Goal: Task Accomplishment & Management: Use online tool/utility

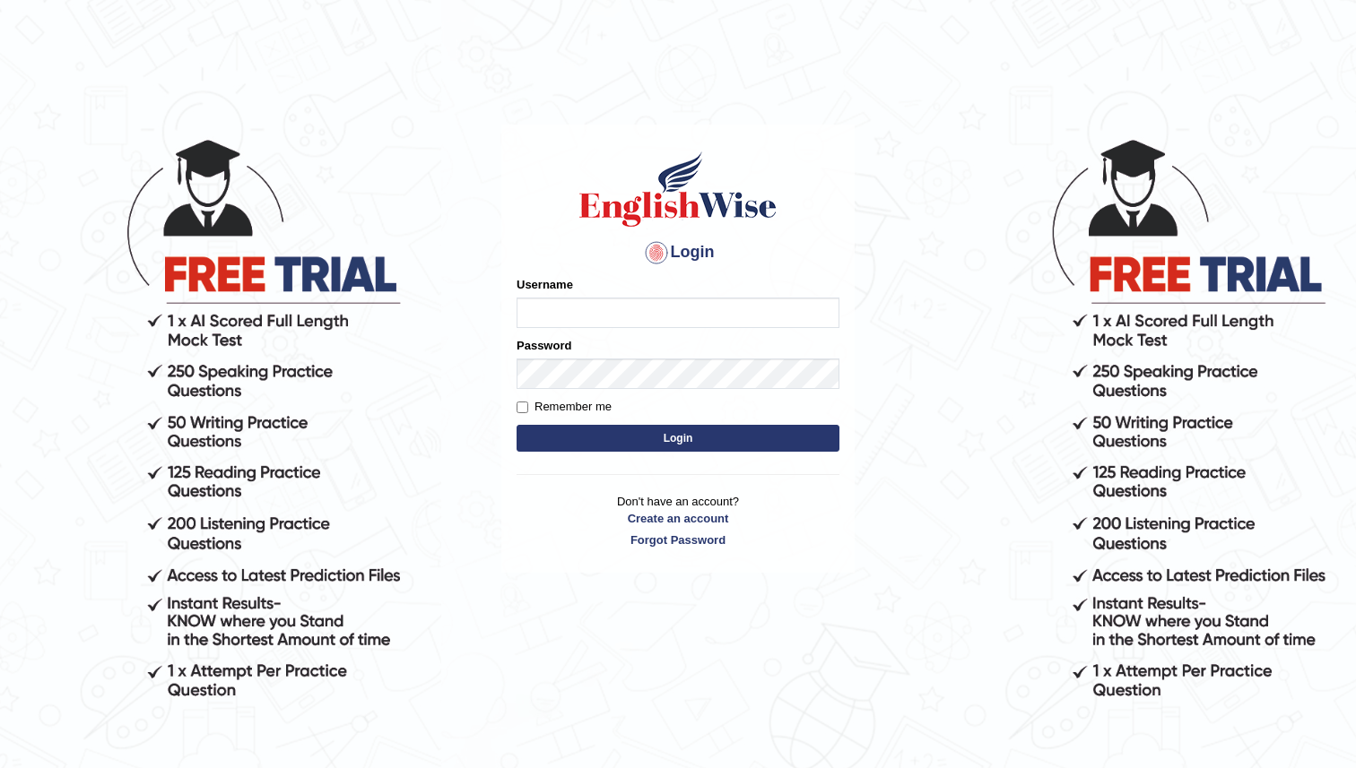
click at [618, 311] on input "Username" at bounding box center [678, 313] width 323 height 30
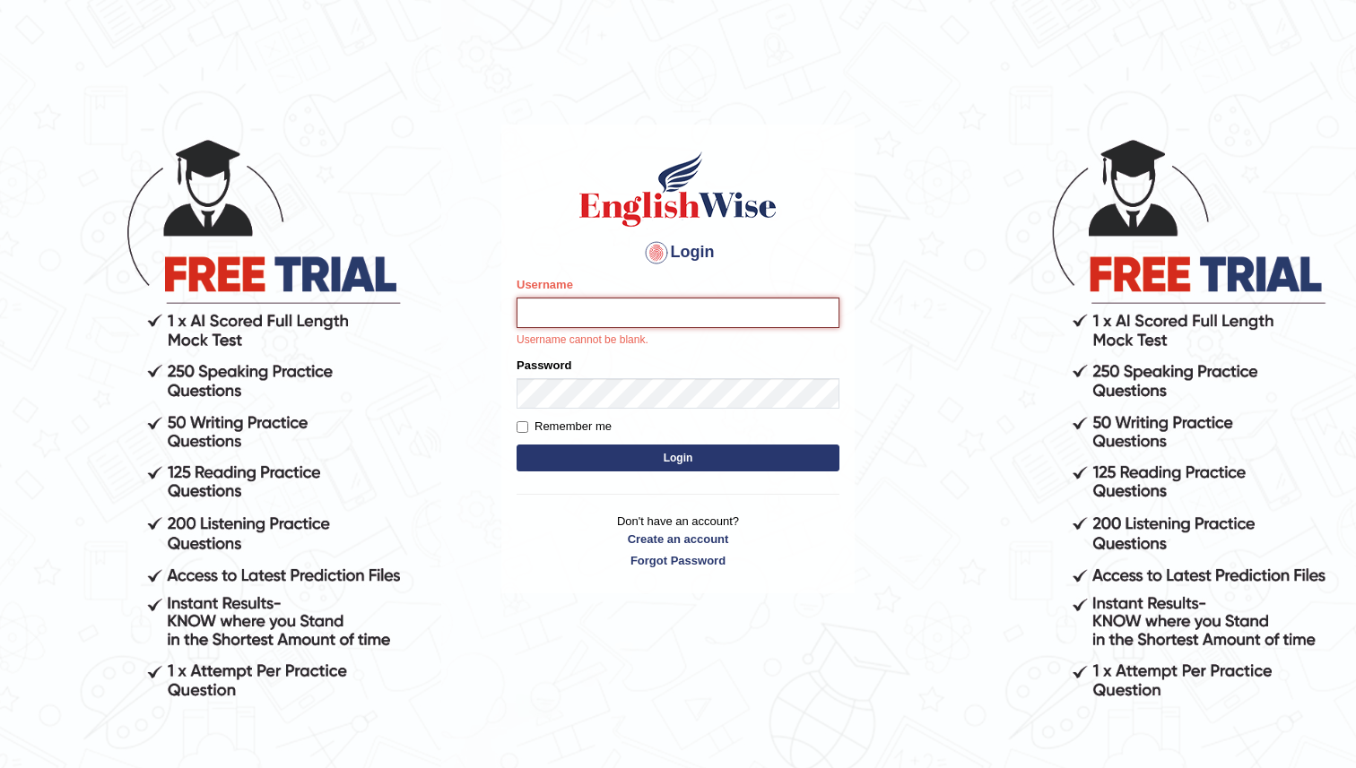
type input "KoiralaS"
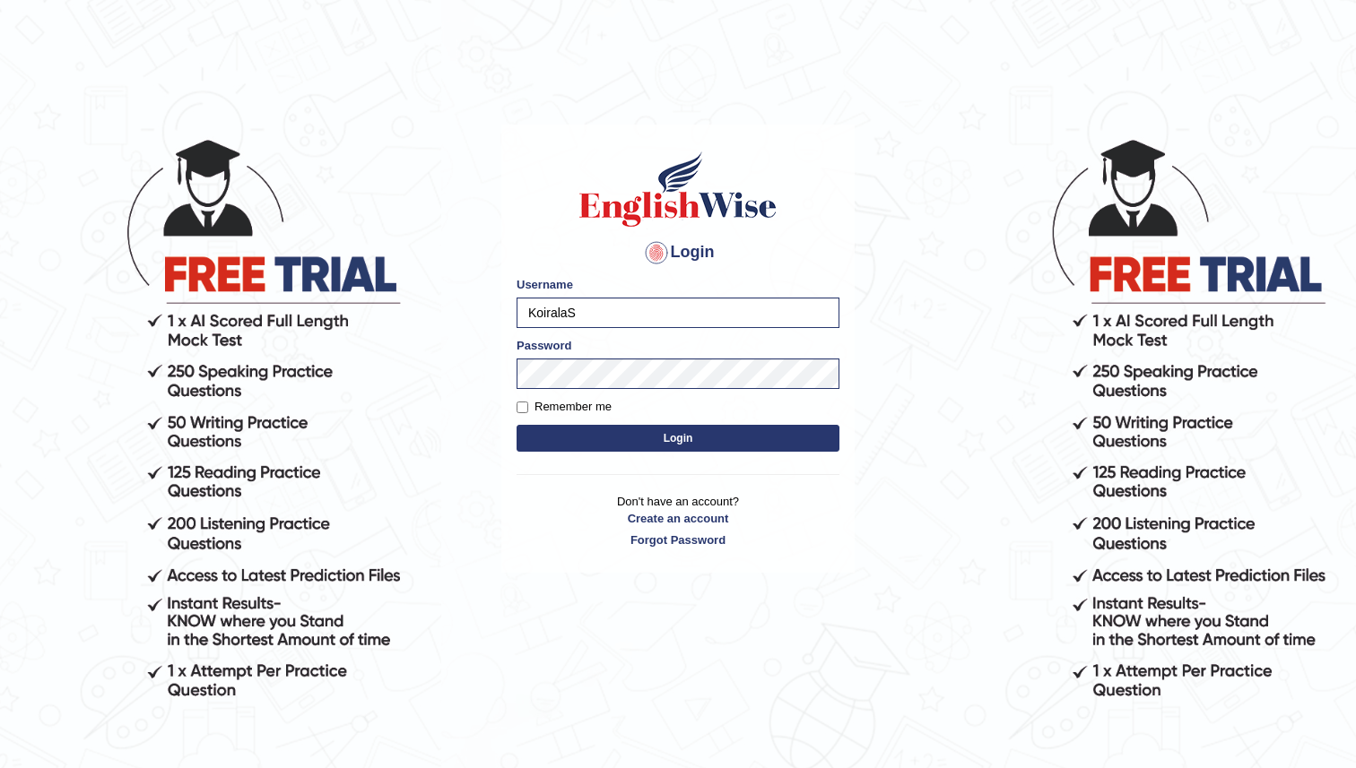
click at [650, 430] on button "Login" at bounding box center [678, 438] width 323 height 27
click at [644, 436] on button "Login" at bounding box center [678, 438] width 323 height 27
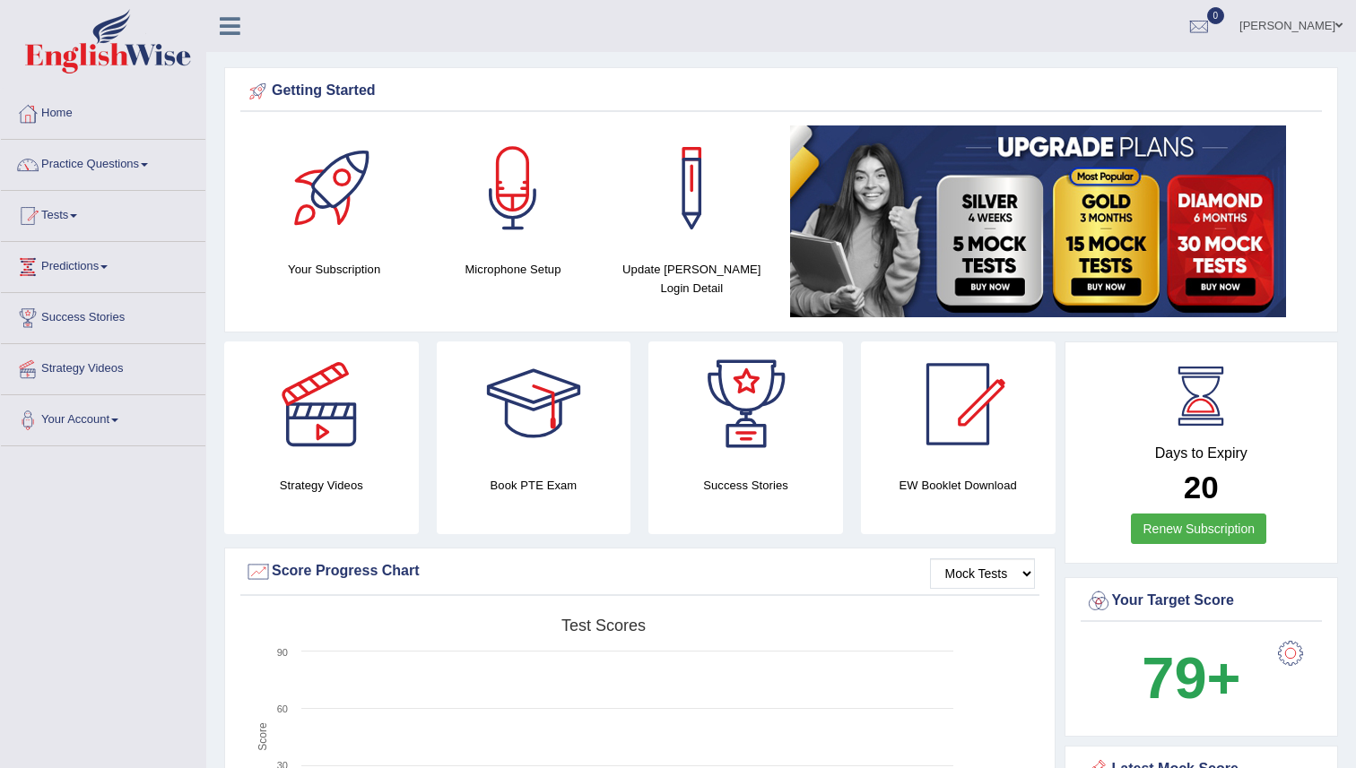
click at [114, 161] on link "Practice Questions" at bounding box center [103, 162] width 204 height 45
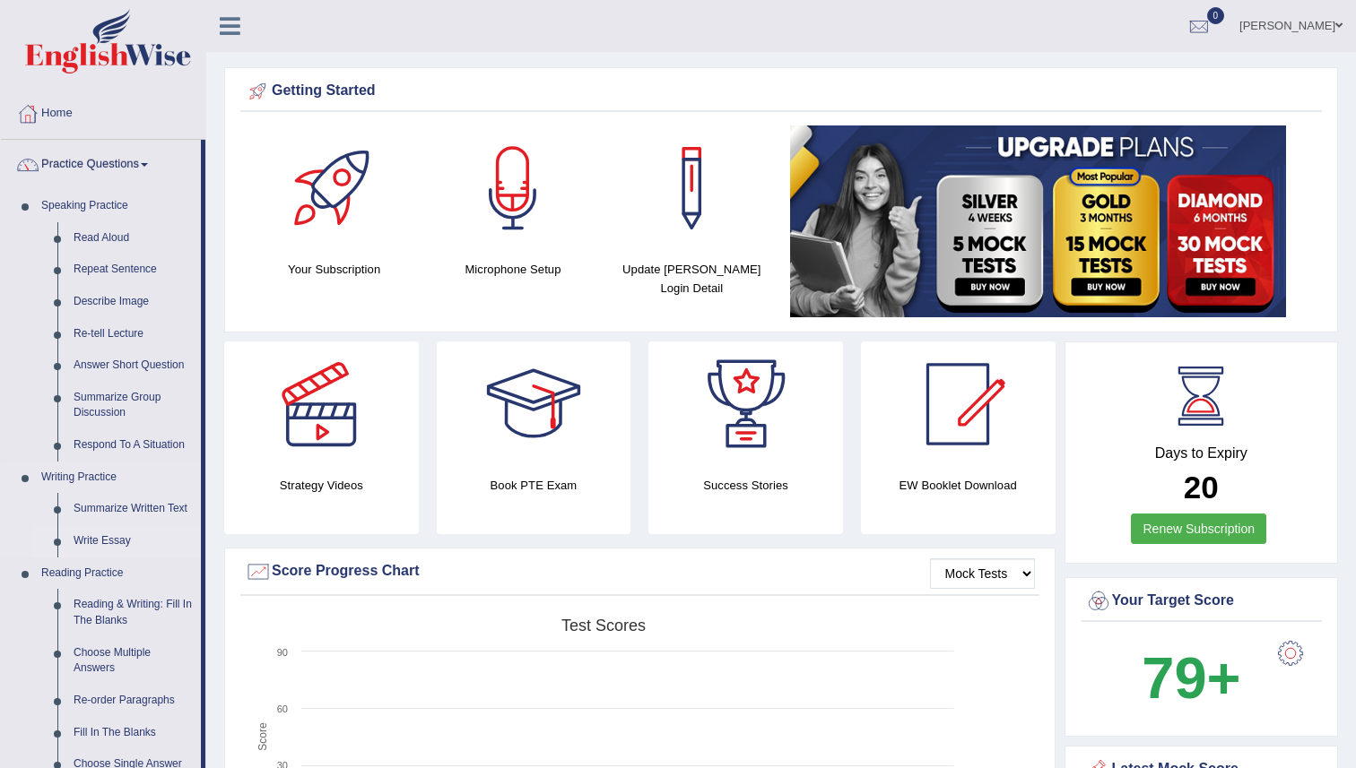
click at [92, 541] on link "Write Essay" at bounding box center [132, 541] width 135 height 32
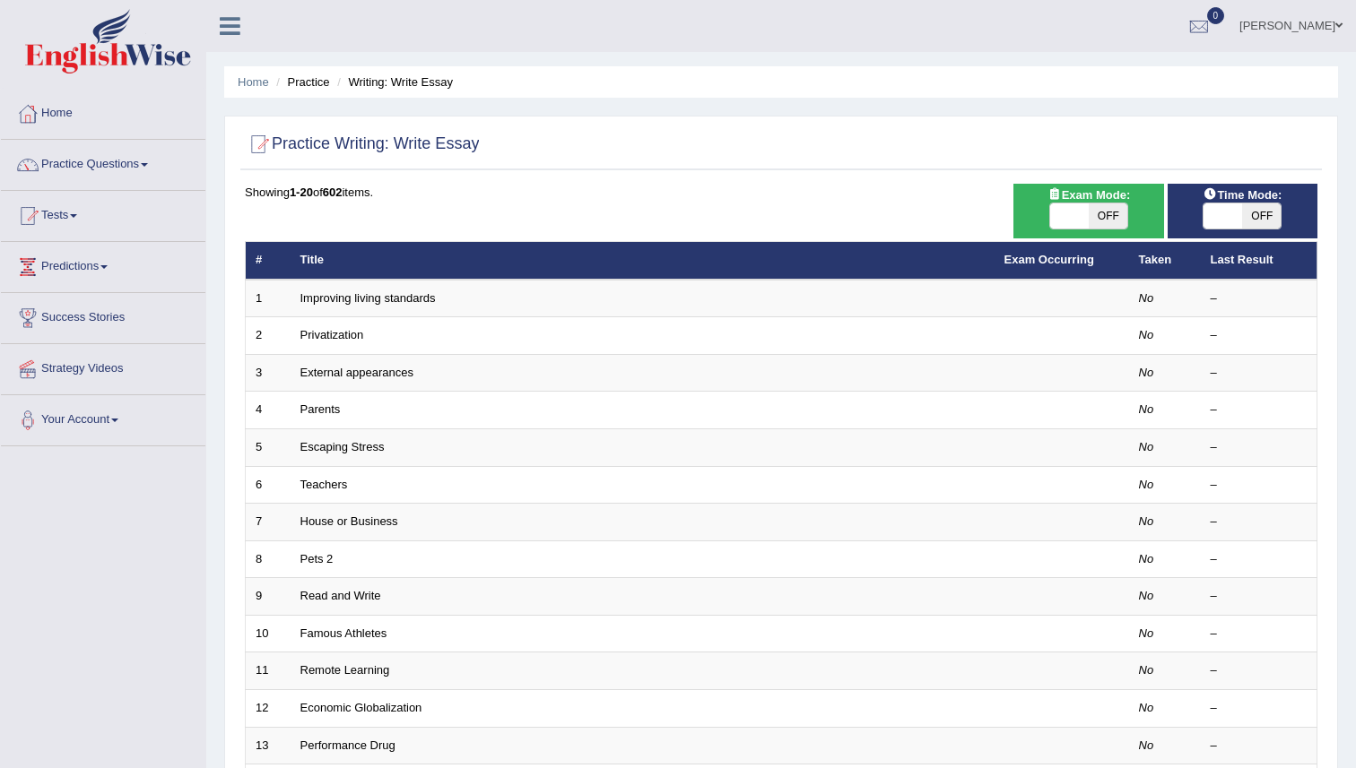
click at [1355, 372] on div "Home Practice Writing: Write Essay Practice Writing: Write Essay Time Mode: ON …" at bounding box center [781, 571] width 1150 height 1142
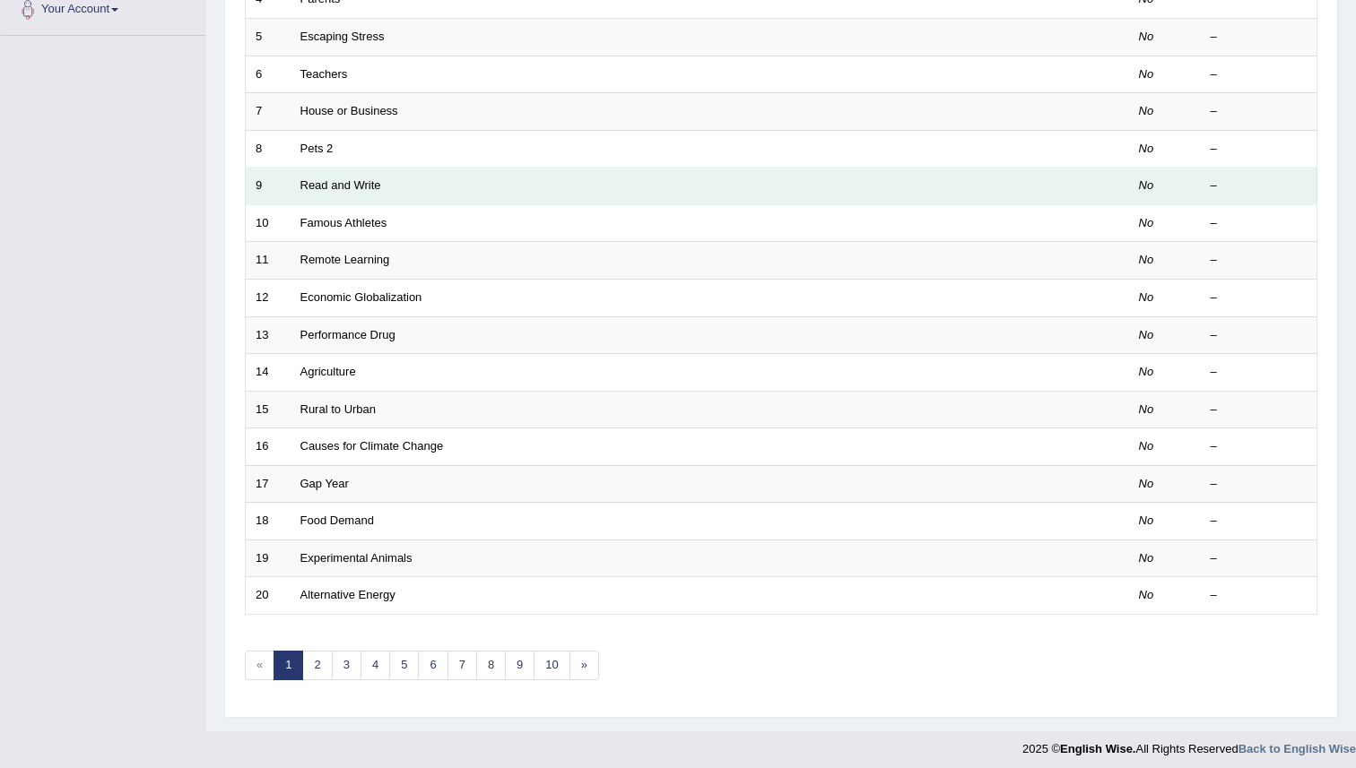
scroll to position [419, 0]
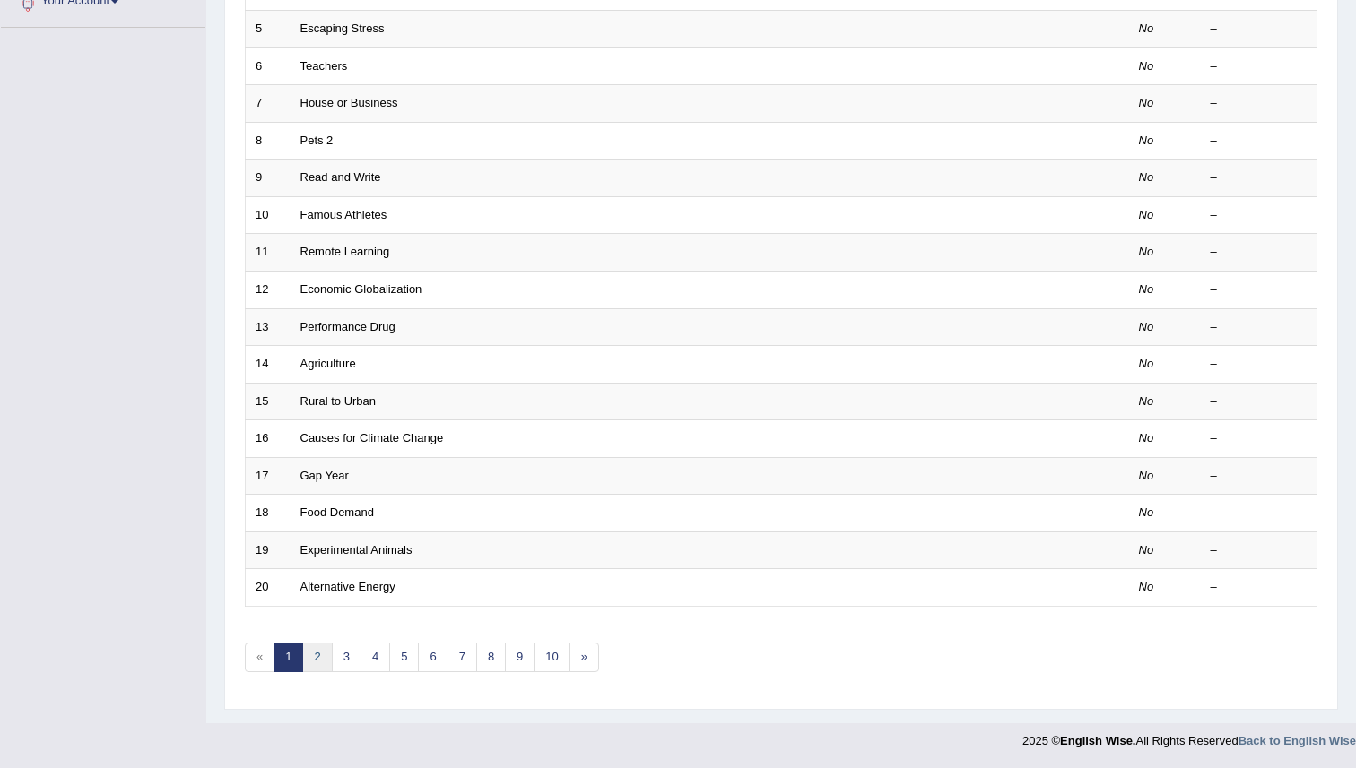
click at [324, 660] on link "2" at bounding box center [317, 658] width 30 height 30
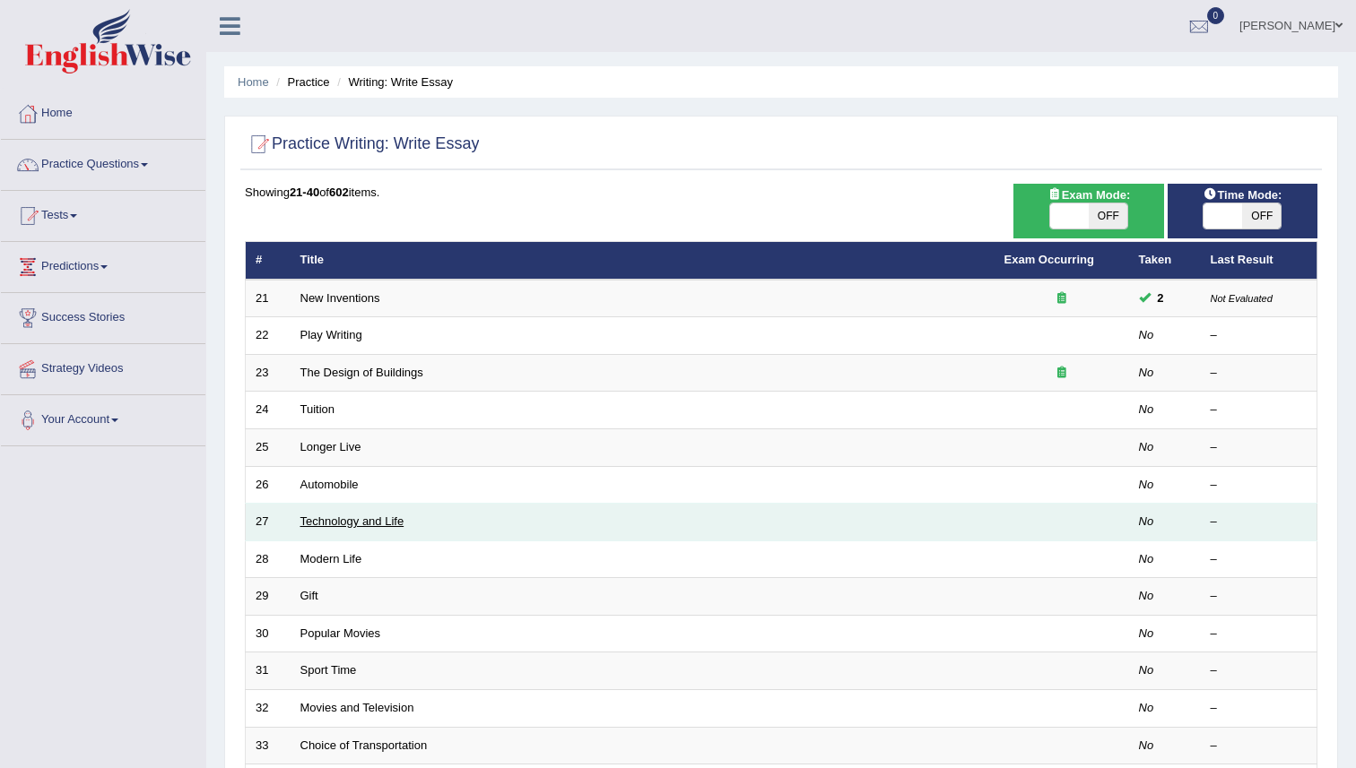
click at [386, 519] on link "Technology and Life" at bounding box center [352, 521] width 104 height 13
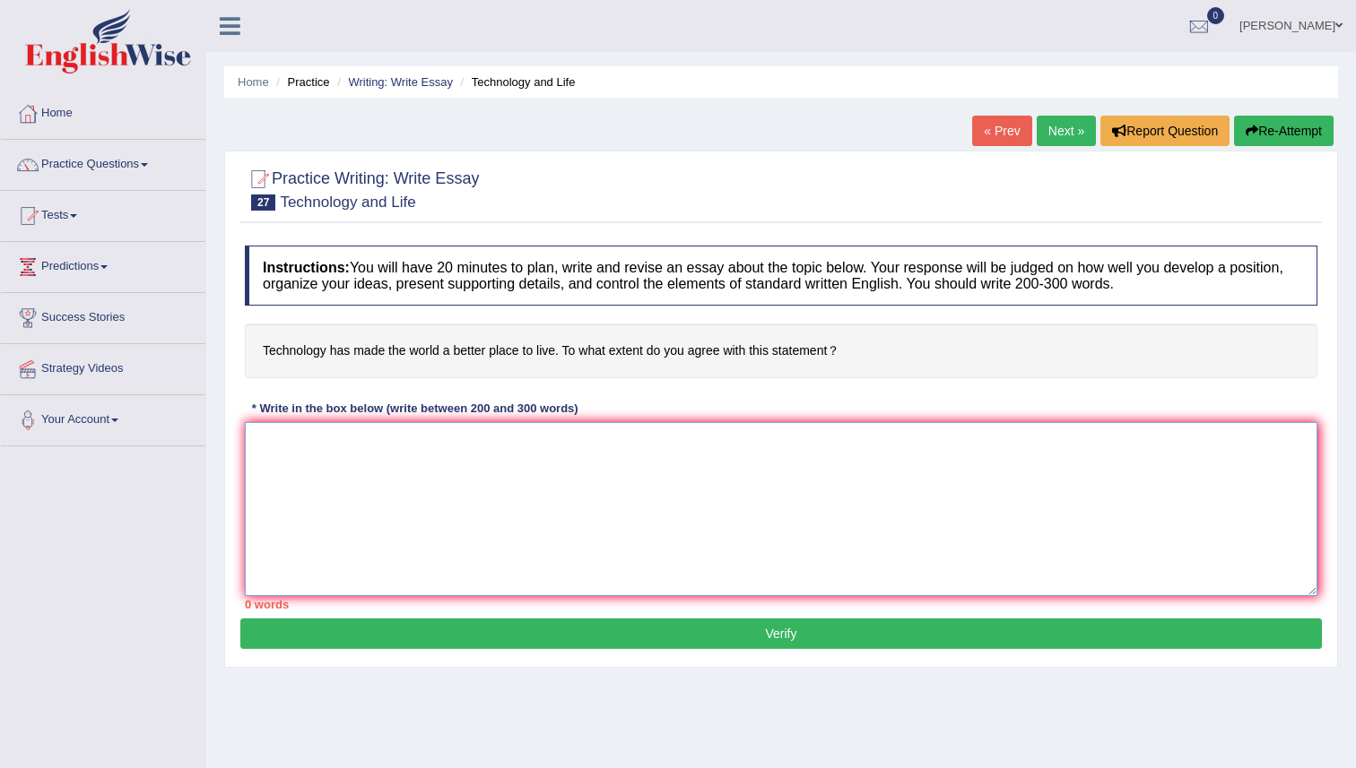
click at [390, 473] on textarea at bounding box center [781, 509] width 1072 height 174
paste textarea "New inventions plays an important role in modern life by serving different func…"
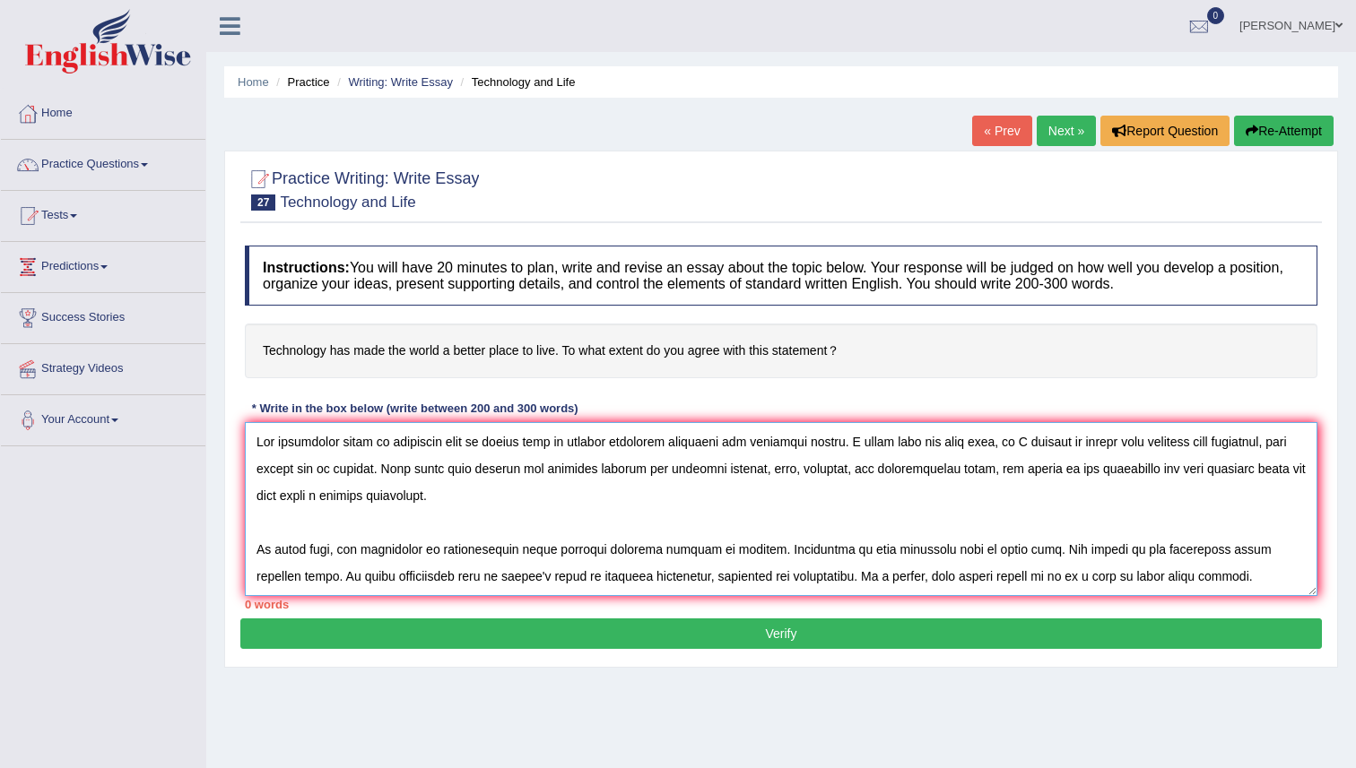
scroll to position [150, 0]
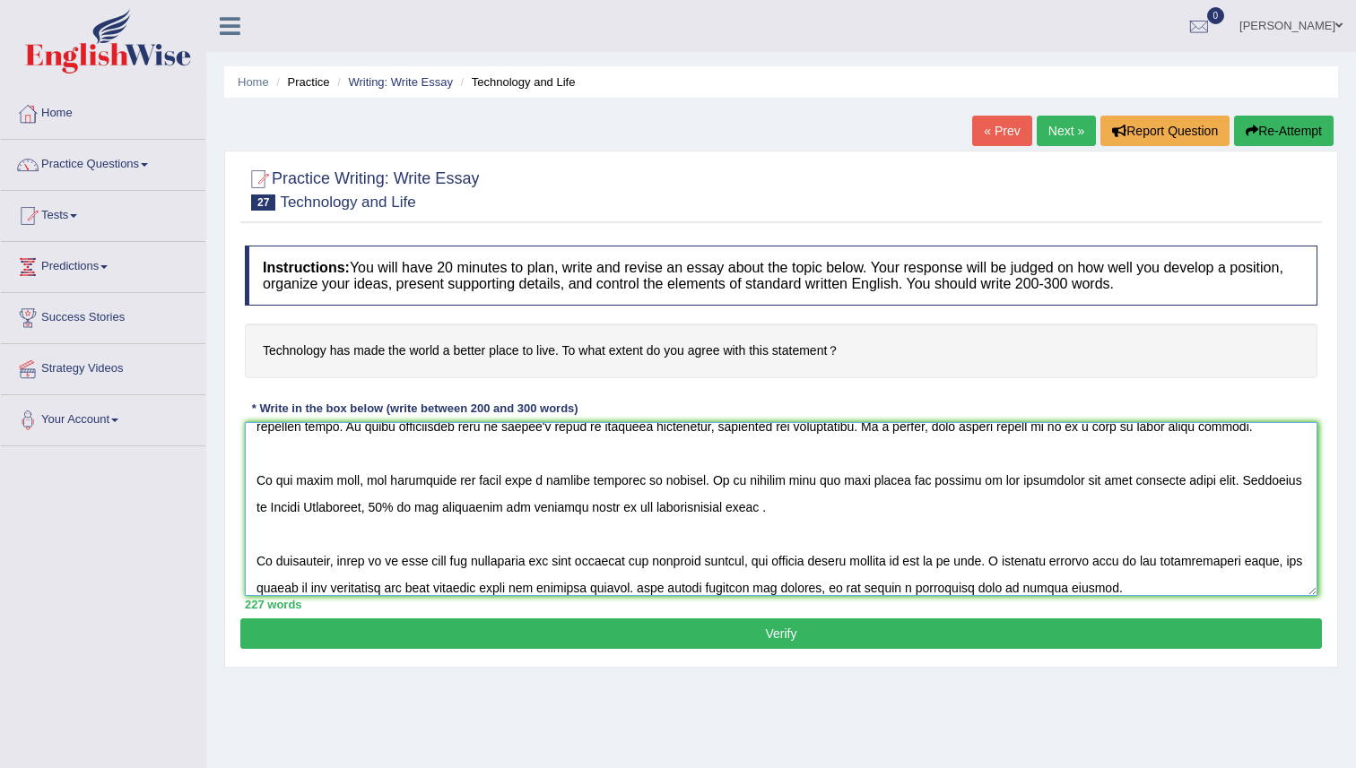
type textarea "New inventions plays an important role in modern life by serving different func…"
click at [594, 632] on button "Verify" at bounding box center [780, 634] width 1081 height 30
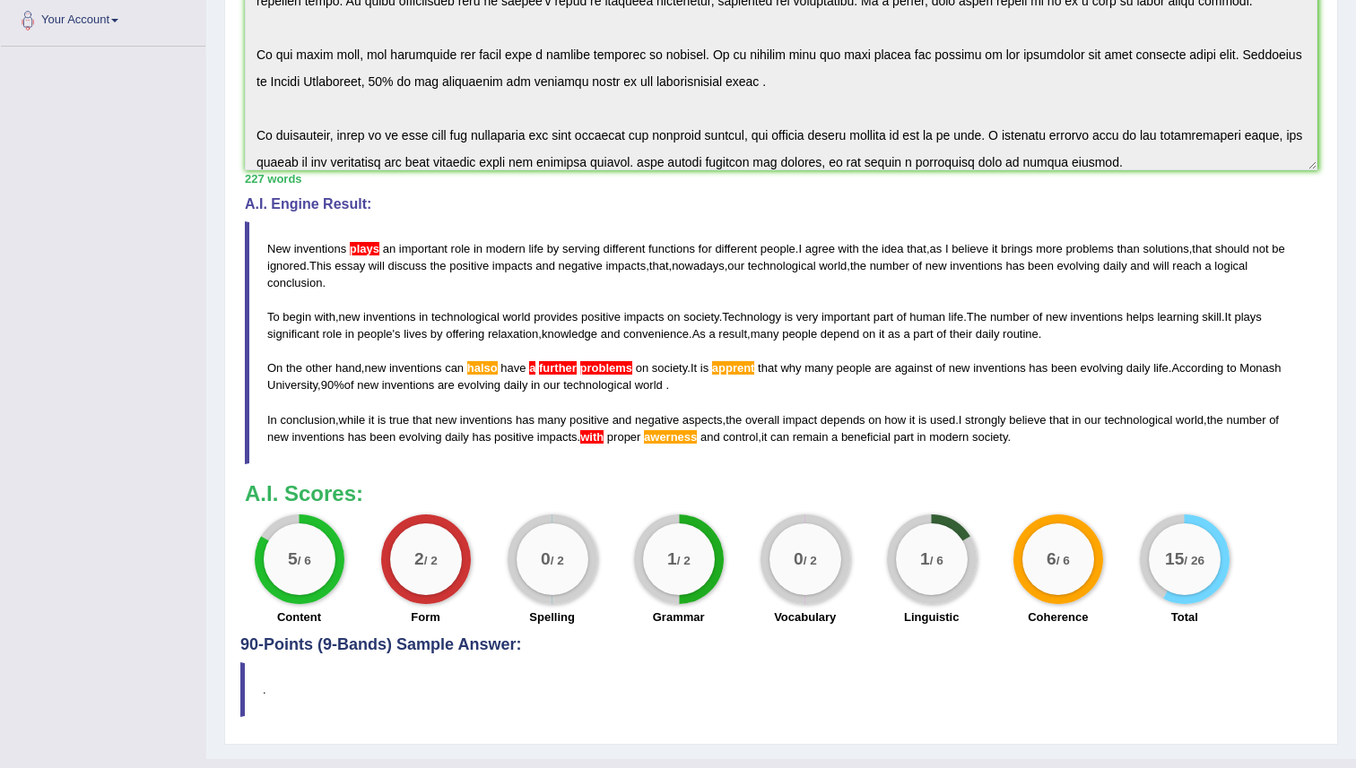
scroll to position [364, 0]
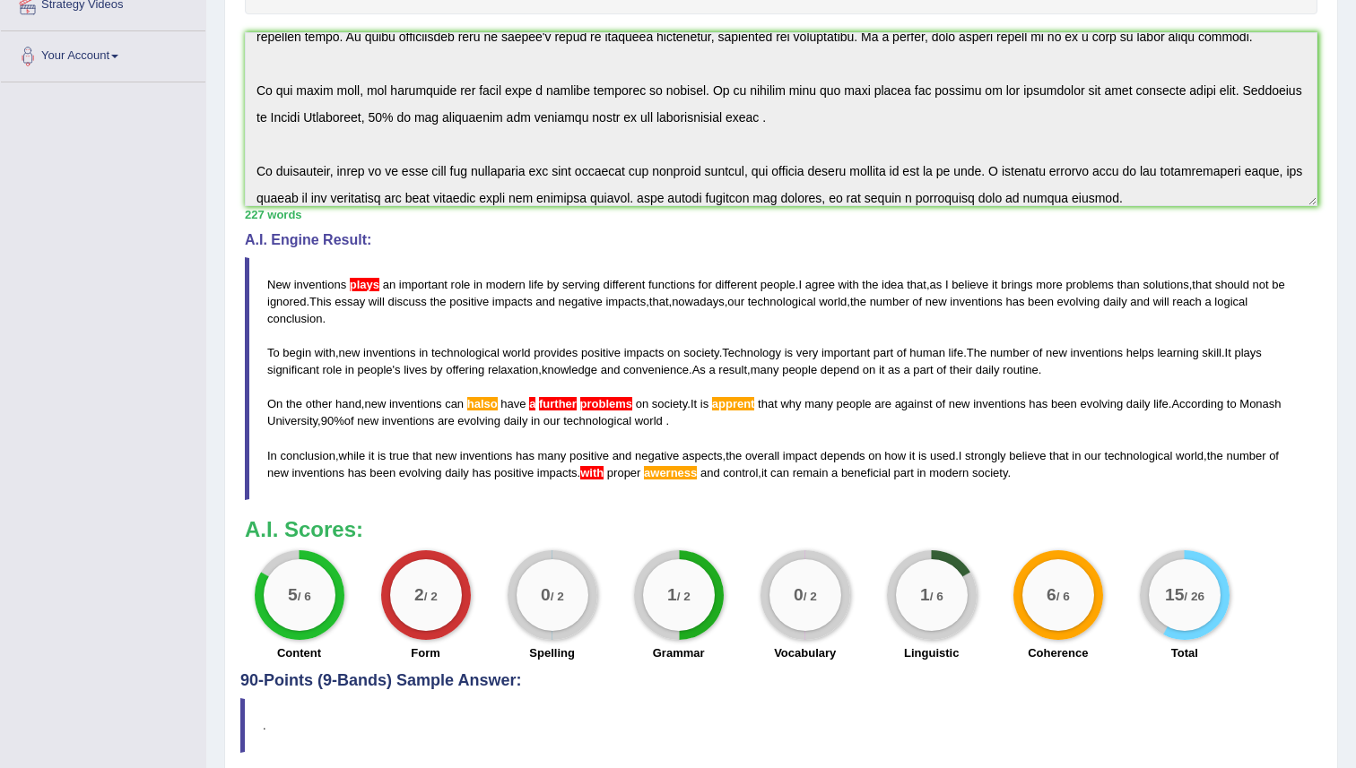
click at [358, 289] on span "plays" at bounding box center [365, 284] width 30 height 13
click at [603, 471] on span "with" at bounding box center [591, 472] width 23 height 13
drag, startPoint x: 667, startPoint y: 587, endPoint x: 705, endPoint y: 587, distance: 37.7
click at [667, 587] on big "1" at bounding box center [672, 596] width 10 height 20
click at [813, 622] on div "0 / 2" at bounding box center [805, 596] width 72 height 72
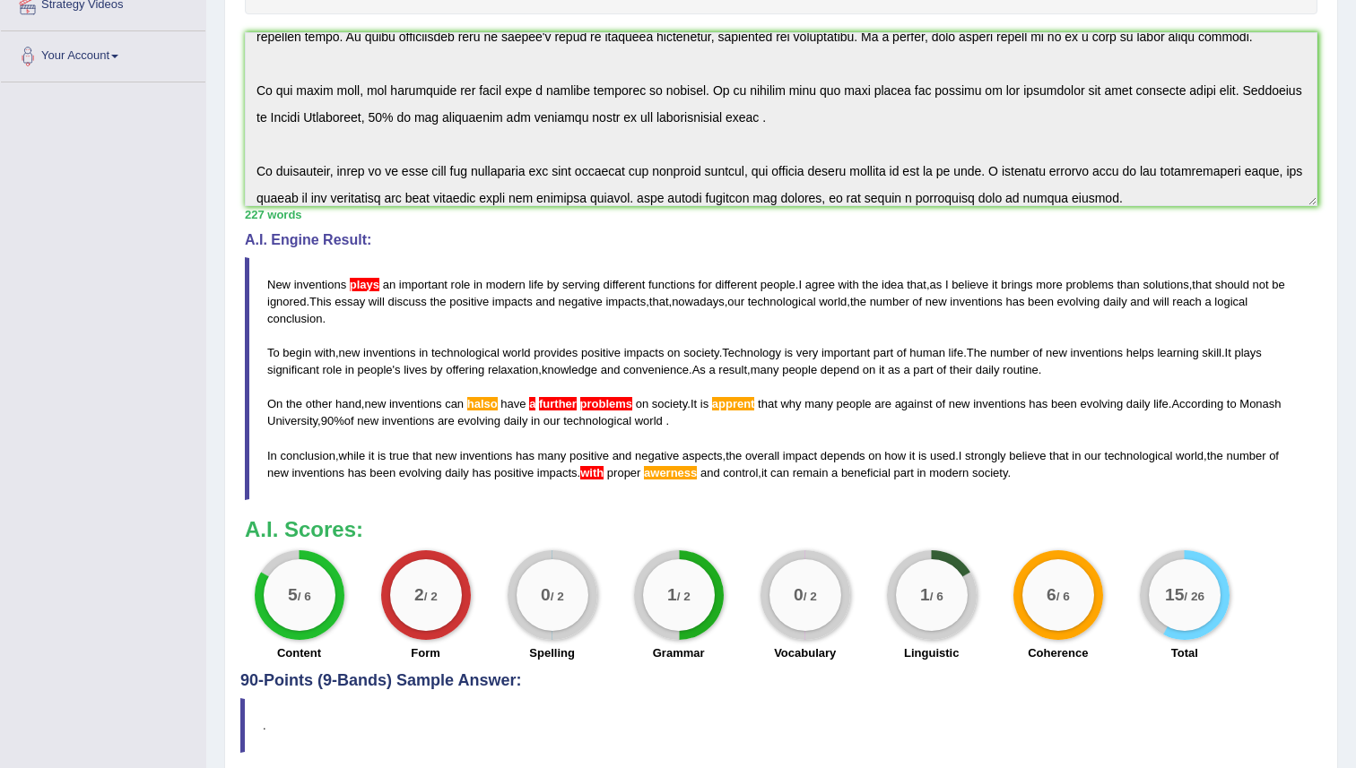
click at [947, 600] on div "1 / 6" at bounding box center [932, 596] width 72 height 72
click at [819, 475] on span "remain" at bounding box center [811, 472] width 36 height 13
click at [1048, 473] on blockquote "New inventions plays an important role in modern life by serving different func…" at bounding box center [781, 378] width 1072 height 243
click at [800, 423] on blockquote "New inventions plays an important role in modern life by serving different func…" at bounding box center [781, 378] width 1072 height 243
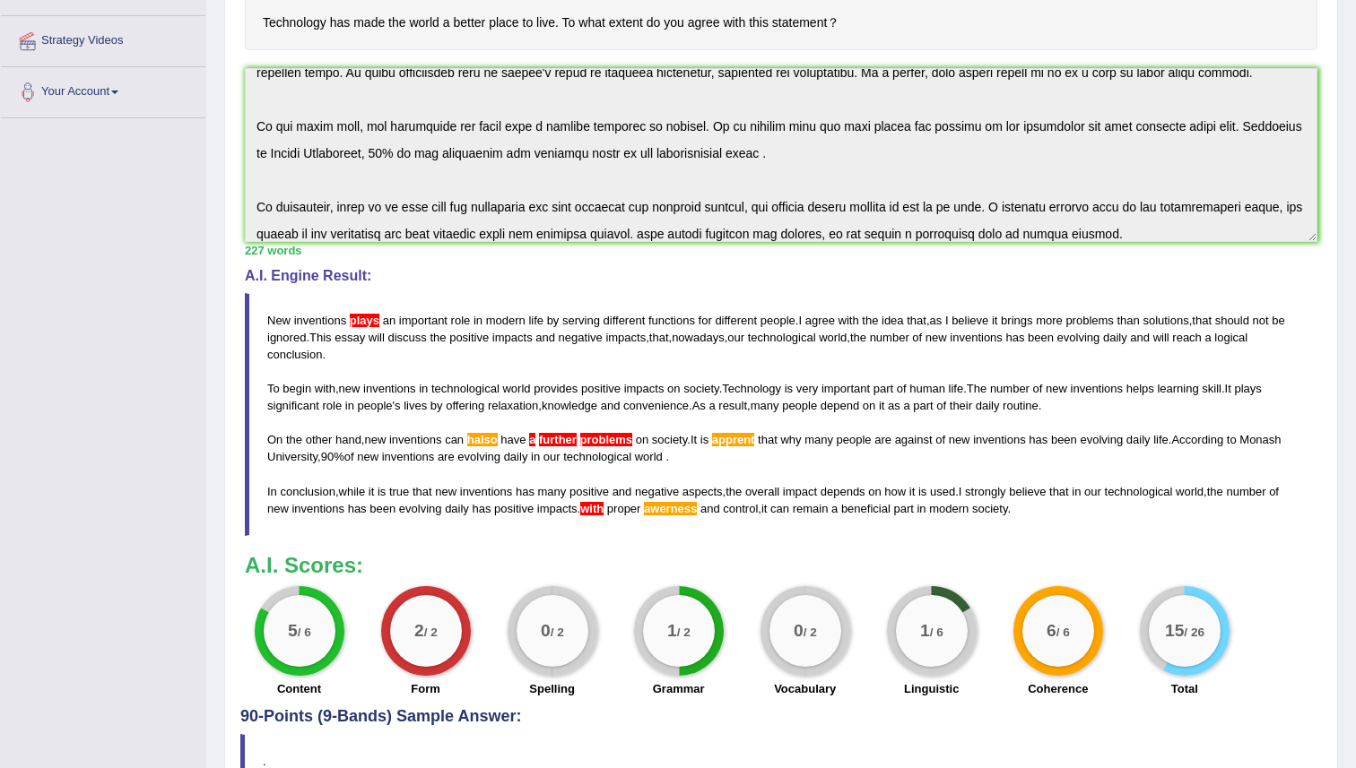
click at [797, 465] on blockquote "New inventions plays an important role in modern life by serving different func…" at bounding box center [781, 414] width 1072 height 243
click at [576, 402] on span "knowledge" at bounding box center [570, 405] width 56 height 13
drag, startPoint x: 650, startPoint y: 354, endPoint x: 842, endPoint y: 347, distance: 192.0
click at [825, 352] on blockquote "New inventions plays an important role in modern life by serving different func…" at bounding box center [781, 414] width 1072 height 243
click at [480, 444] on span "halso" at bounding box center [482, 439] width 30 height 13
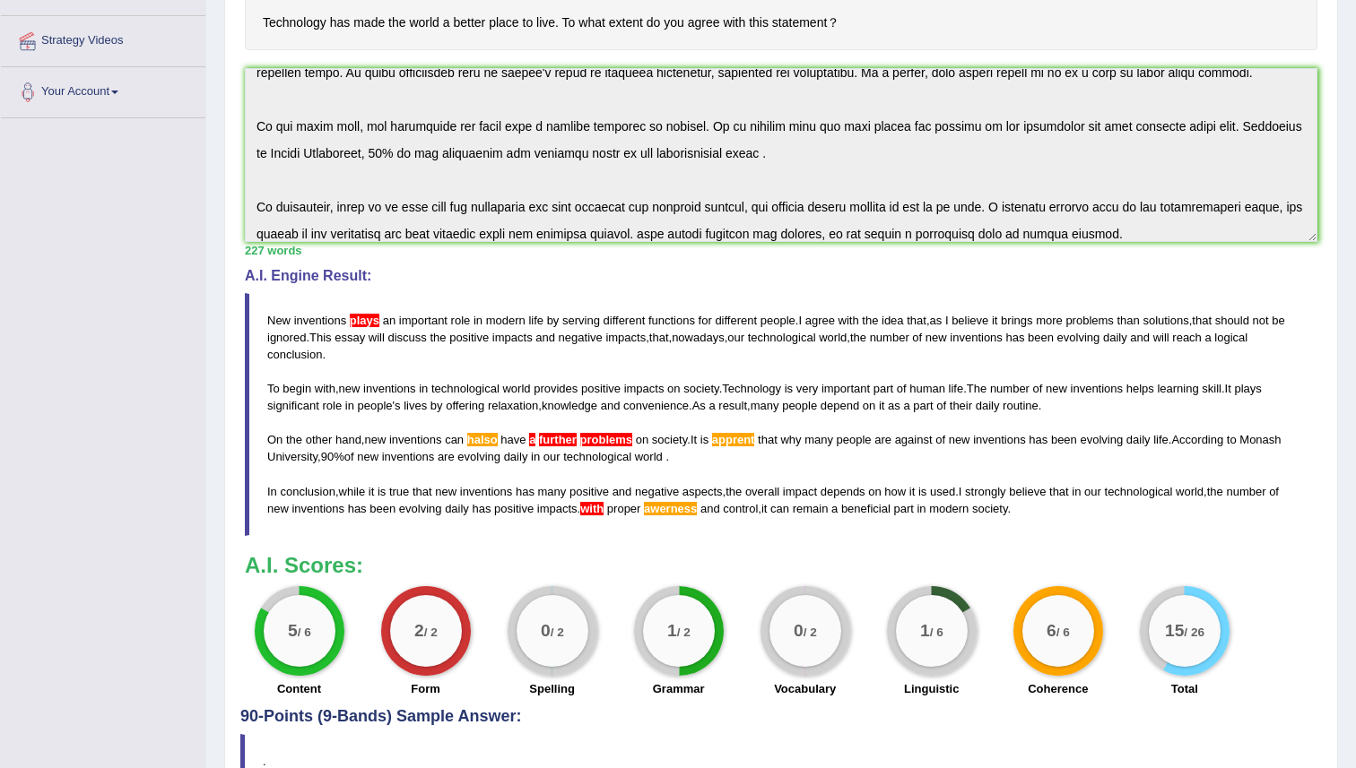
click at [485, 444] on span "halso" at bounding box center [482, 439] width 30 height 13
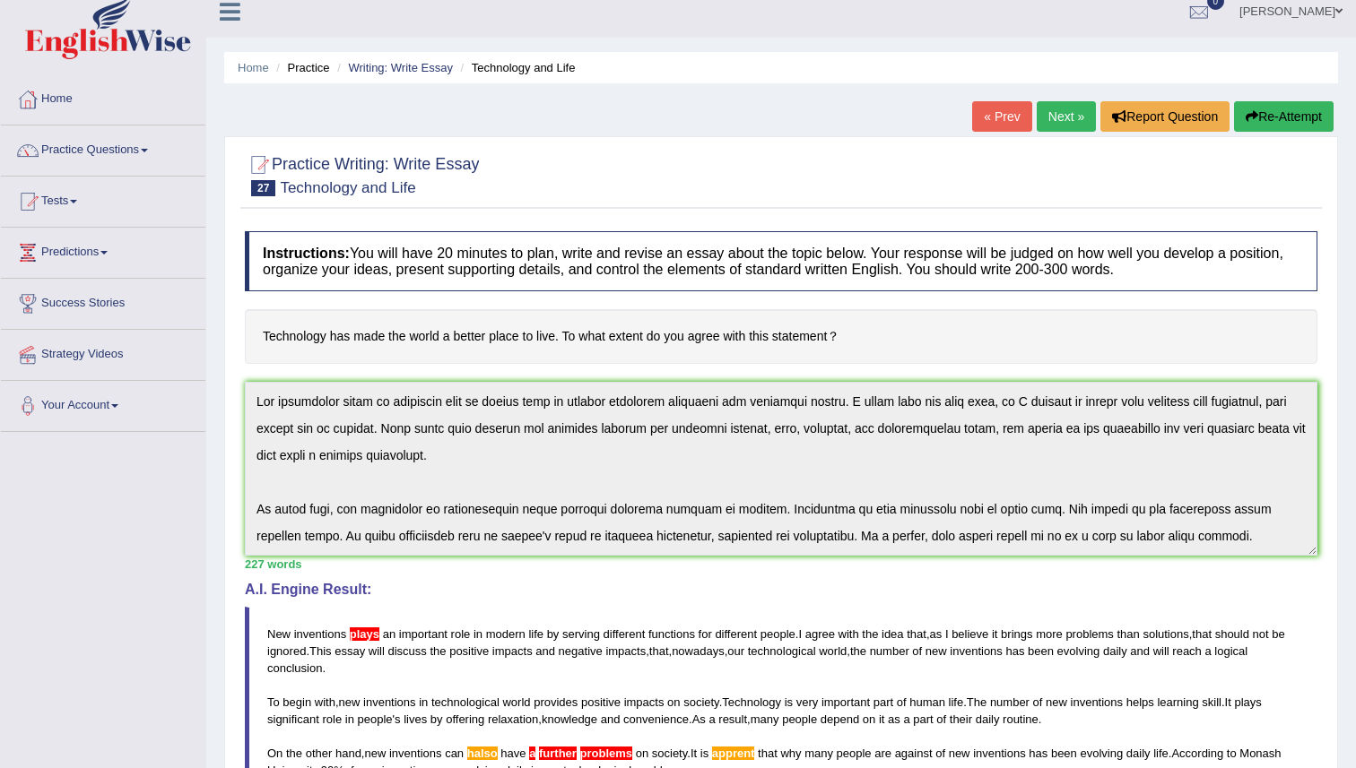
scroll to position [0, 0]
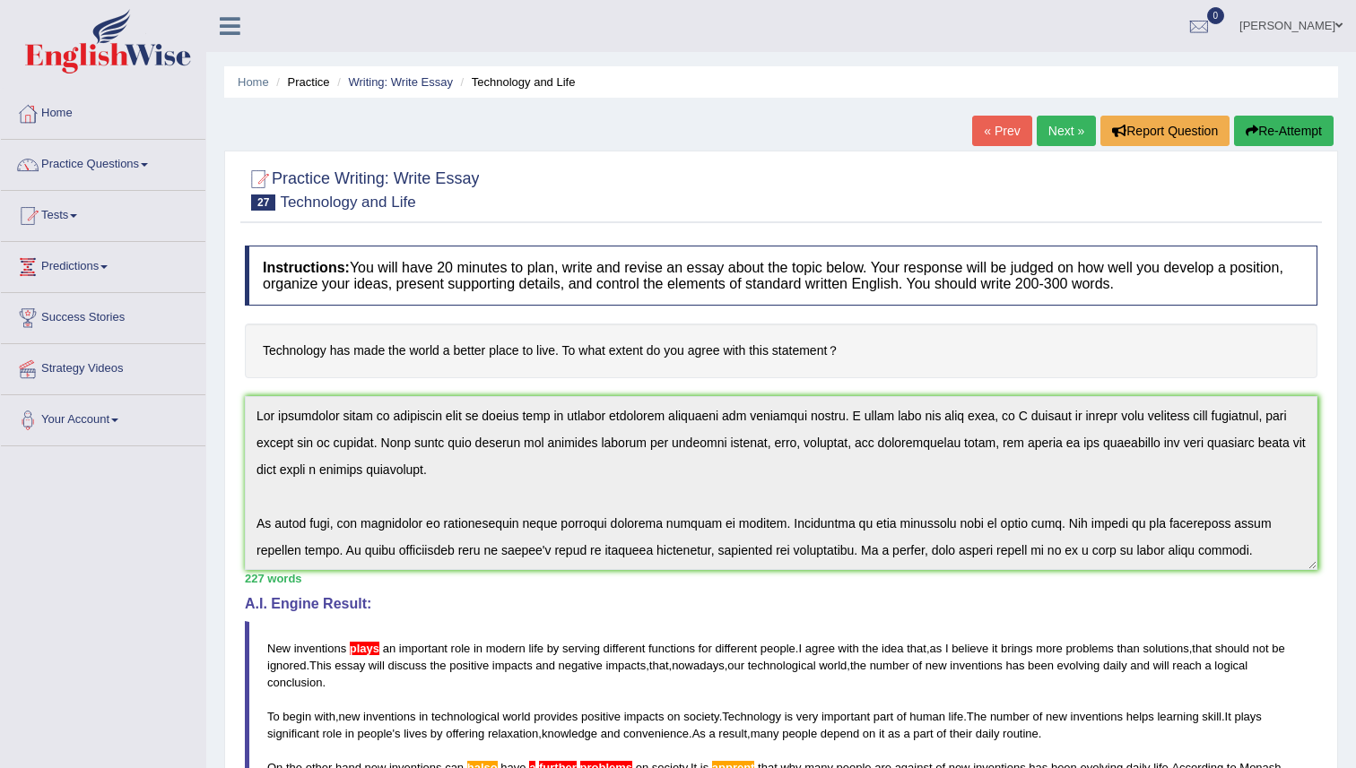
click at [1272, 129] on button "Re-Attempt" at bounding box center [1284, 131] width 100 height 30
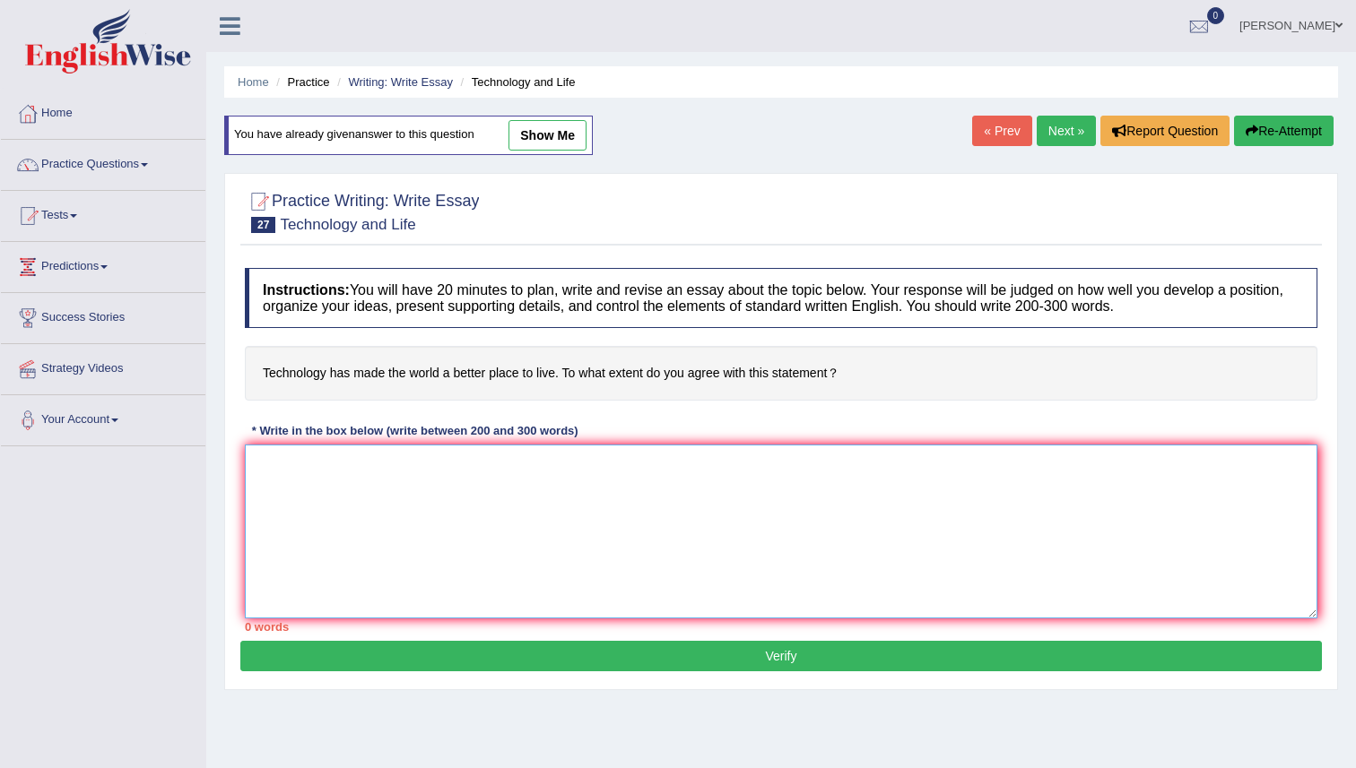
click at [369, 522] on textarea at bounding box center [781, 532] width 1072 height 174
paste textarea "New inventions plays an important role in modern life by serving different func…"
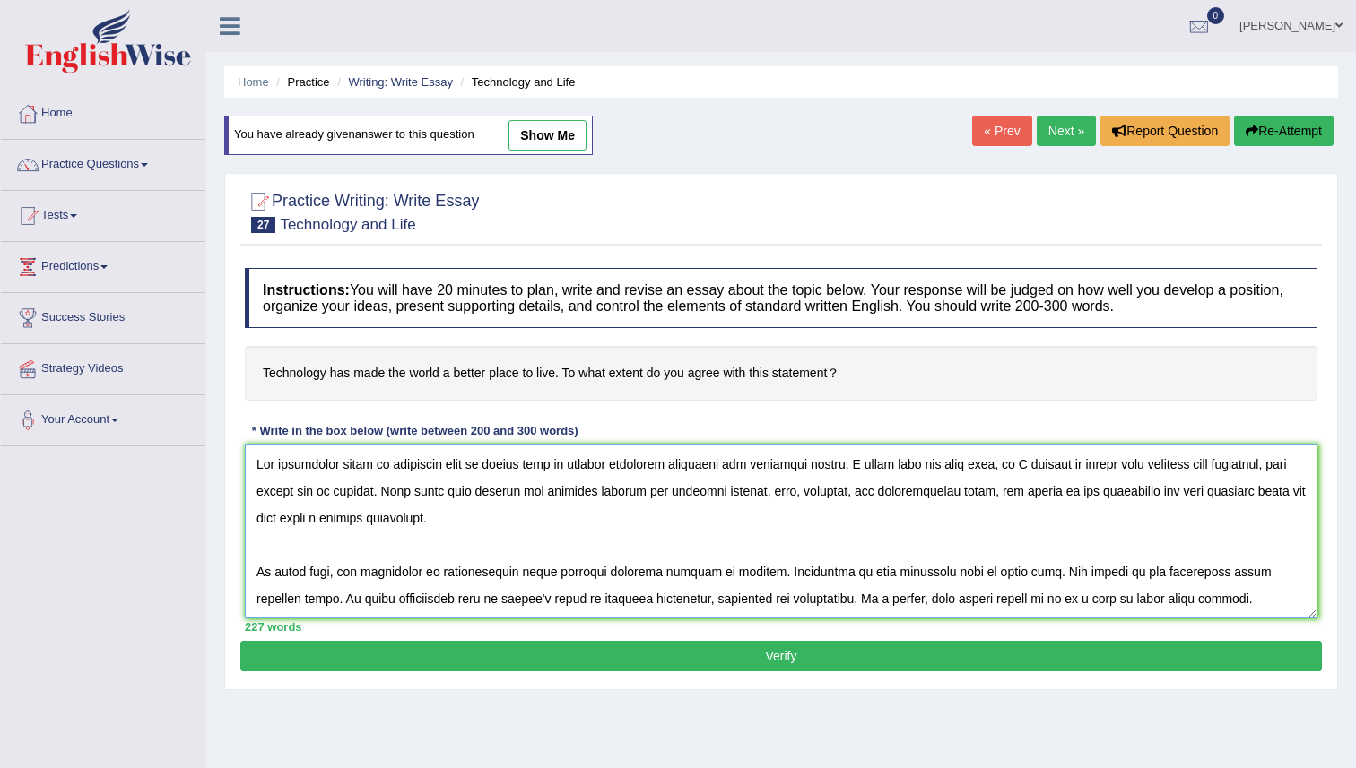
scroll to position [150, 0]
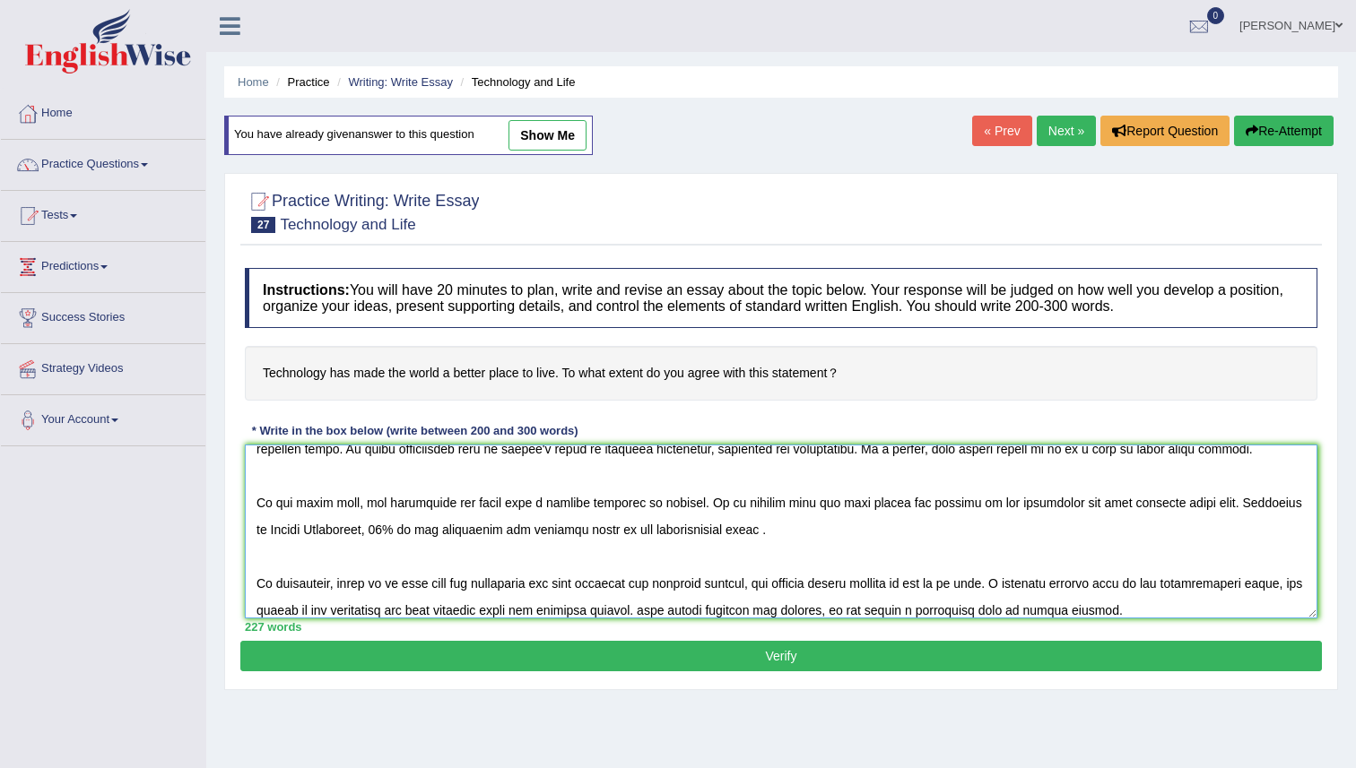
click at [342, 465] on textarea at bounding box center [781, 532] width 1072 height 174
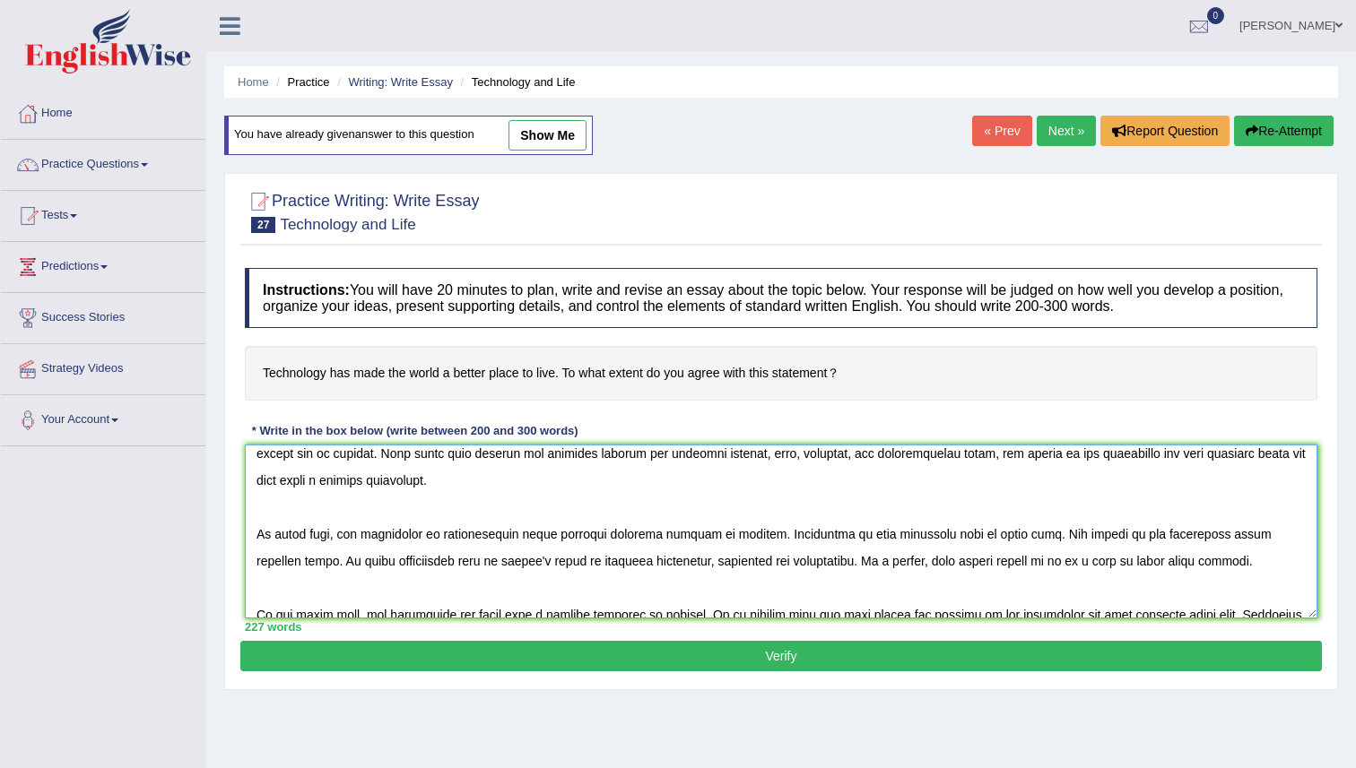
scroll to position [0, 0]
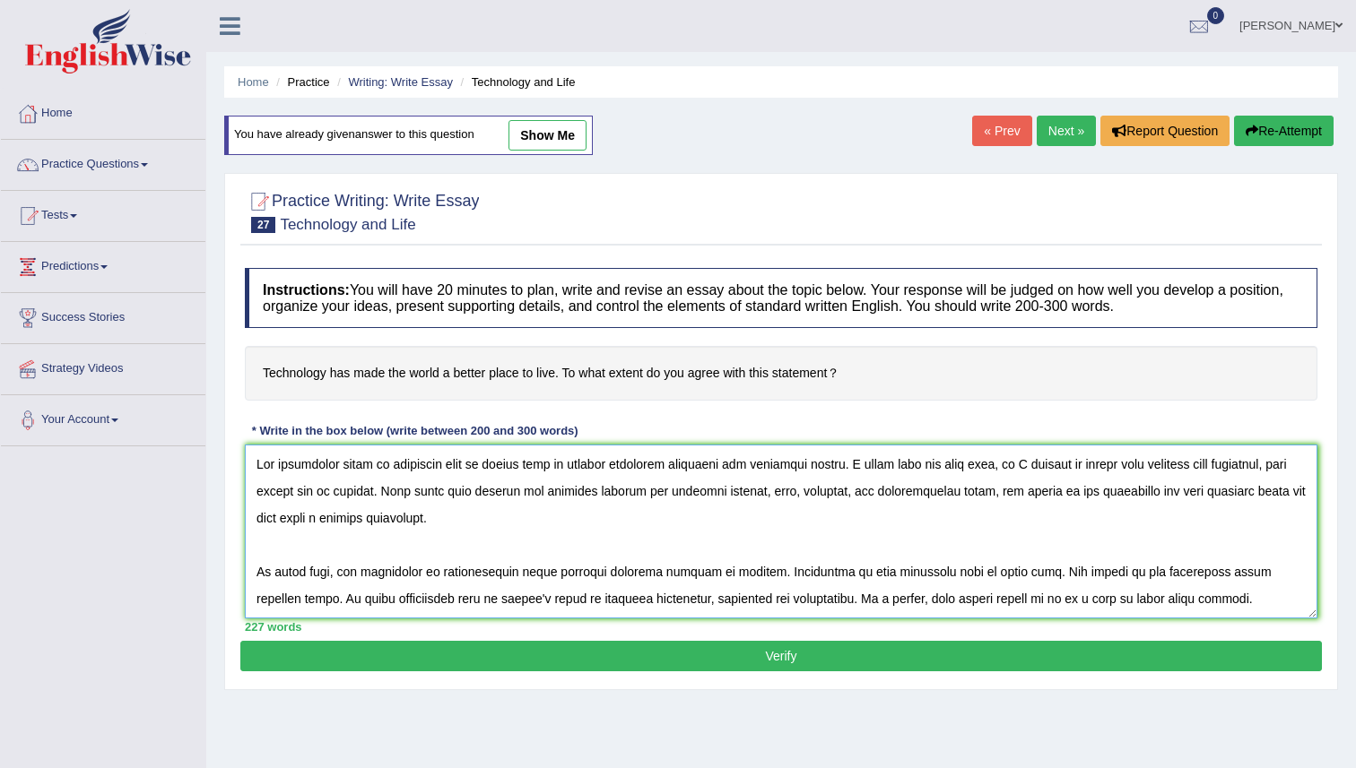
click at [372, 468] on textarea at bounding box center [781, 532] width 1072 height 174
click at [402, 568] on textarea at bounding box center [781, 532] width 1072 height 174
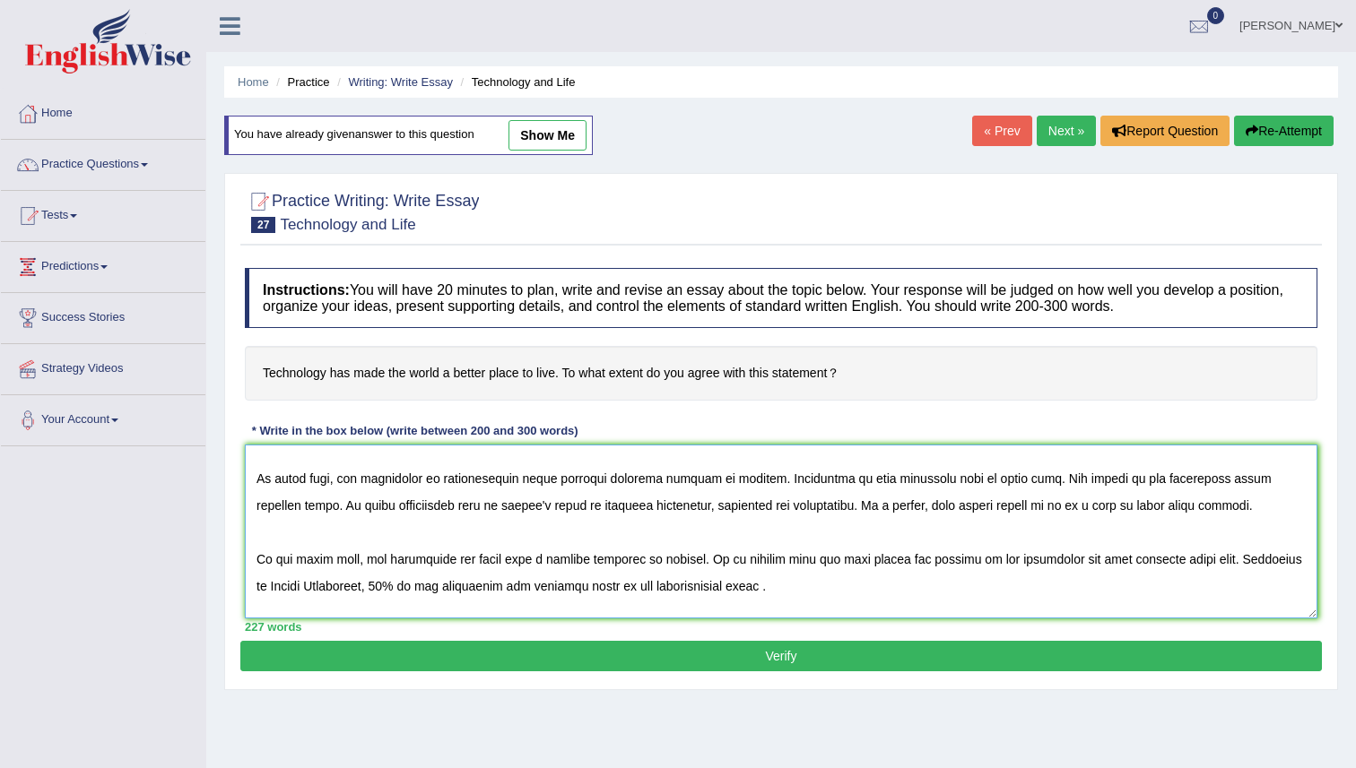
click at [482, 567] on textarea at bounding box center [781, 532] width 1072 height 174
click at [543, 562] on textarea at bounding box center [781, 532] width 1072 height 174
click at [691, 564] on textarea at bounding box center [781, 532] width 1072 height 174
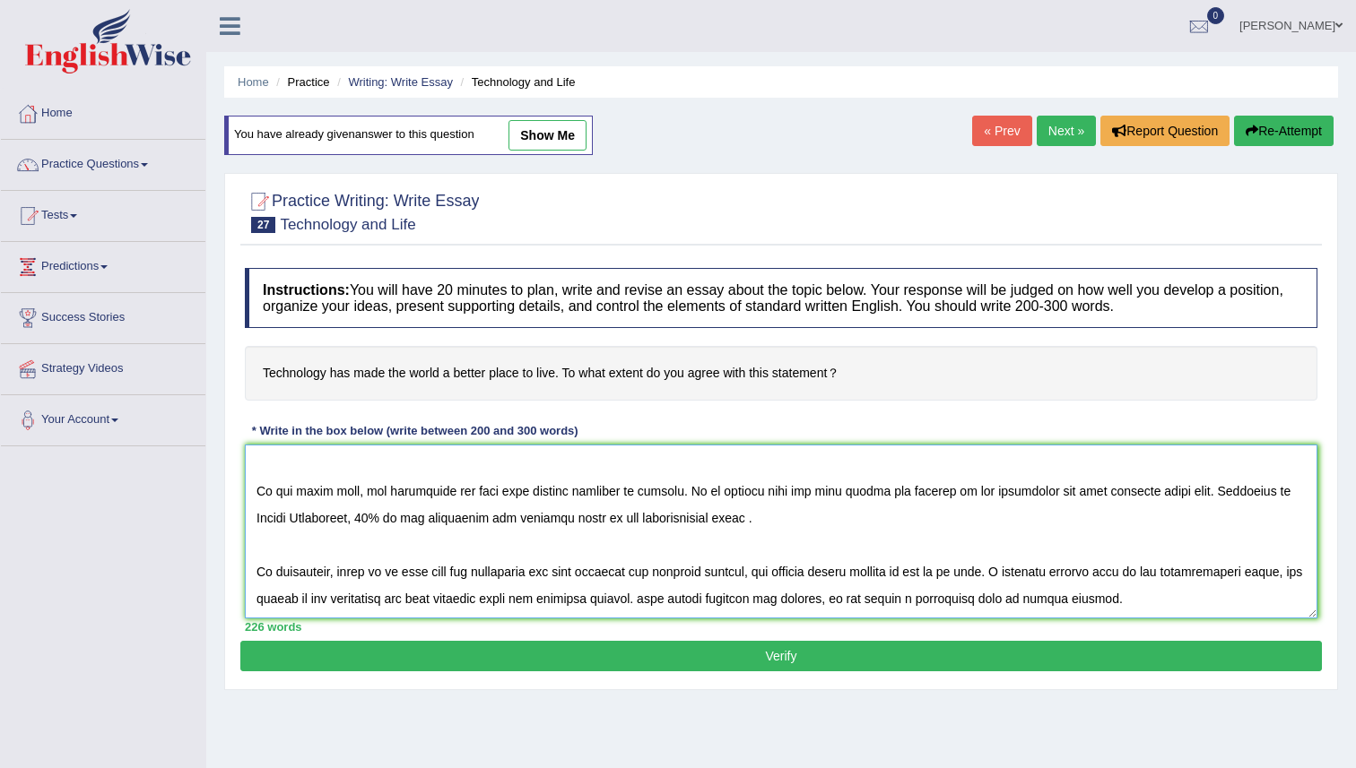
click at [551, 574] on textarea at bounding box center [781, 532] width 1072 height 174
click at [525, 579] on textarea at bounding box center [781, 532] width 1072 height 174
click at [526, 579] on textarea at bounding box center [781, 532] width 1072 height 174
click at [527, 577] on textarea at bounding box center [781, 532] width 1072 height 174
click at [534, 540] on textarea at bounding box center [781, 532] width 1072 height 174
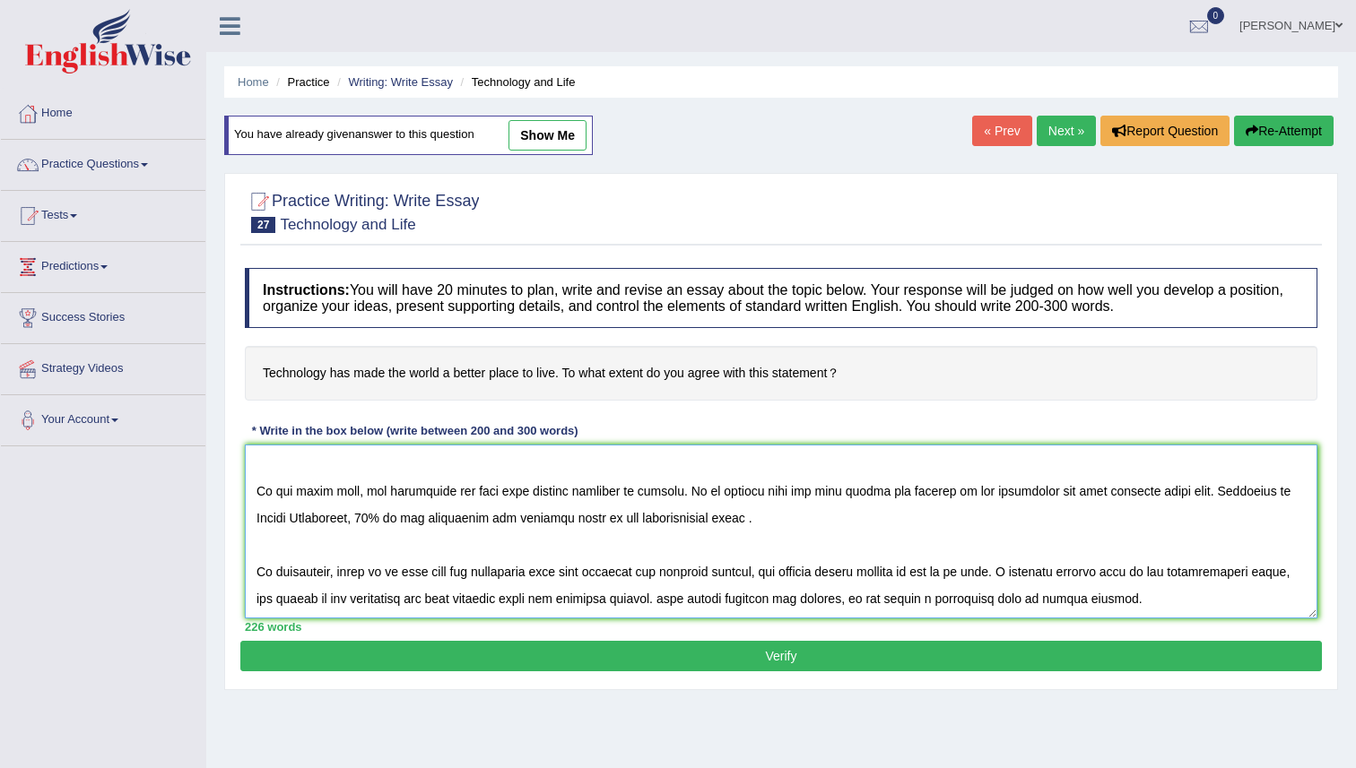
drag, startPoint x: 450, startPoint y: 597, endPoint x: 465, endPoint y: 617, distance: 24.9
click at [450, 598] on textarea at bounding box center [781, 532] width 1072 height 174
click at [738, 611] on textarea at bounding box center [781, 532] width 1072 height 174
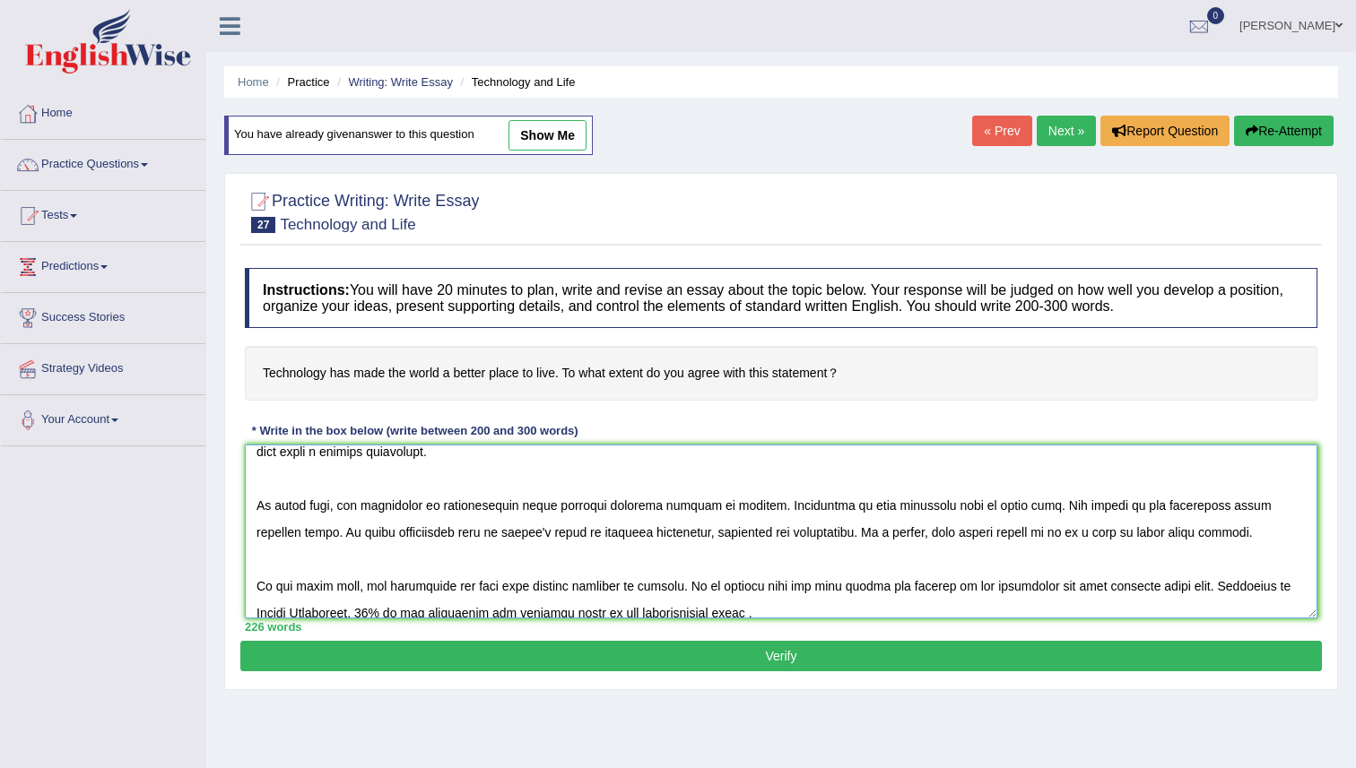
scroll to position [65, 0]
click at [1079, 594] on textarea at bounding box center [781, 532] width 1072 height 174
click at [1238, 504] on textarea at bounding box center [781, 532] width 1072 height 174
click at [1224, 576] on textarea at bounding box center [781, 532] width 1072 height 174
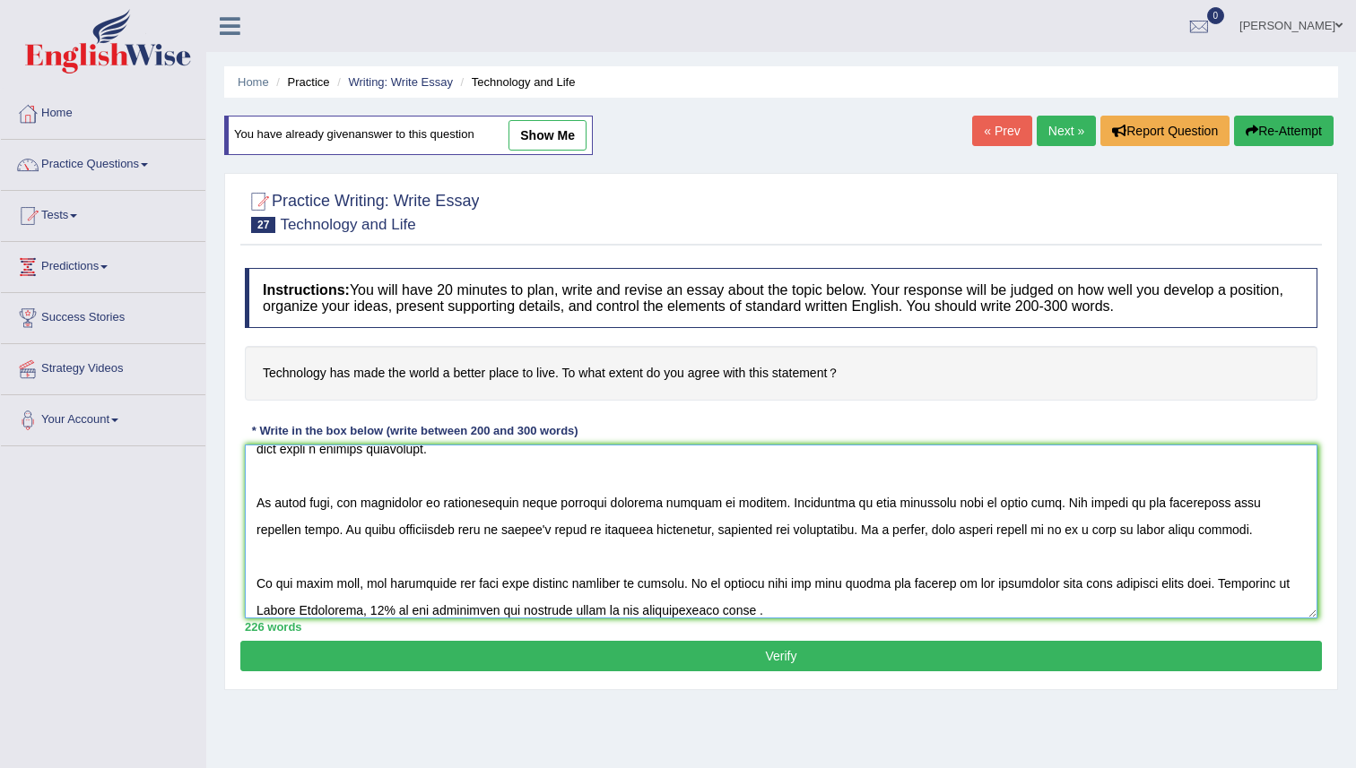
scroll to position [161, 0]
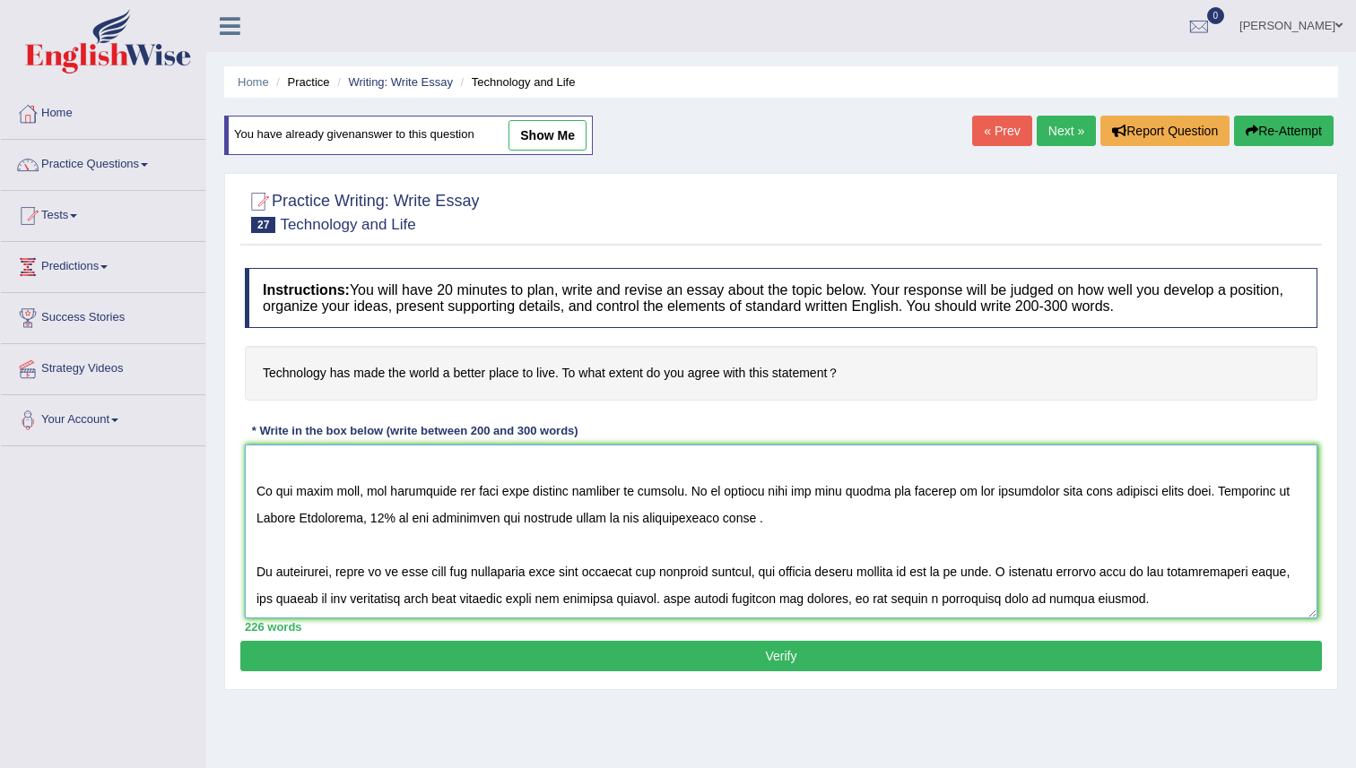
click at [569, 574] on textarea at bounding box center [781, 532] width 1072 height 174
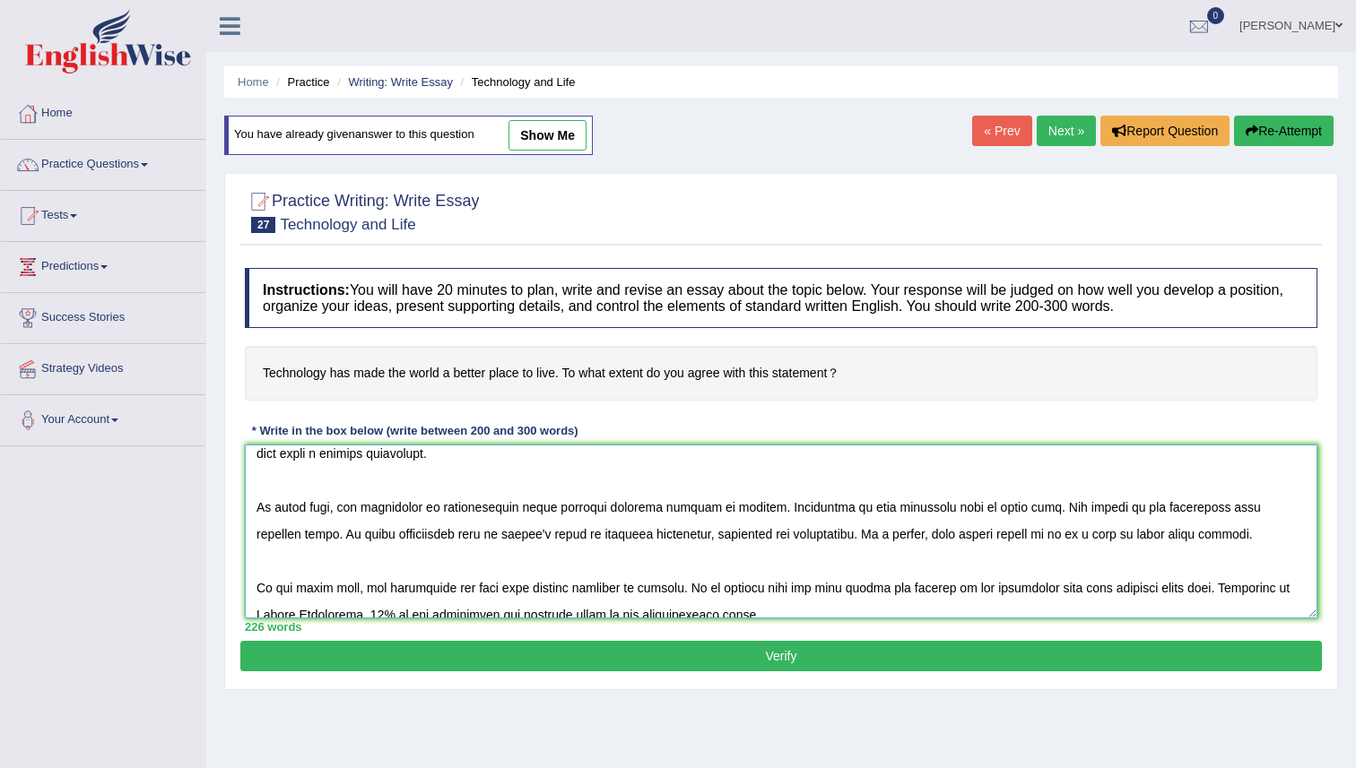
scroll to position [0, 0]
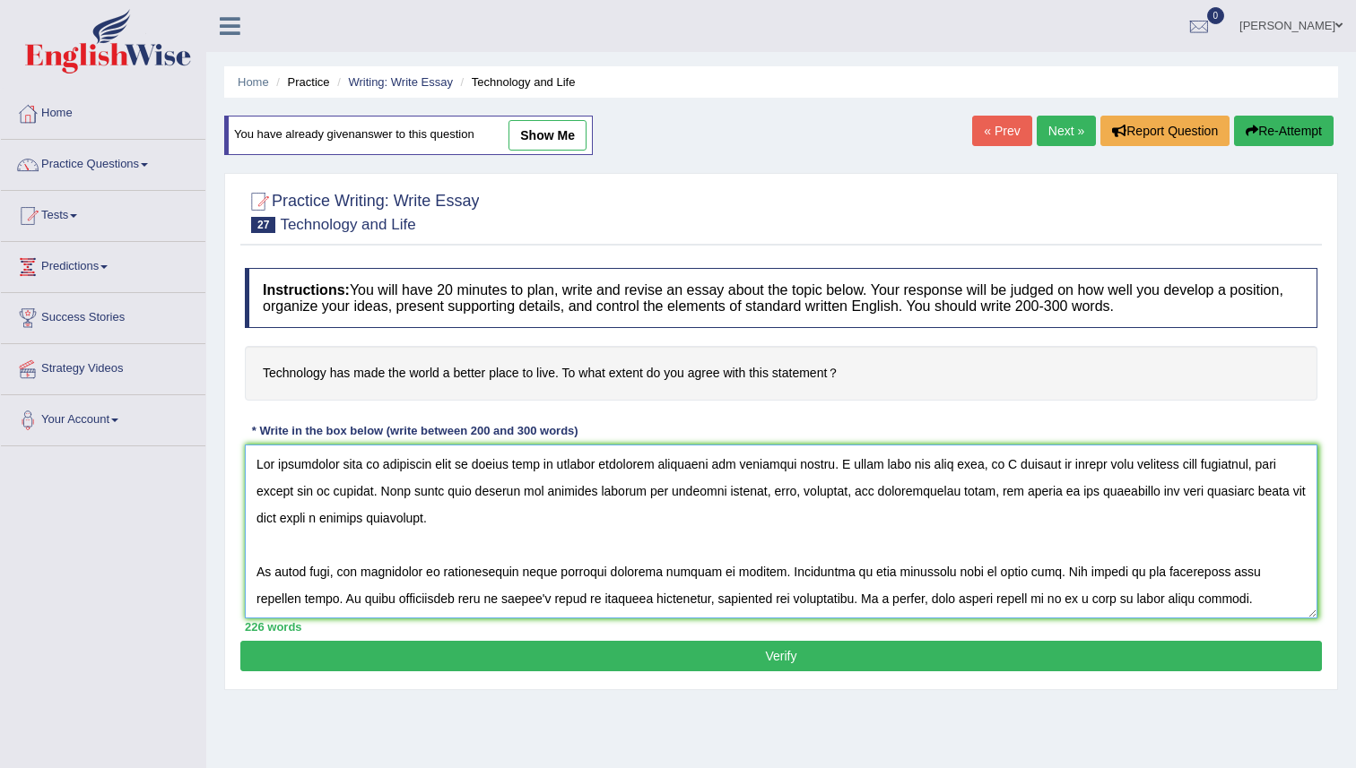
click at [359, 583] on textarea at bounding box center [781, 532] width 1072 height 174
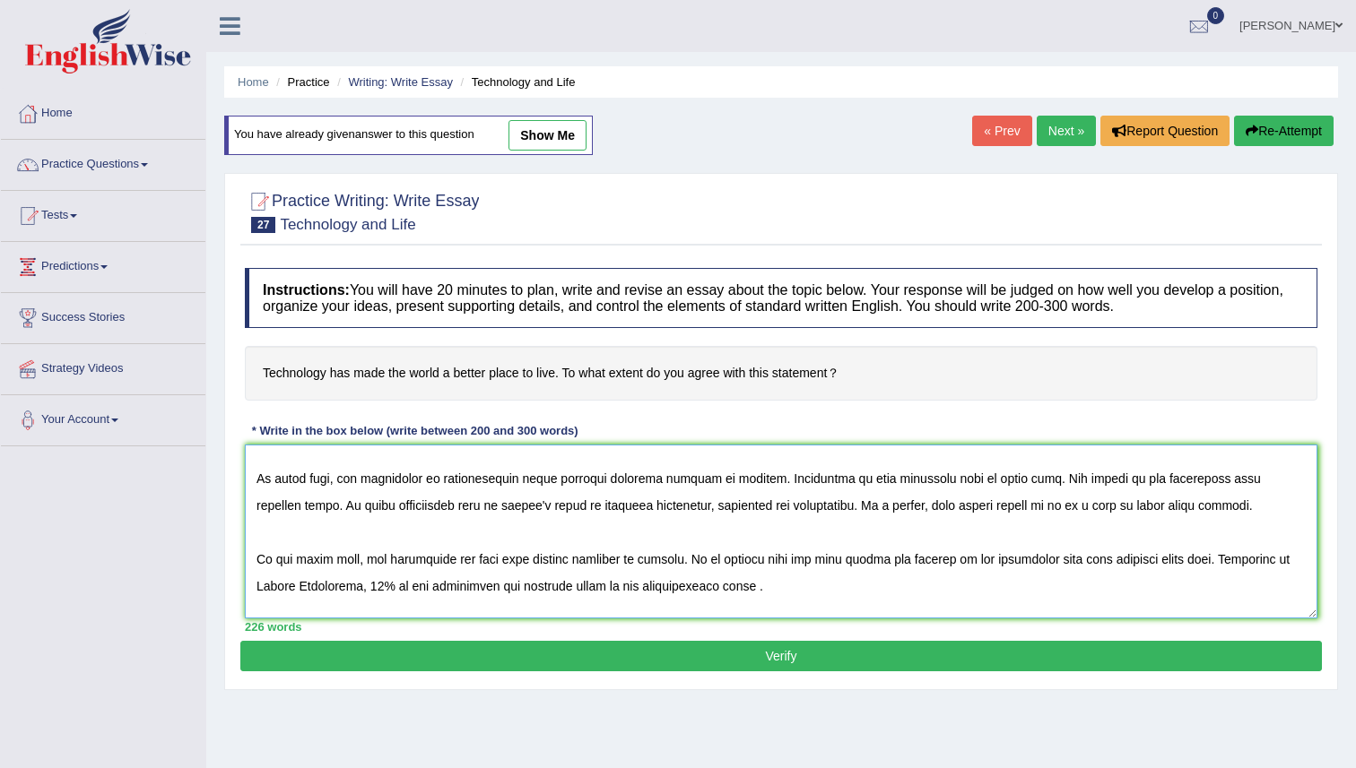
scroll to position [96, 0]
click at [602, 482] on textarea at bounding box center [781, 532] width 1072 height 174
drag, startPoint x: 423, startPoint y: 479, endPoint x: 368, endPoint y: 482, distance: 55.7
click at [363, 482] on textarea at bounding box center [781, 532] width 1072 height 174
click at [586, 487] on textarea at bounding box center [781, 532] width 1072 height 174
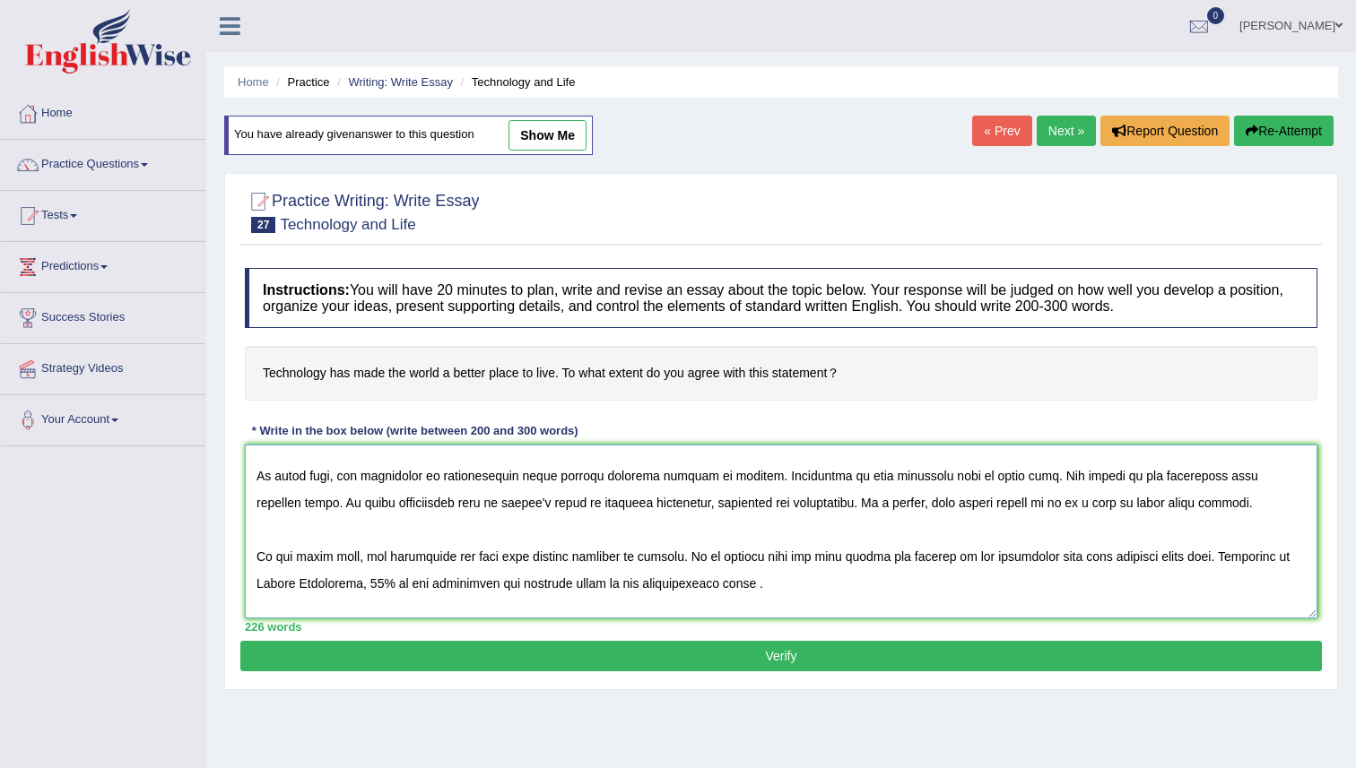
drag, startPoint x: 597, startPoint y: 476, endPoint x: 639, endPoint y: 547, distance: 82.4
click at [638, 550] on textarea at bounding box center [781, 532] width 1072 height 174
click at [628, 535] on textarea at bounding box center [781, 532] width 1072 height 174
click at [614, 580] on textarea at bounding box center [781, 532] width 1072 height 174
click at [663, 571] on textarea at bounding box center [781, 532] width 1072 height 174
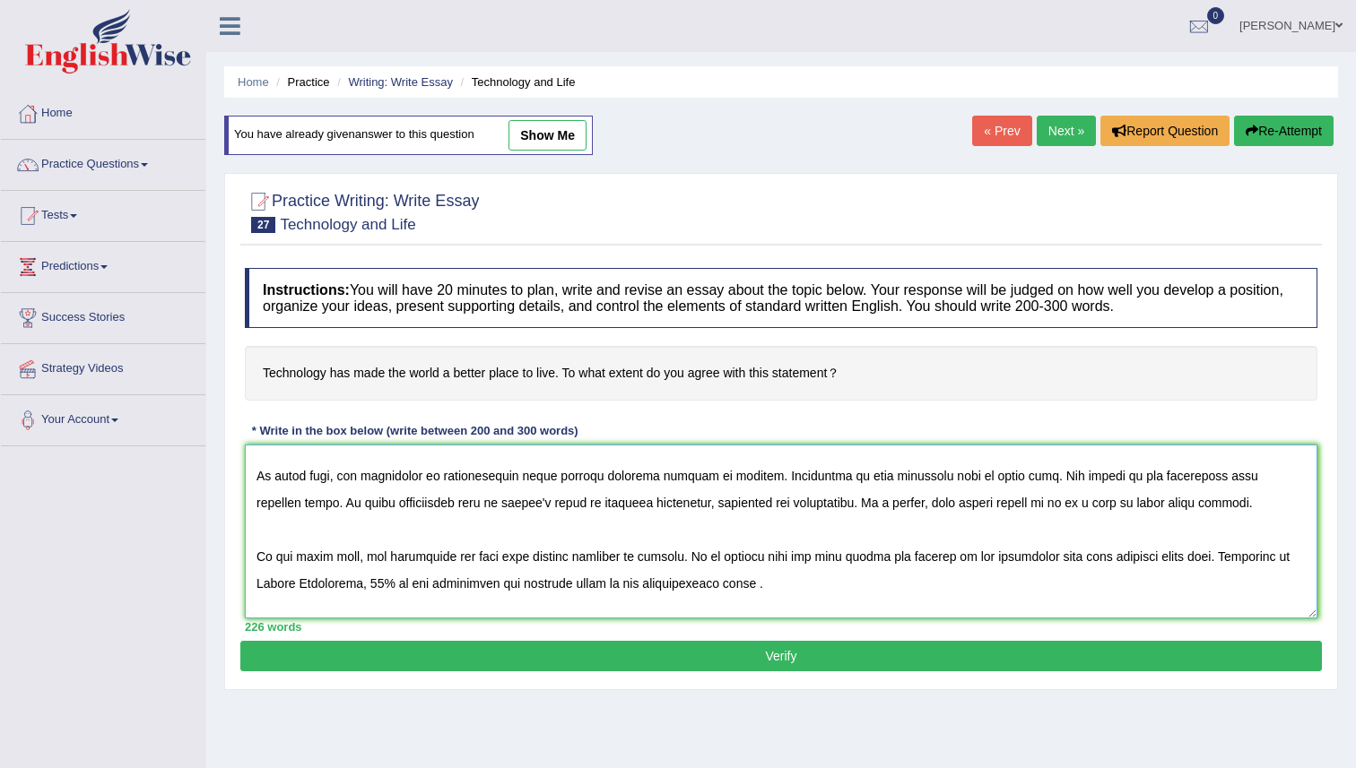
click at [767, 573] on textarea at bounding box center [781, 532] width 1072 height 174
type textarea "New inventions play an important role in modern life by serving different funct…"
click at [749, 665] on button "Verify" at bounding box center [780, 656] width 1081 height 30
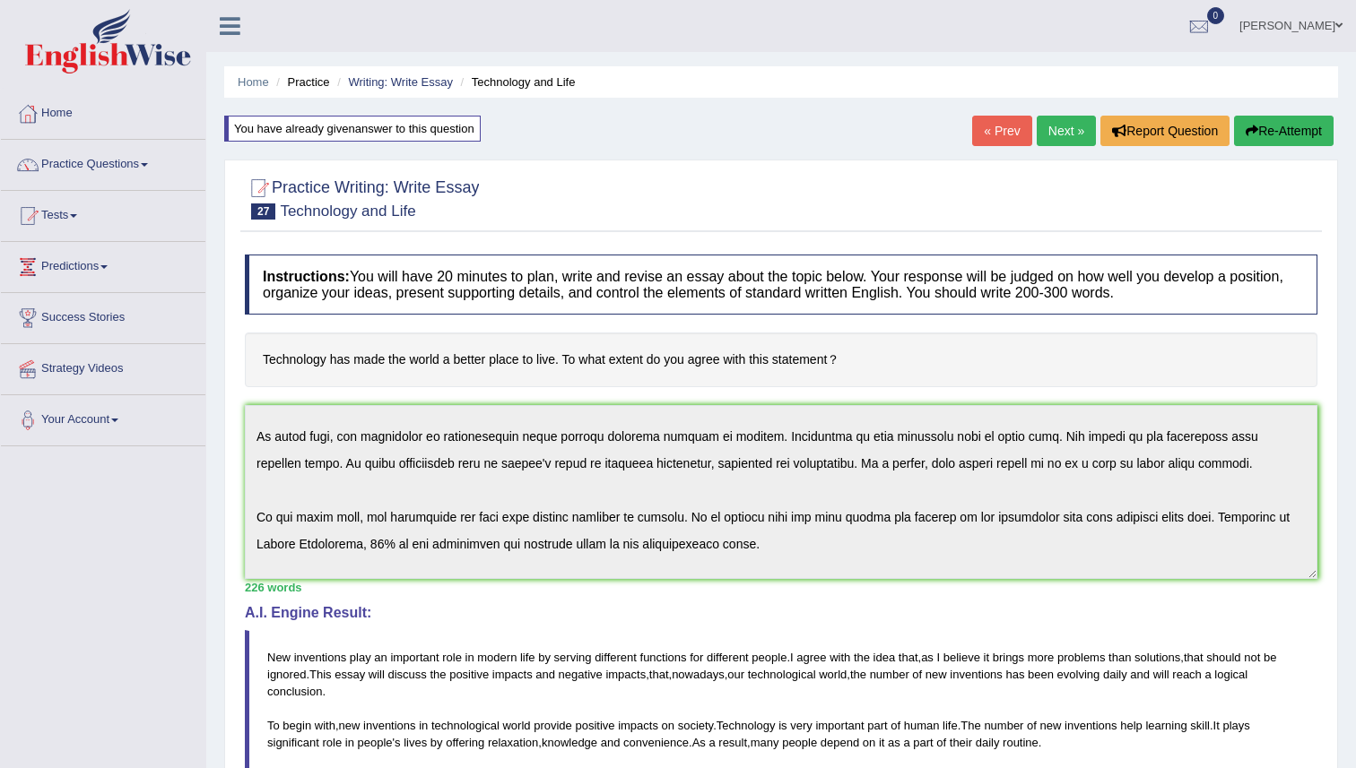
click at [1350, 629] on div "Home Practice Writing: Write Essay Technology and Life You have already given a…" at bounding box center [781, 584] width 1150 height 1168
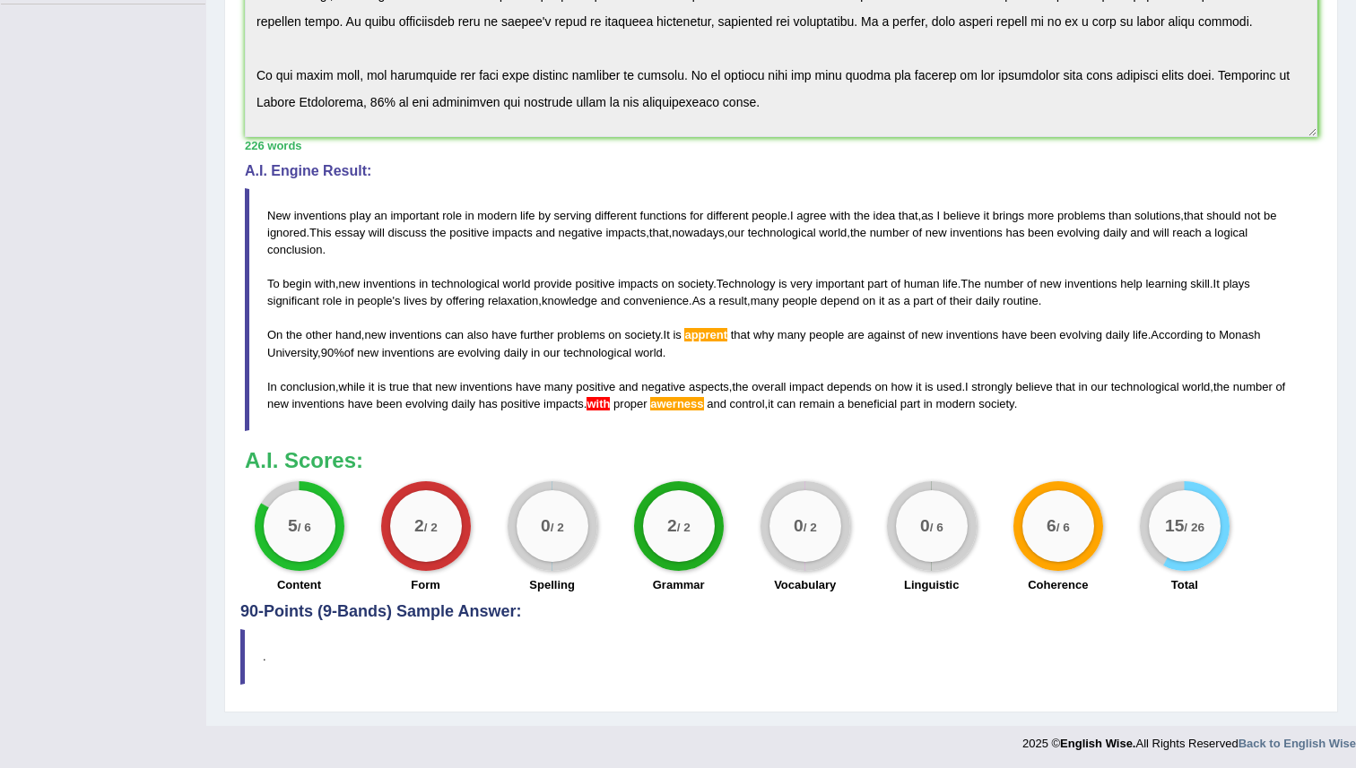
scroll to position [445, 0]
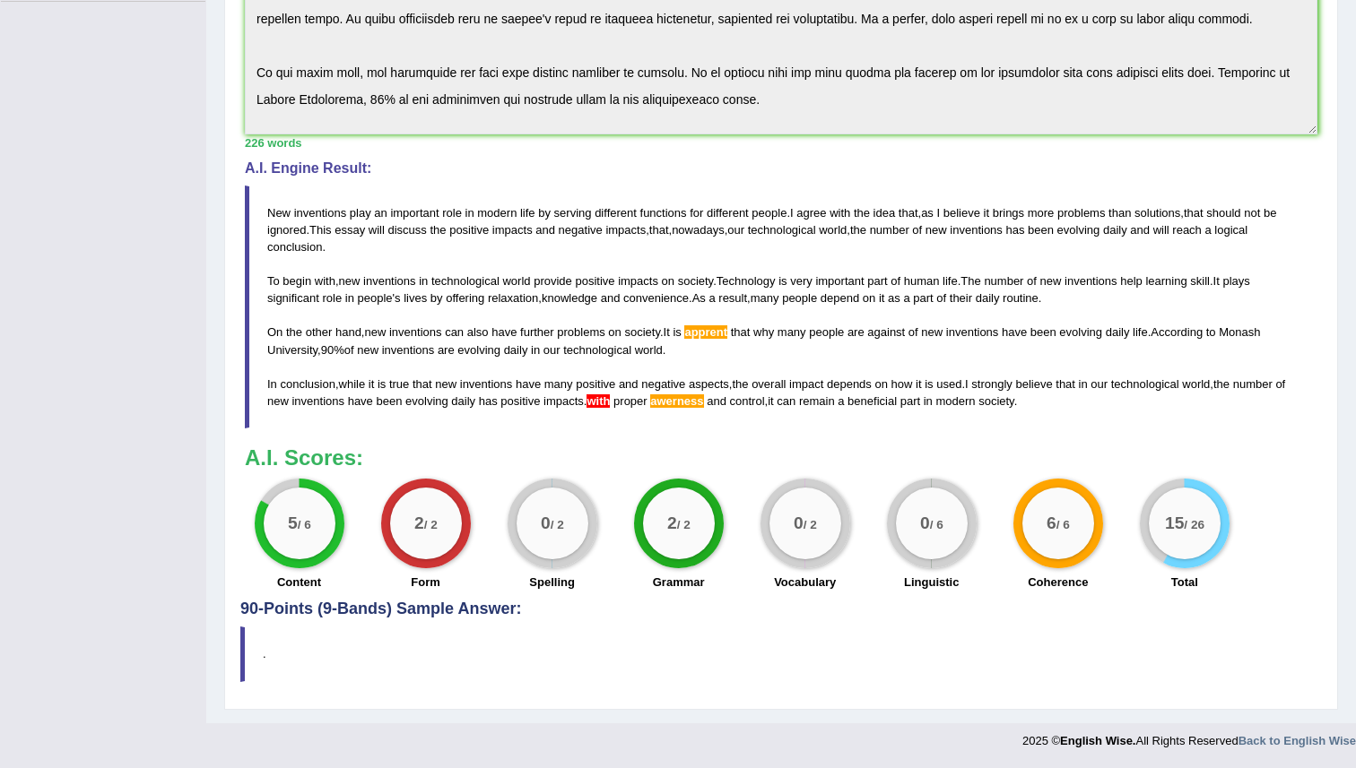
click at [703, 407] on span "awerness" at bounding box center [676, 401] width 53 height 13
click at [693, 396] on span "awerness" at bounding box center [676, 401] width 53 height 13
click at [720, 326] on span "apprent" at bounding box center [705, 332] width 43 height 13
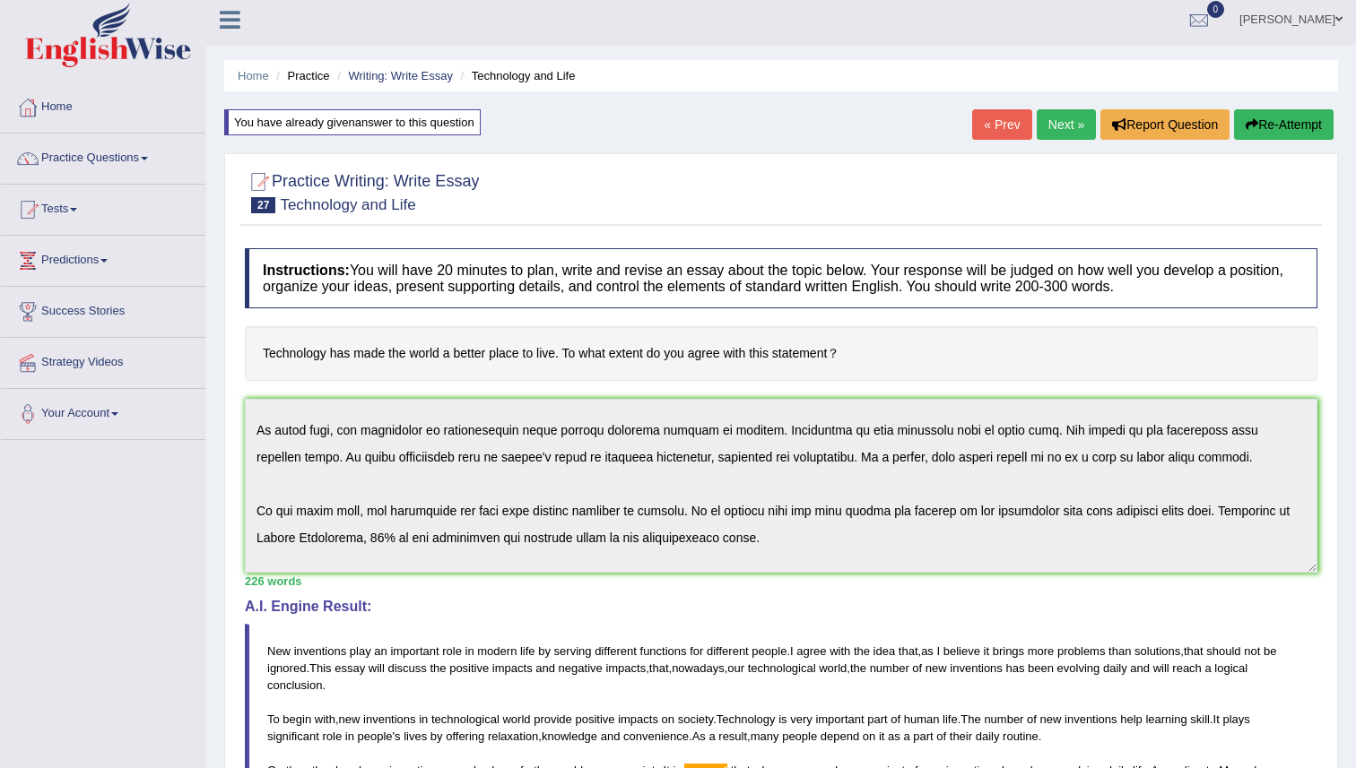
scroll to position [0, 0]
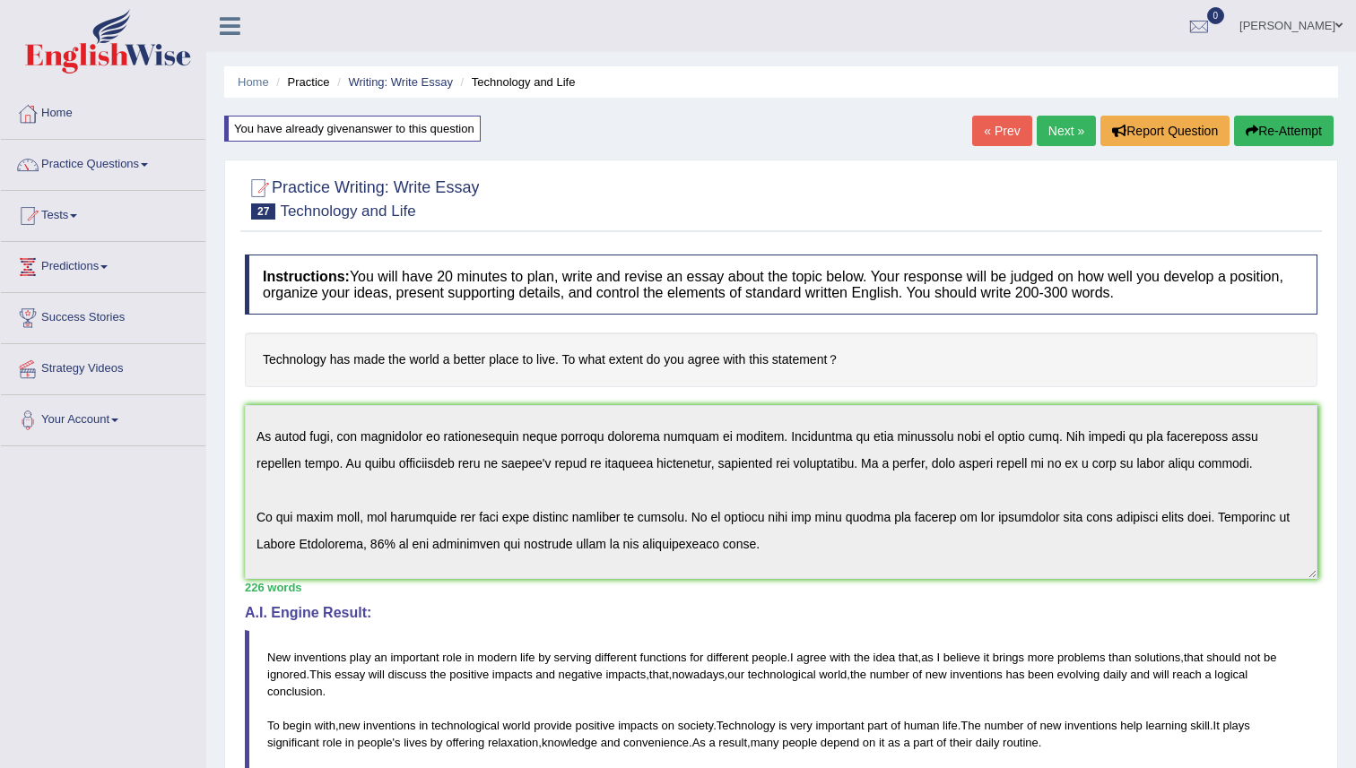
drag, startPoint x: 279, startPoint y: 377, endPoint x: 698, endPoint y: 365, distance: 418.9
click at [698, 364] on h4 "Technology has made the world a better place to live. To what extent do you agr…" at bounding box center [781, 360] width 1072 height 55
drag, startPoint x: 906, startPoint y: 344, endPoint x: 236, endPoint y: 374, distance: 670.5
click at [236, 373] on div "Practice Writing: Write Essay 27 Technology and Life Instructions: You will hav…" at bounding box center [781, 657] width 1114 height 994
click at [419, 126] on div "You have already given answer to this question" at bounding box center [352, 129] width 256 height 26
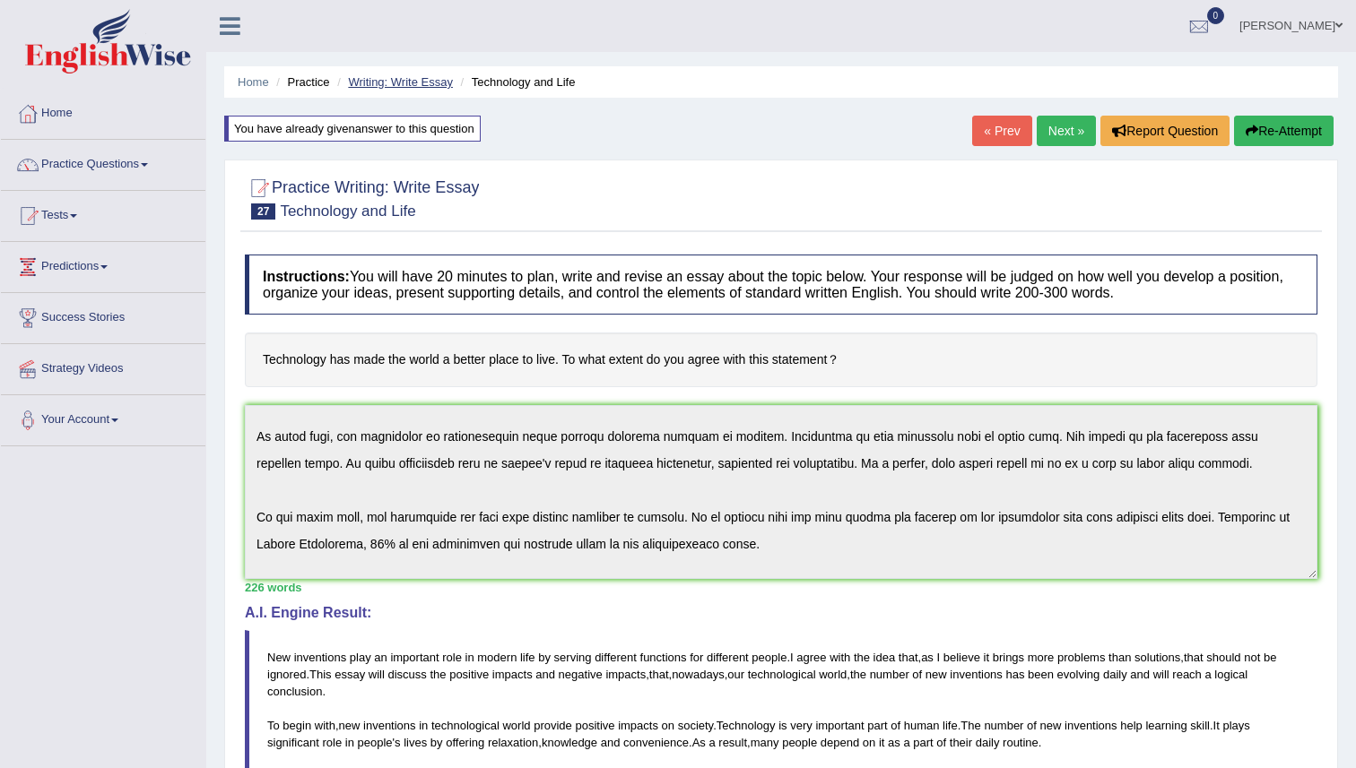
click at [406, 81] on link "Writing: Write Essay" at bounding box center [400, 81] width 105 height 13
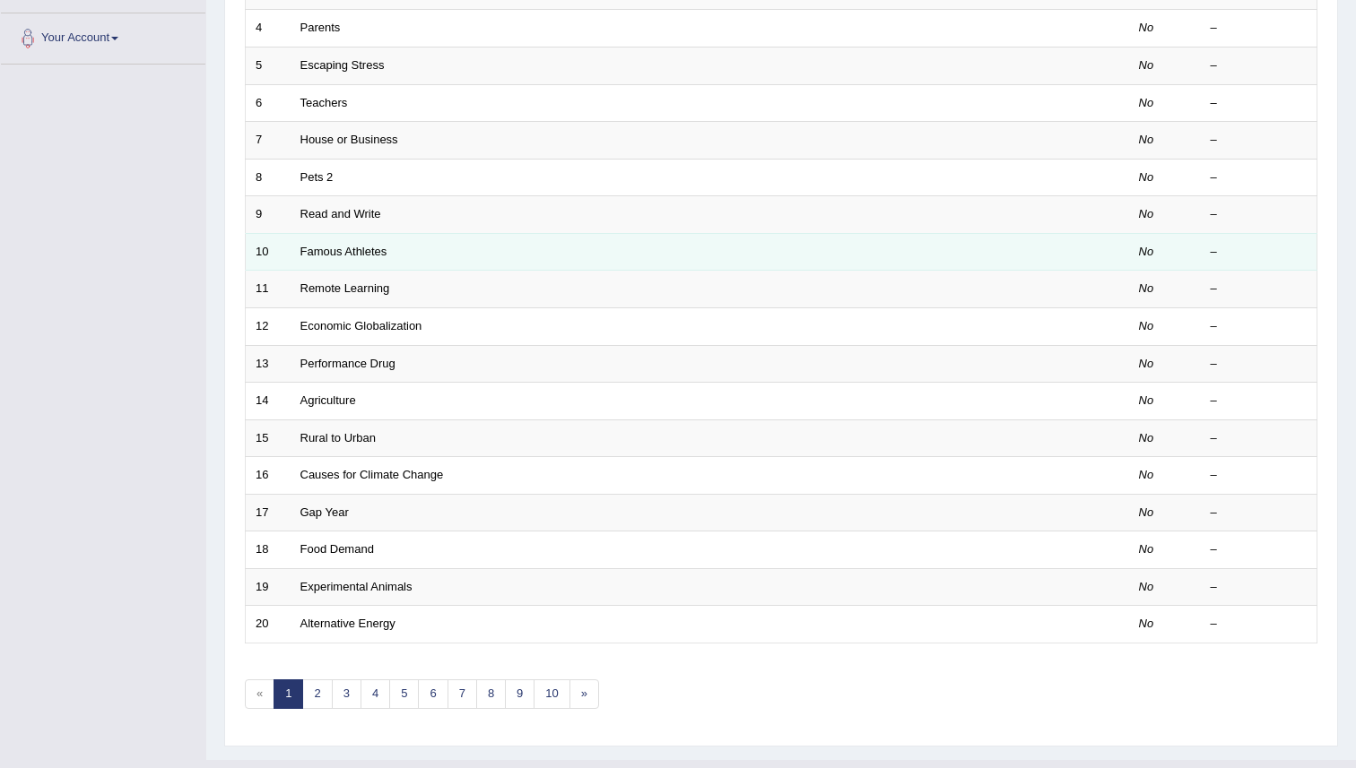
scroll to position [419, 0]
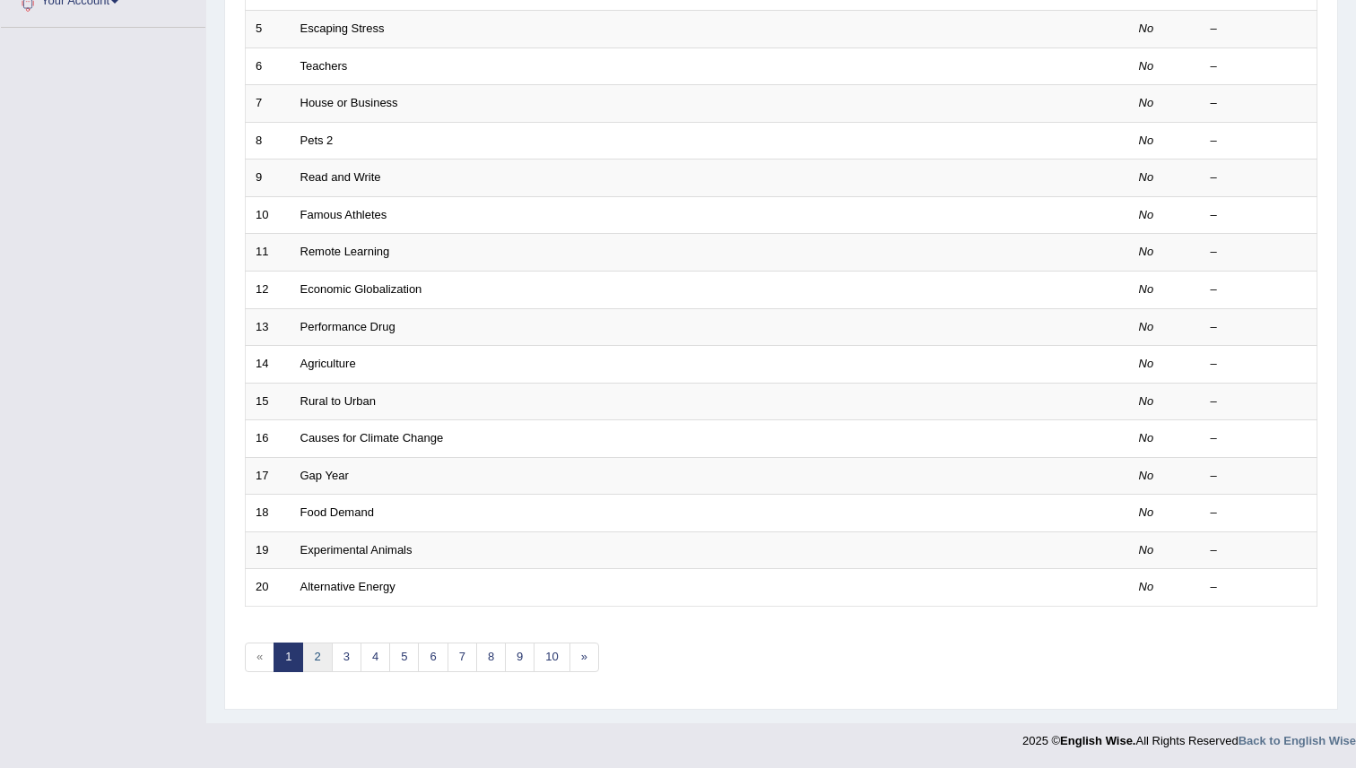
click at [320, 654] on link "2" at bounding box center [317, 658] width 30 height 30
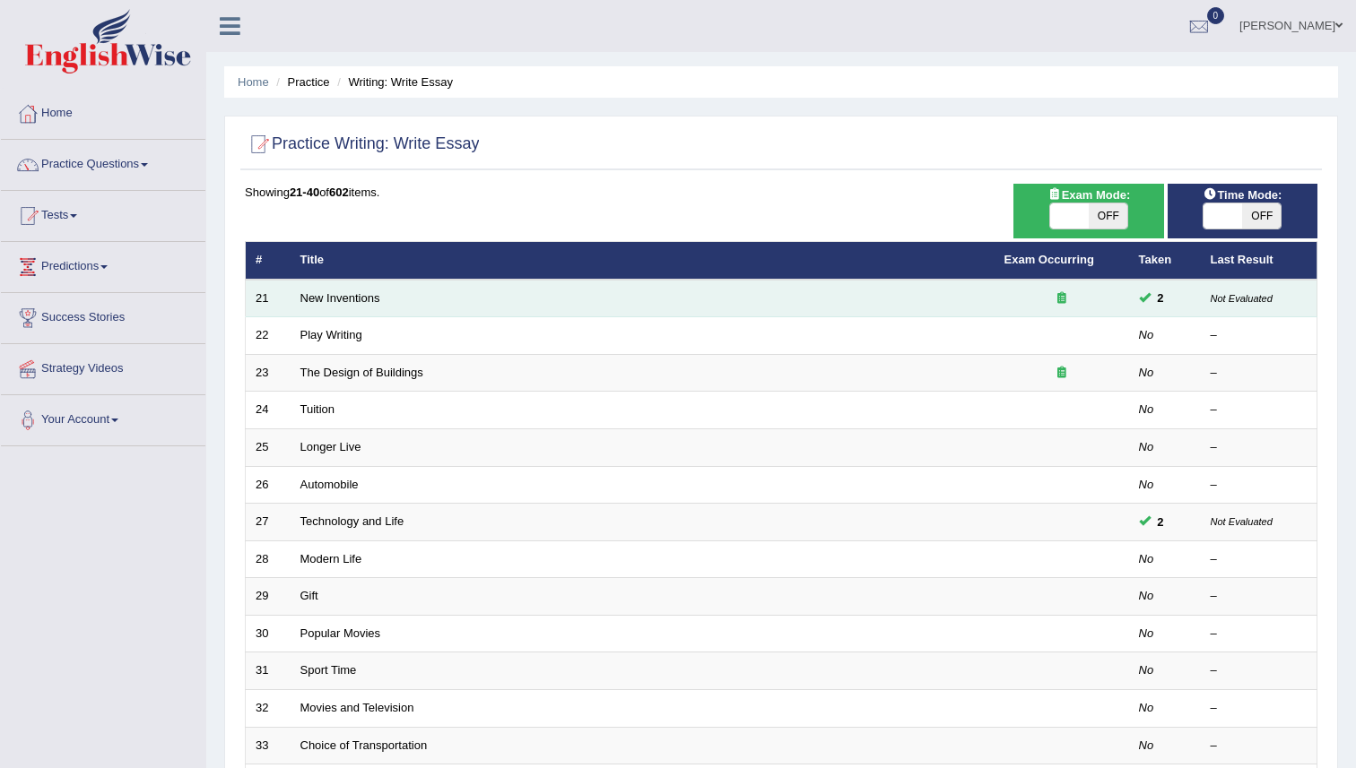
click at [889, 292] on td "New Inventions" at bounding box center [643, 299] width 704 height 38
click at [1062, 296] on icon at bounding box center [1061, 298] width 9 height 12
click at [1152, 293] on span "2" at bounding box center [1160, 298] width 21 height 19
click at [361, 302] on link "New Inventions" at bounding box center [340, 297] width 80 height 13
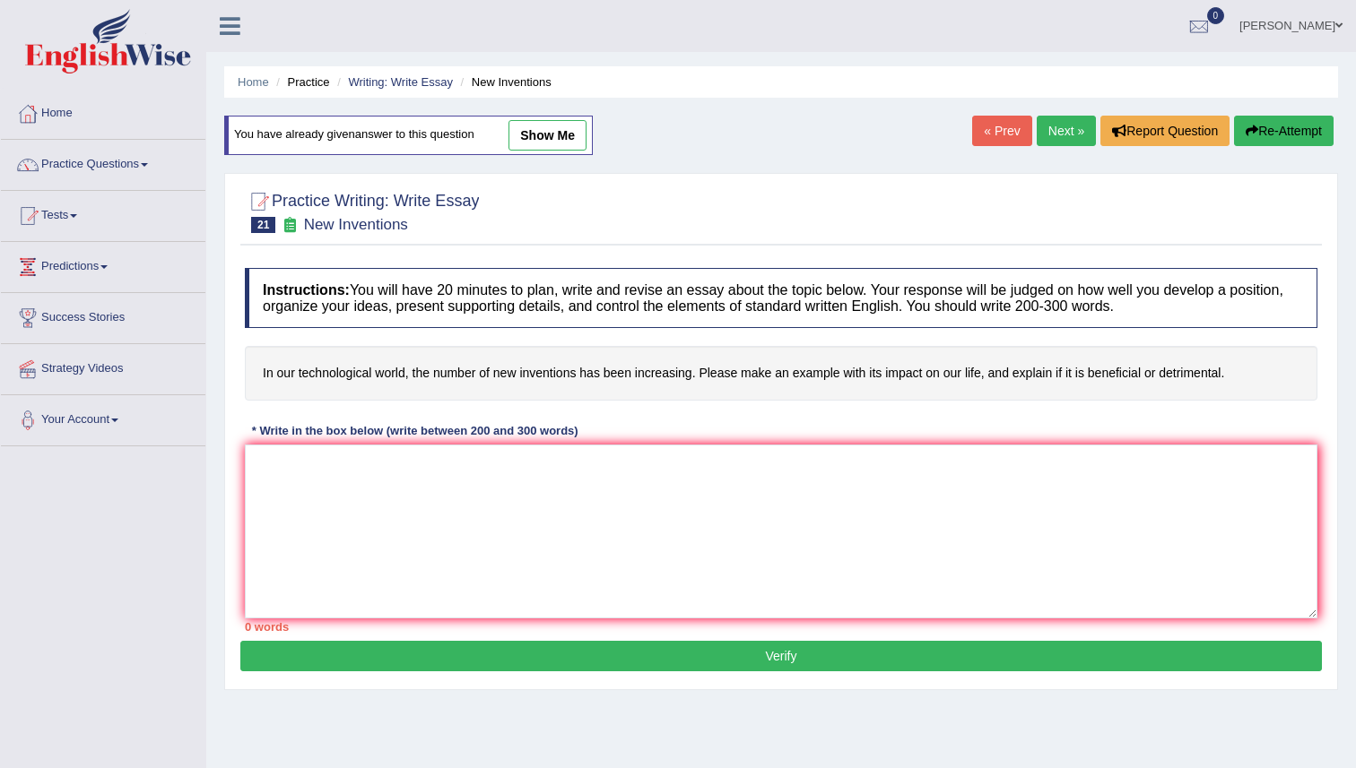
click at [379, 228] on small "New Inventions" at bounding box center [356, 224] width 104 height 17
click at [353, 227] on small "New Inventions" at bounding box center [356, 224] width 104 height 17
click at [346, 226] on small "New Inventions" at bounding box center [356, 224] width 104 height 17
click at [539, 141] on link "show me" at bounding box center [547, 135] width 78 height 30
type textarea "Technology plays an important role in modern life by serving different function…"
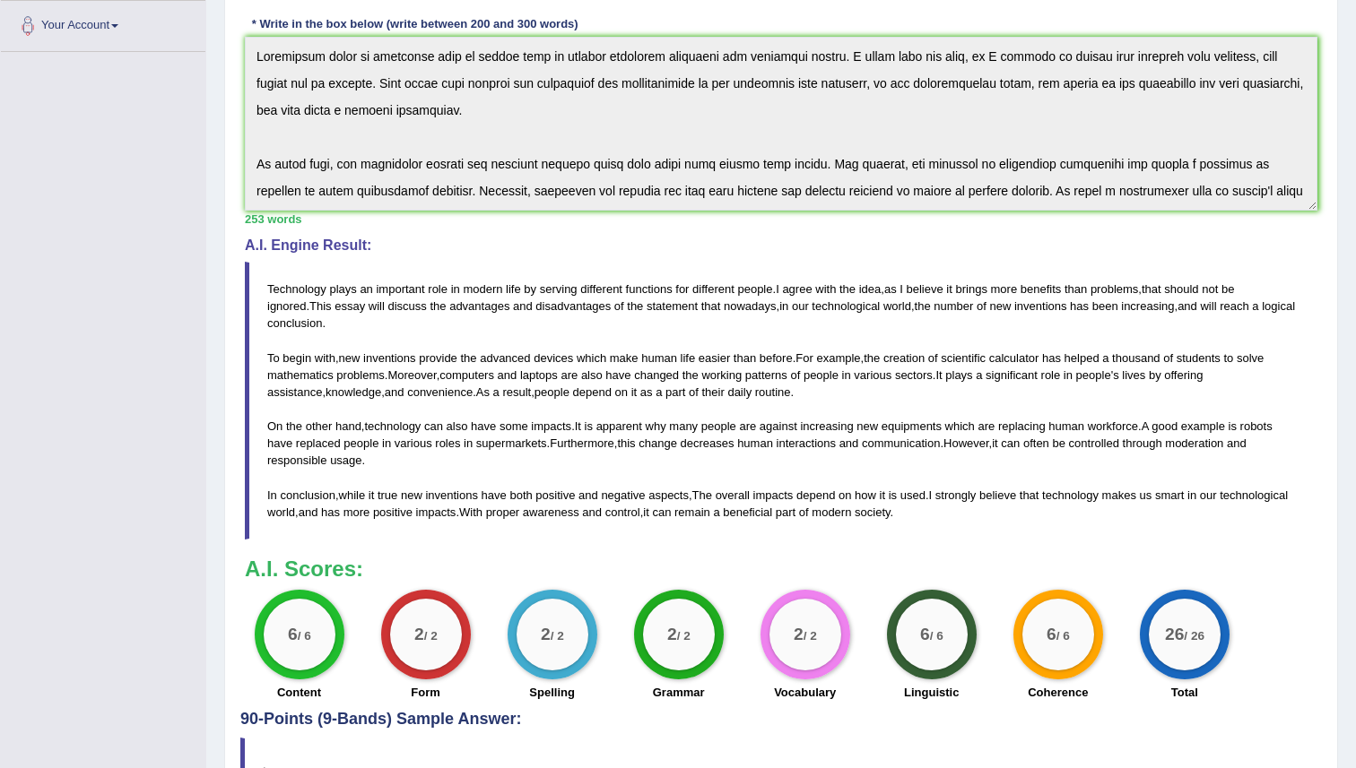
scroll to position [359, 0]
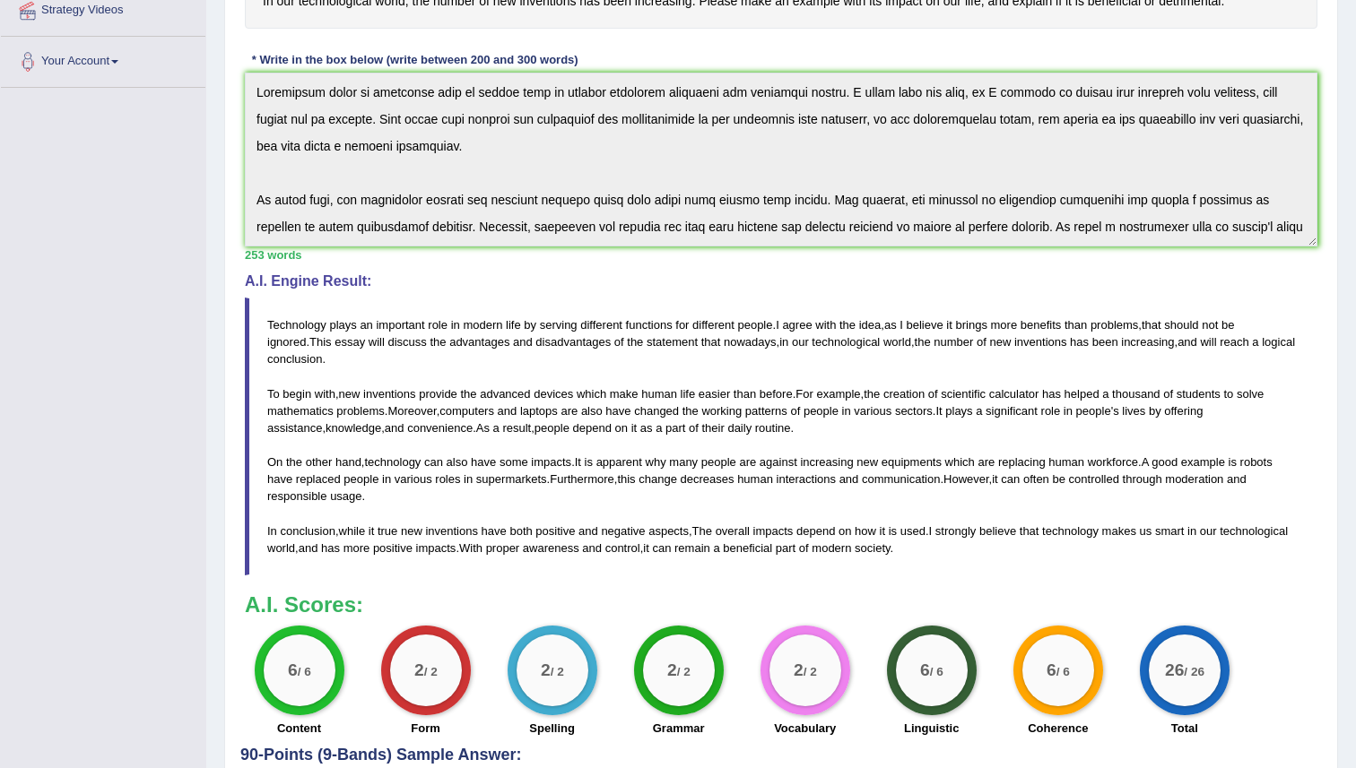
drag, startPoint x: 291, startPoint y: 314, endPoint x: 356, endPoint y: 338, distance: 69.0
click at [355, 337] on blockquote "Technology plays an important role in modern life by serving different function…" at bounding box center [781, 437] width 1072 height 278
drag, startPoint x: 952, startPoint y: 348, endPoint x: 1149, endPoint y: 357, distance: 196.6
click at [1149, 357] on blockquote "Technology plays an important role in modern life by serving different function…" at bounding box center [781, 437] width 1072 height 278
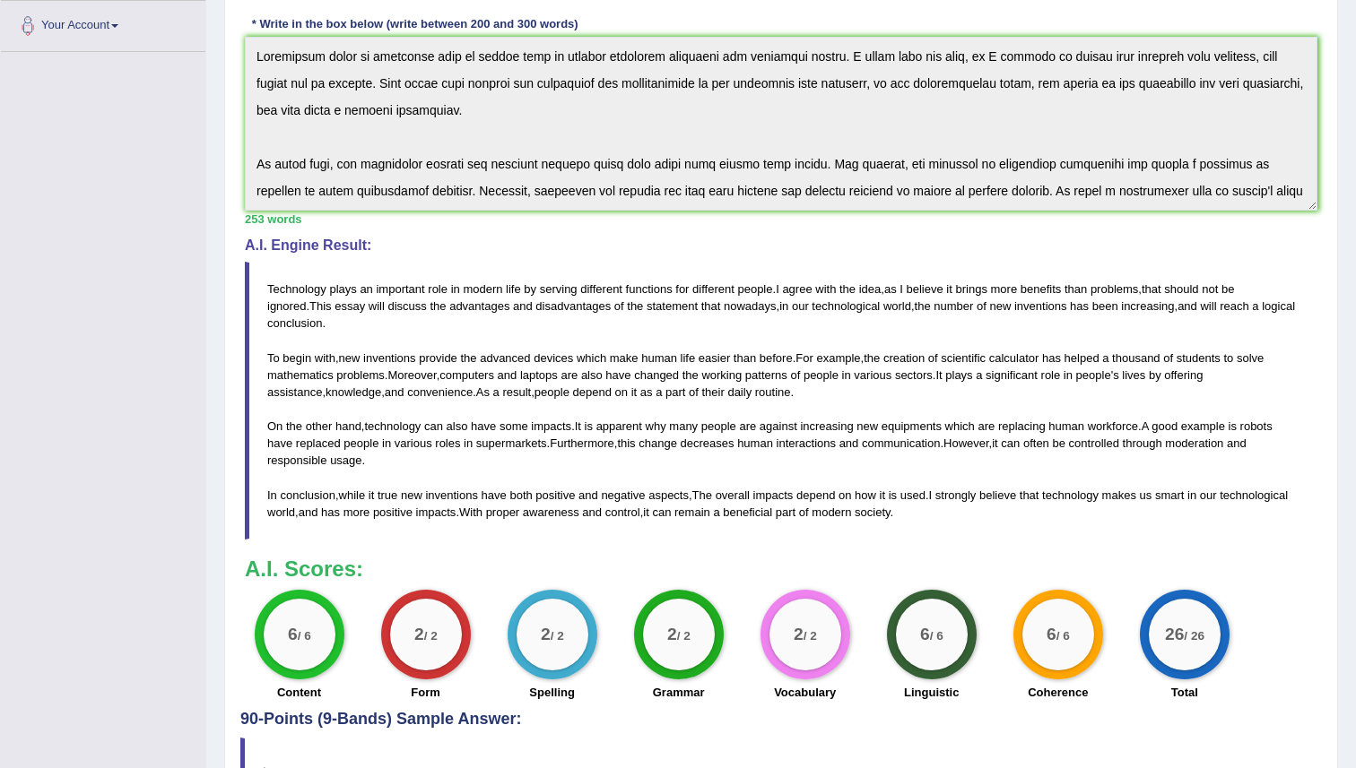
click at [1170, 320] on blockquote "Technology plays an important role in modern life by serving different function…" at bounding box center [781, 401] width 1072 height 278
drag, startPoint x: 1288, startPoint y: 374, endPoint x: 1238, endPoint y: 373, distance: 49.3
click at [1239, 373] on blockquote "Technology plays an important role in modern life by serving different function…" at bounding box center [781, 401] width 1072 height 278
drag, startPoint x: 1260, startPoint y: 377, endPoint x: 1229, endPoint y: 377, distance: 31.4
click at [322, 386] on span "assistance" at bounding box center [294, 392] width 55 height 13
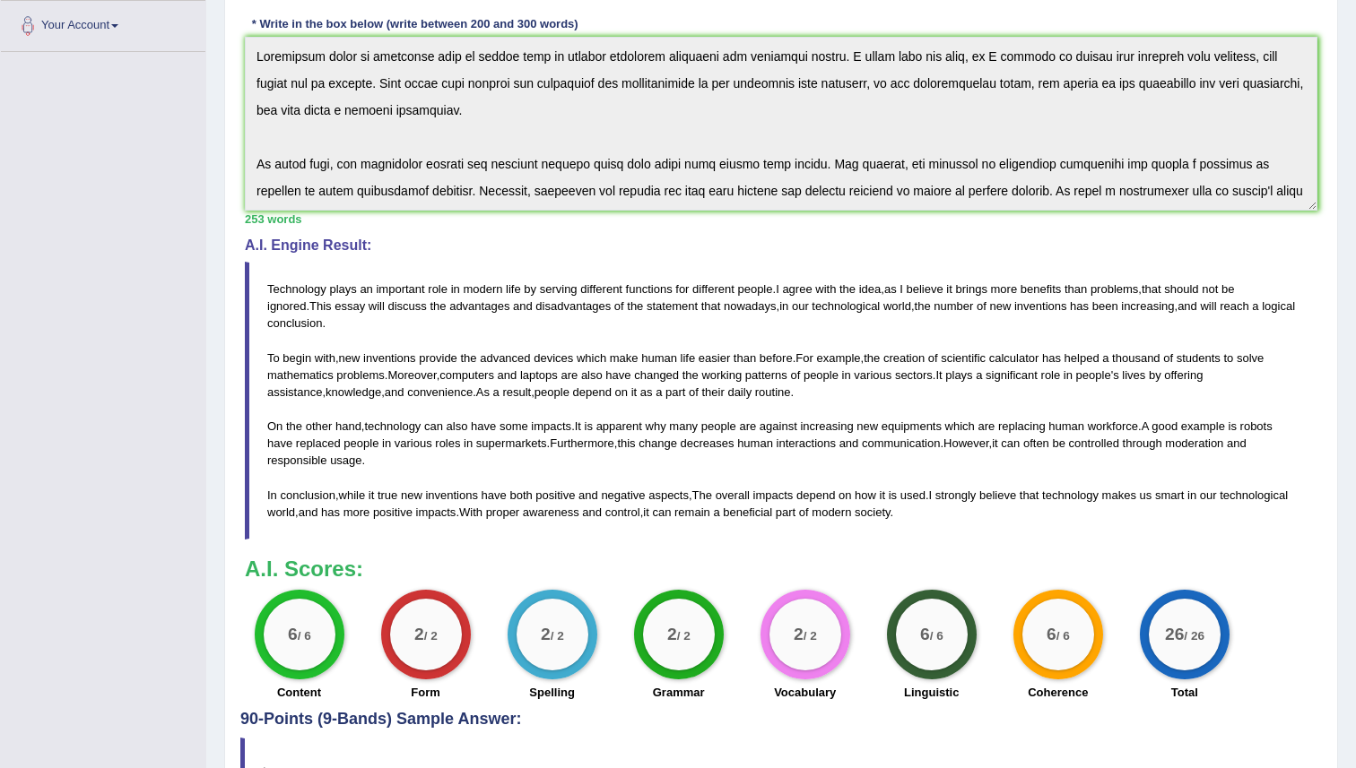
drag, startPoint x: 1286, startPoint y: 377, endPoint x: 1258, endPoint y: 374, distance: 27.9
click at [1263, 376] on blockquote "Technology plays an important role in modern life by serving different function…" at bounding box center [781, 401] width 1072 height 278
drag, startPoint x: 261, startPoint y: 287, endPoint x: 399, endPoint y: 372, distance: 162.3
click at [399, 372] on blockquote "Technology plays an important role in modern life by serving different function…" at bounding box center [781, 401] width 1072 height 278
click at [407, 393] on span "convenience" at bounding box center [439, 392] width 65 height 13
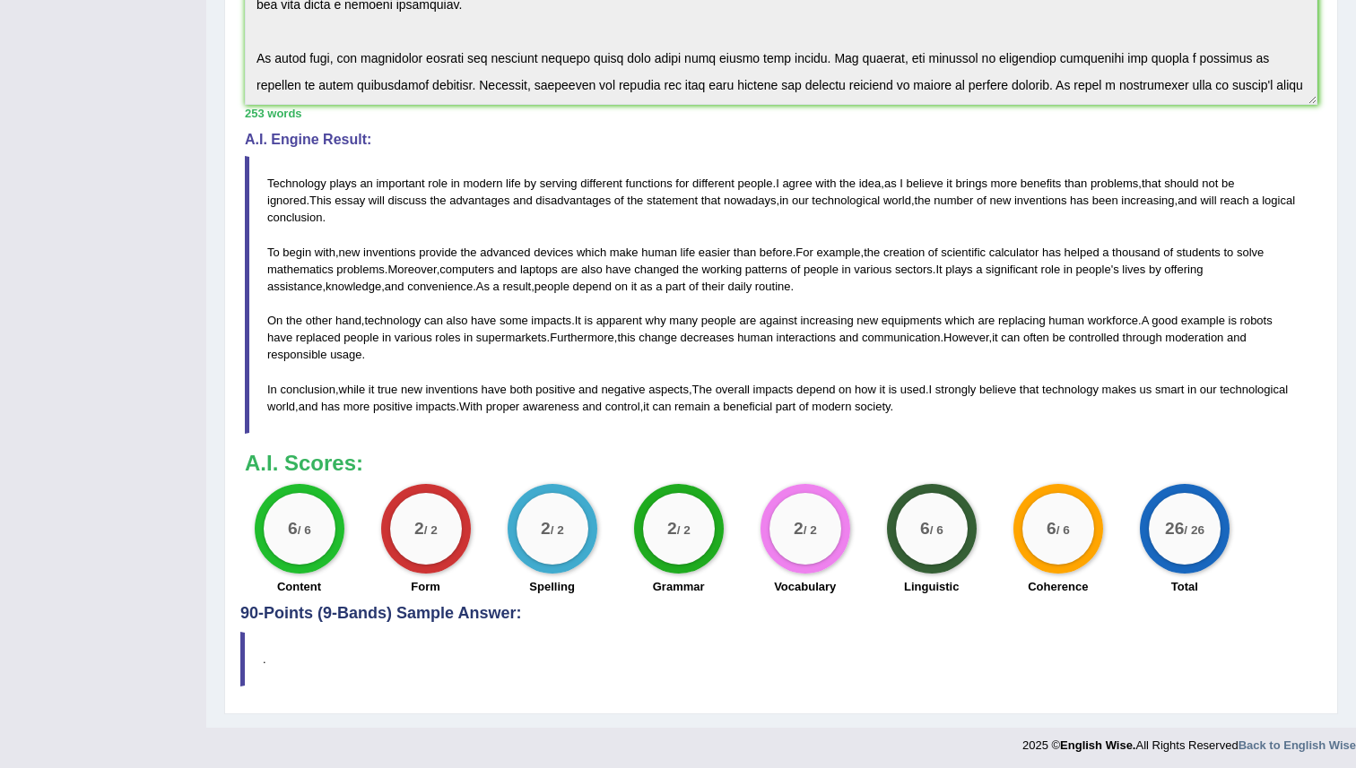
scroll to position [502, 0]
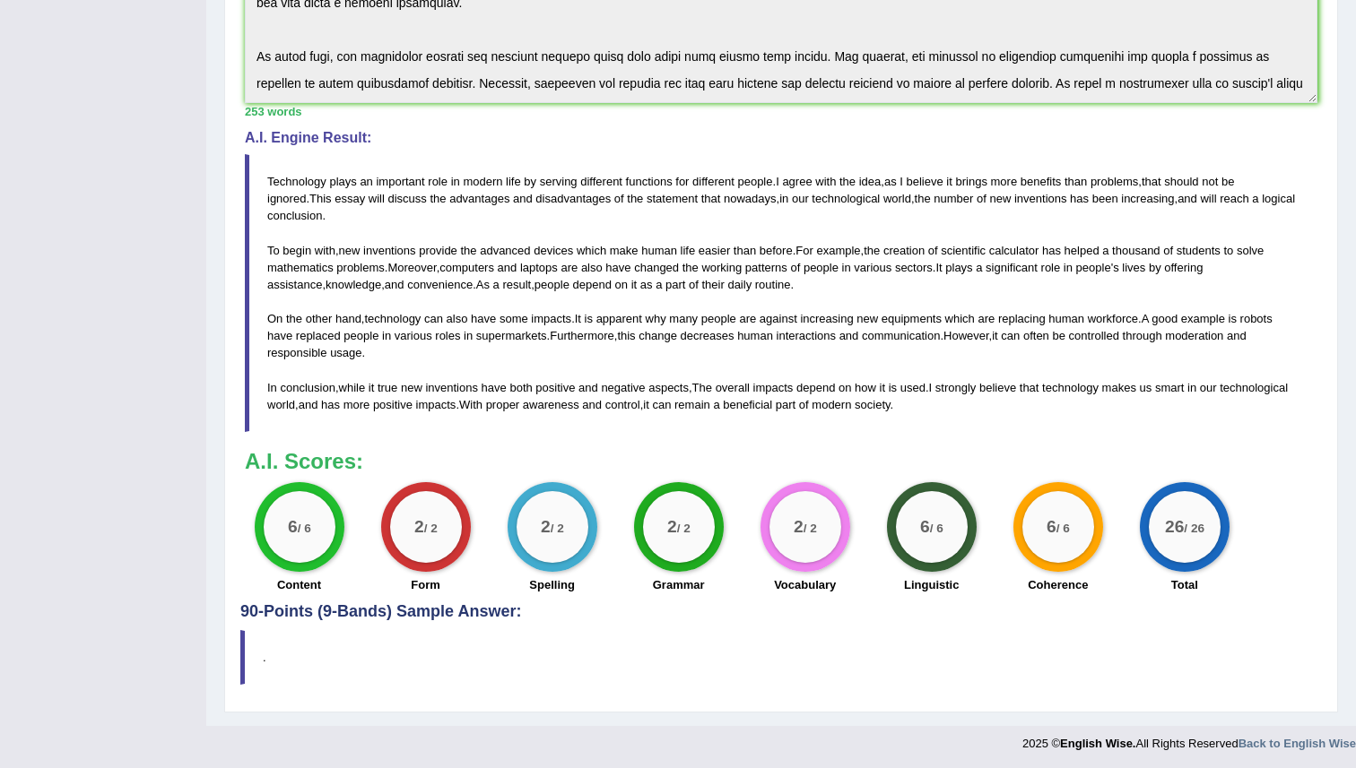
drag, startPoint x: 992, startPoint y: 395, endPoint x: 1013, endPoint y: 130, distance: 265.4
click at [732, 386] on blockquote "Technology plays an important role in modern life by serving different function…" at bounding box center [781, 293] width 1072 height 278
click at [1013, 125] on div "Instructions: You will have 20 minutes to plan, write and revise an essay about…" at bounding box center [780, 174] width 1081 height 860
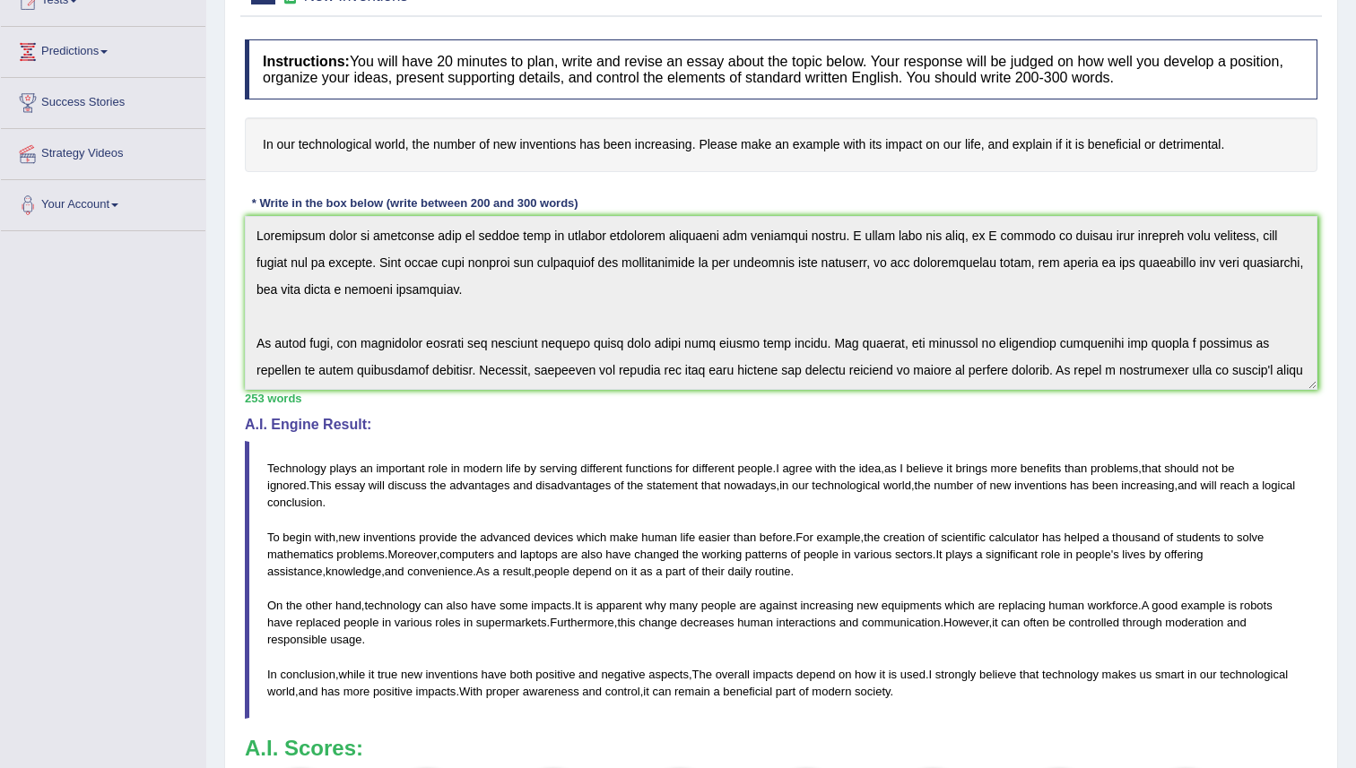
scroll to position [215, 0]
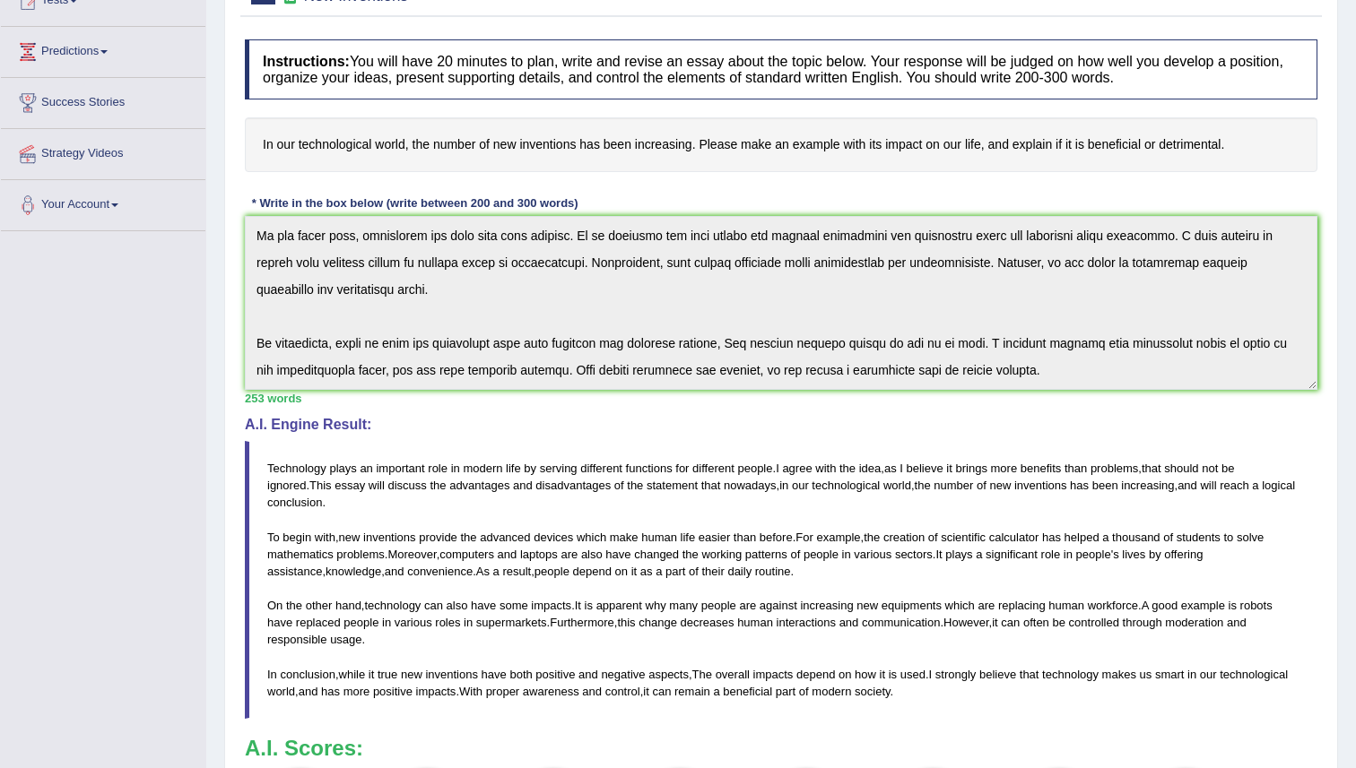
click at [820, 459] on div "Instructions: You will have 20 minutes to plan, write and revise an essay about…" at bounding box center [780, 460] width 1081 height 860
click at [245, 30] on h4 "90-Points (9-Bands) Sample Answer:" at bounding box center [780, 467] width 1081 height 882
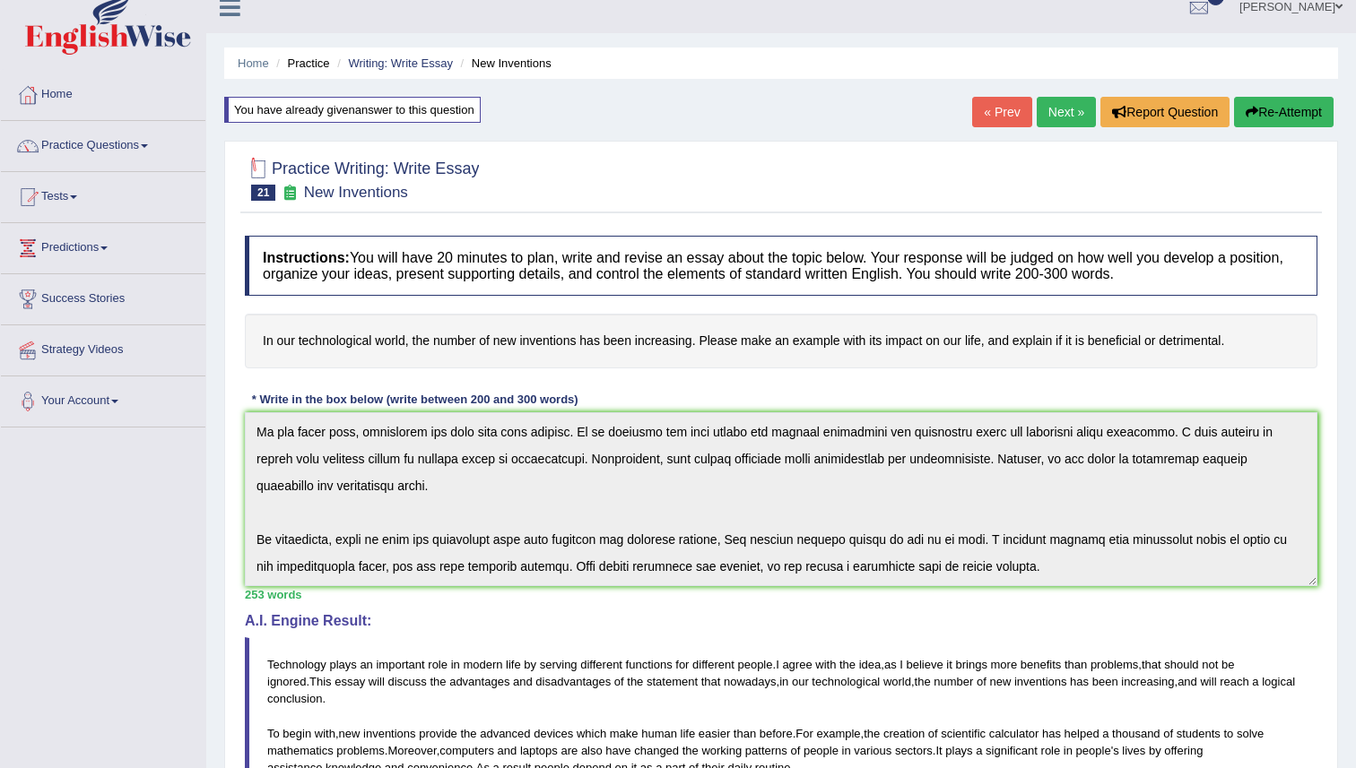
scroll to position [0, 0]
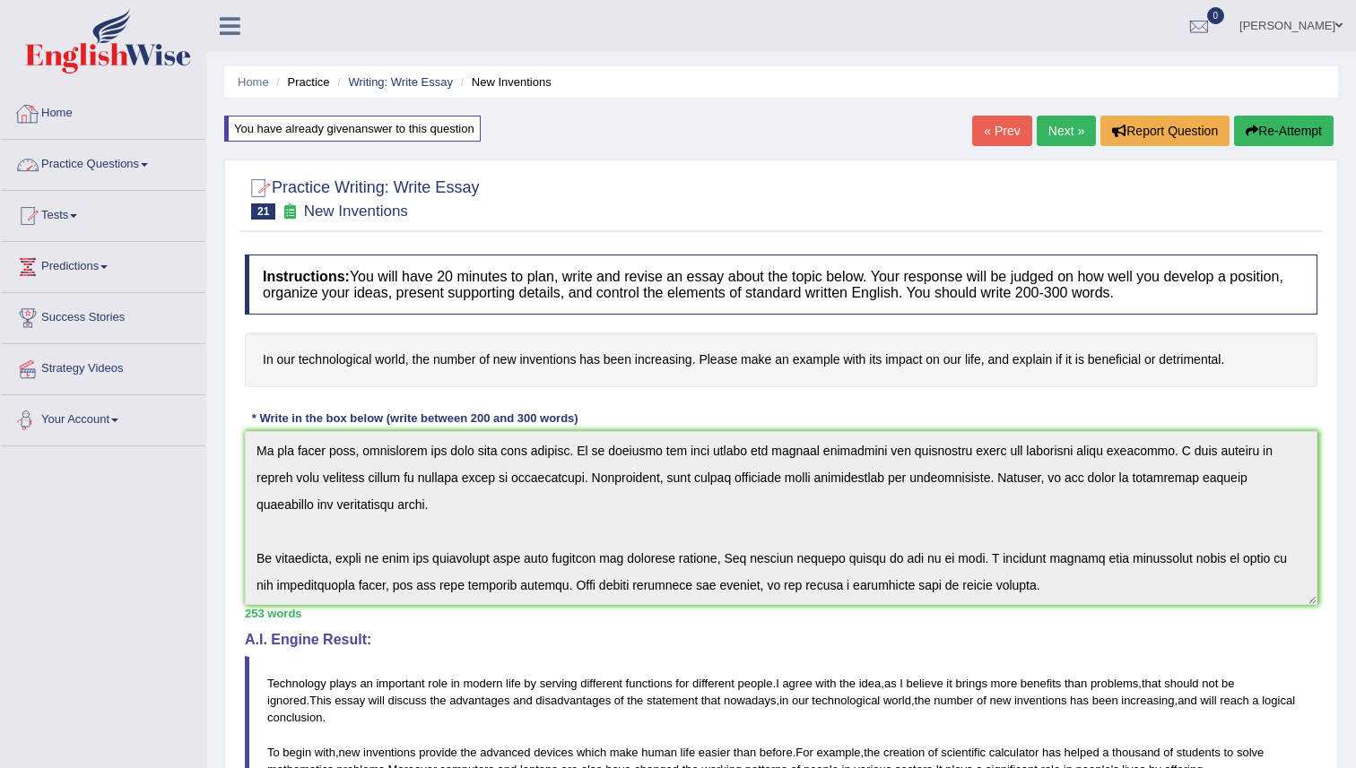
click at [126, 166] on link "Practice Questions" at bounding box center [103, 162] width 204 height 45
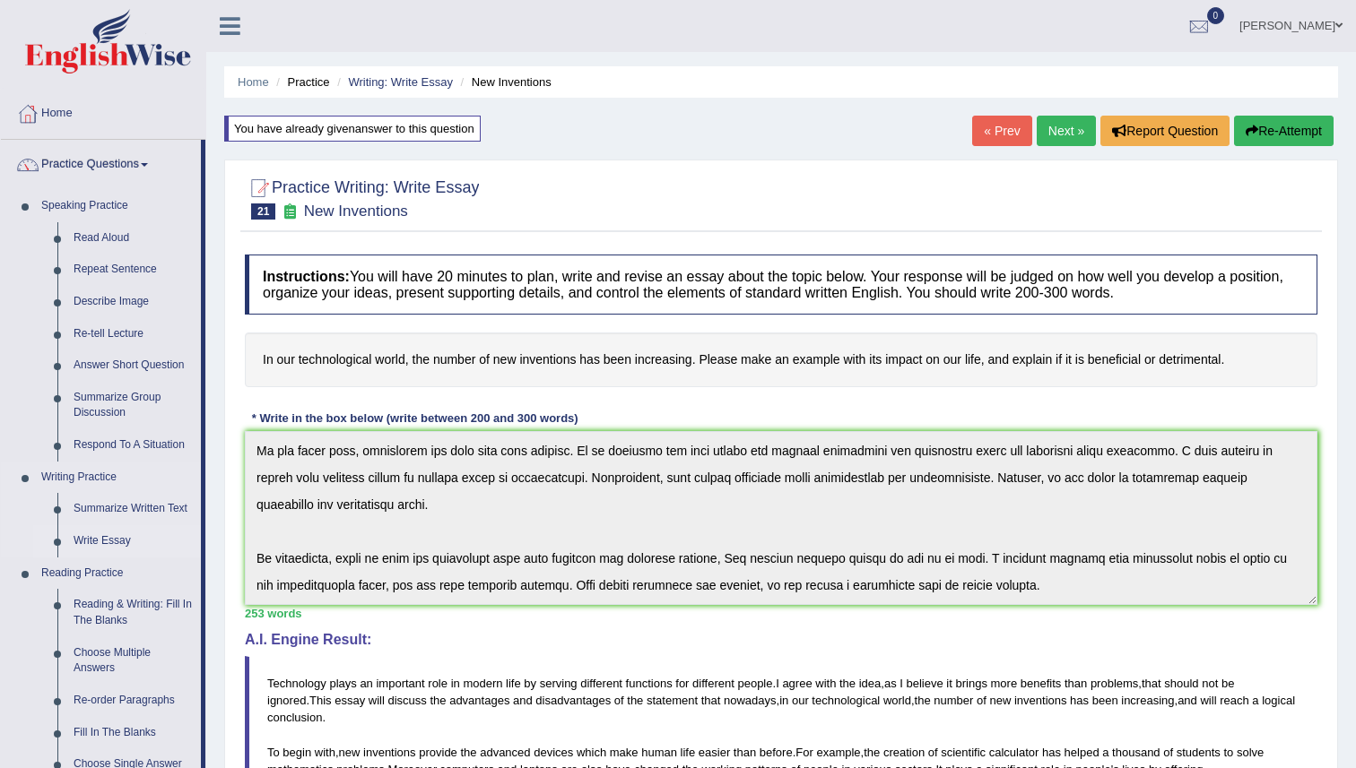
click at [100, 538] on link "Write Essay" at bounding box center [132, 541] width 135 height 32
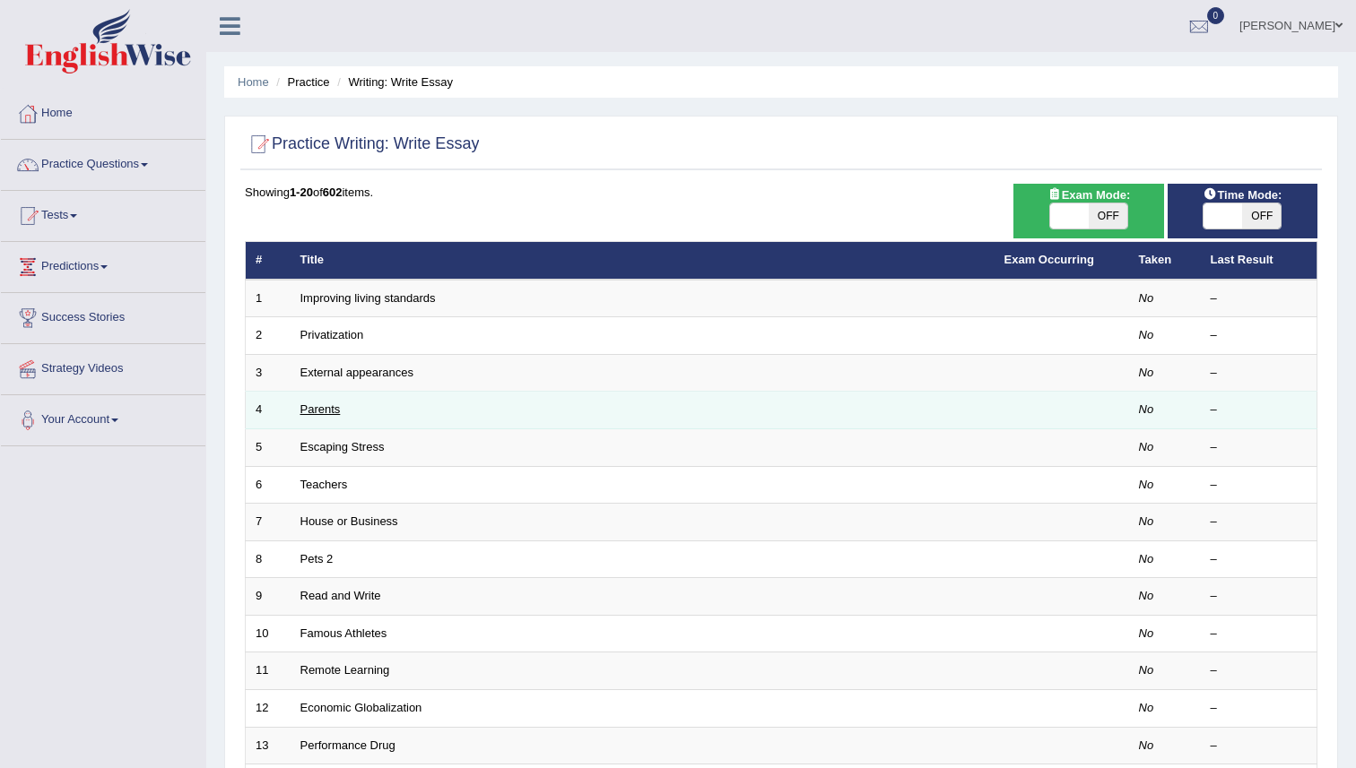
click at [326, 409] on link "Parents" at bounding box center [320, 409] width 40 height 13
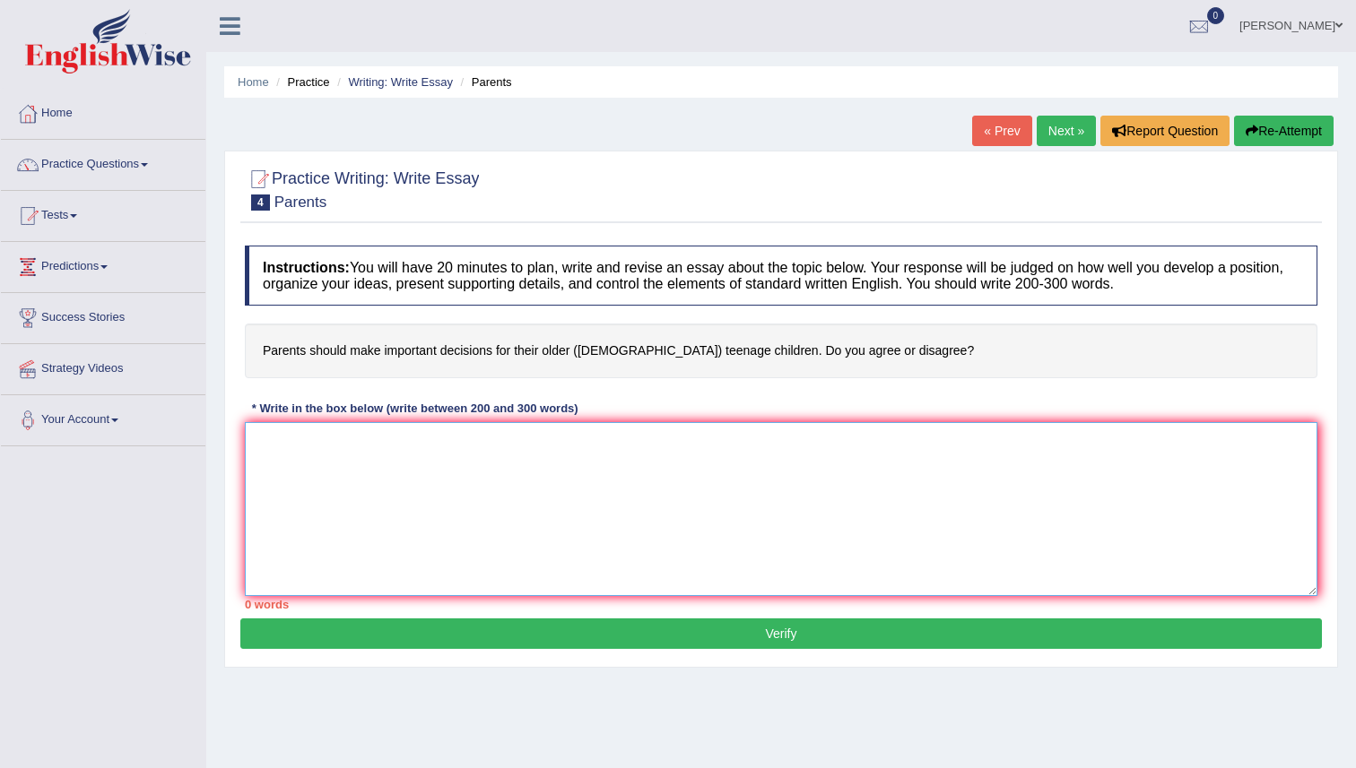
click at [335, 453] on textarea at bounding box center [781, 509] width 1072 height 174
paste textarea "Technology plays an important role in modern life by serving different function…"
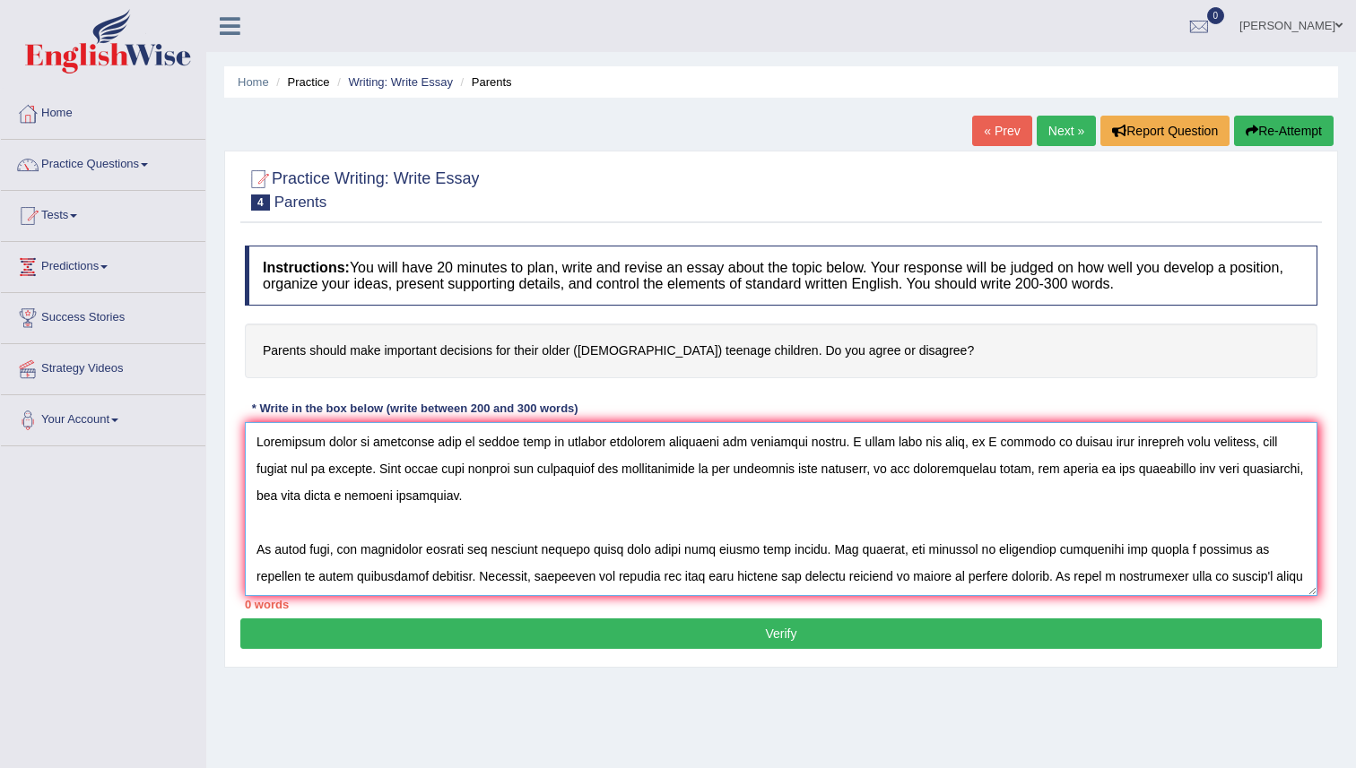
scroll to position [204, 0]
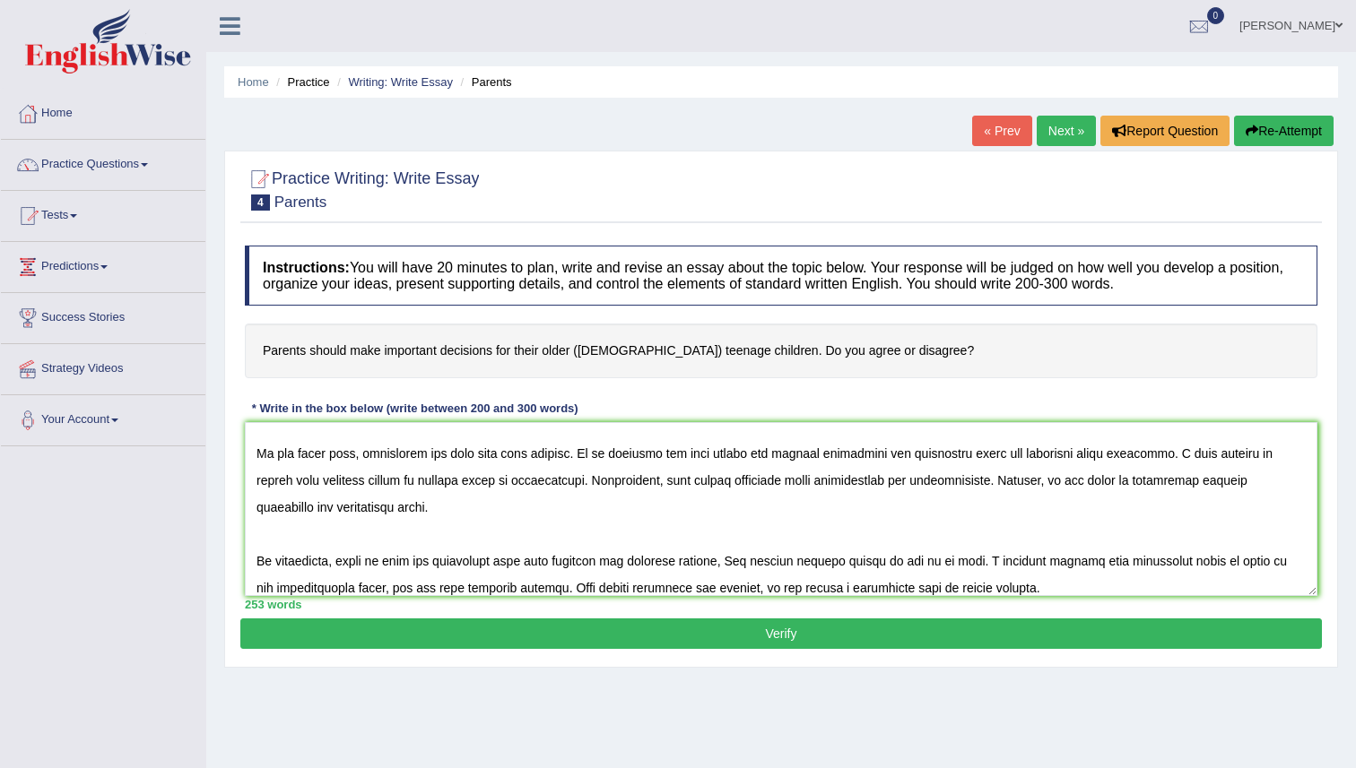
drag, startPoint x: 778, startPoint y: 353, endPoint x: 684, endPoint y: 352, distance: 94.2
click at [684, 352] on h4 "Parents should make important decisions for their older ([DEMOGRAPHIC_DATA]) te…" at bounding box center [781, 351] width 1072 height 55
click at [407, 459] on textarea at bounding box center [781, 509] width 1072 height 174
click at [366, 519] on textarea at bounding box center [781, 509] width 1072 height 174
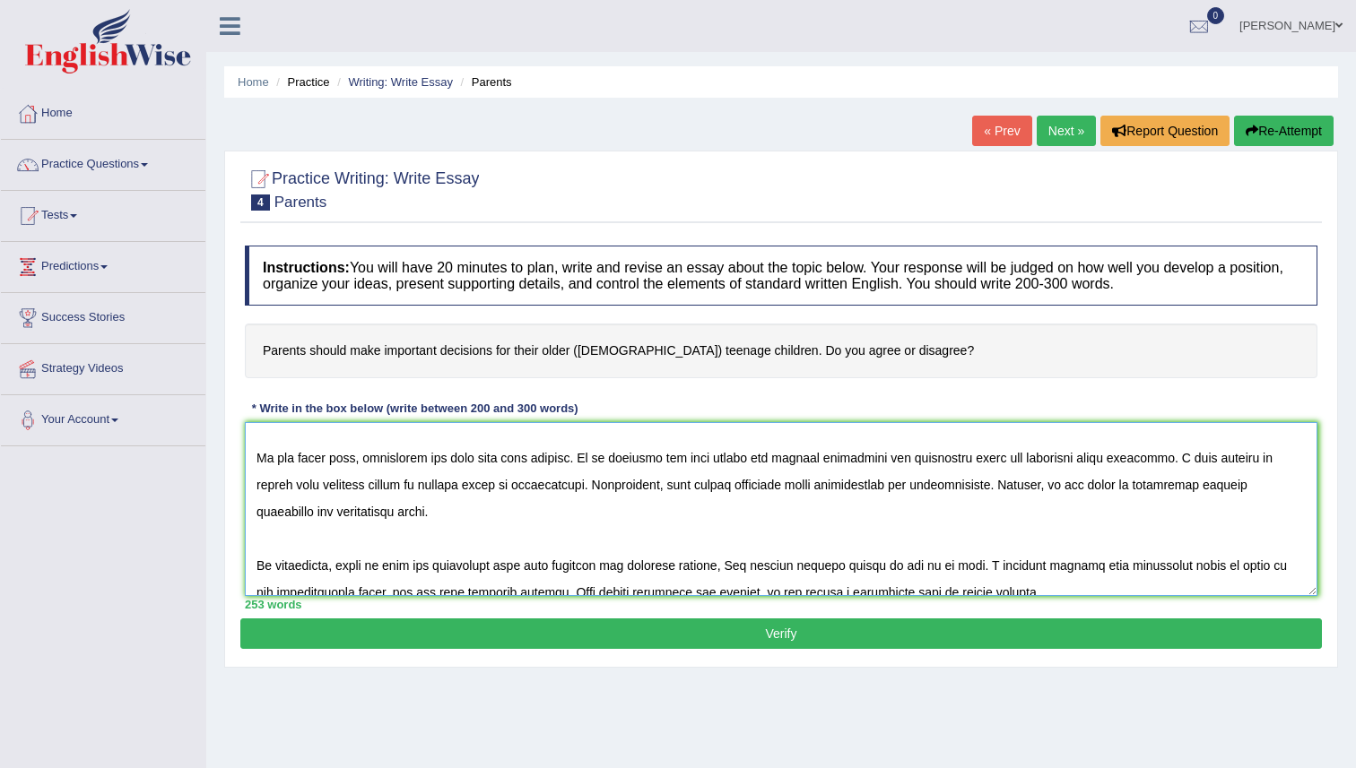
scroll to position [93, 0]
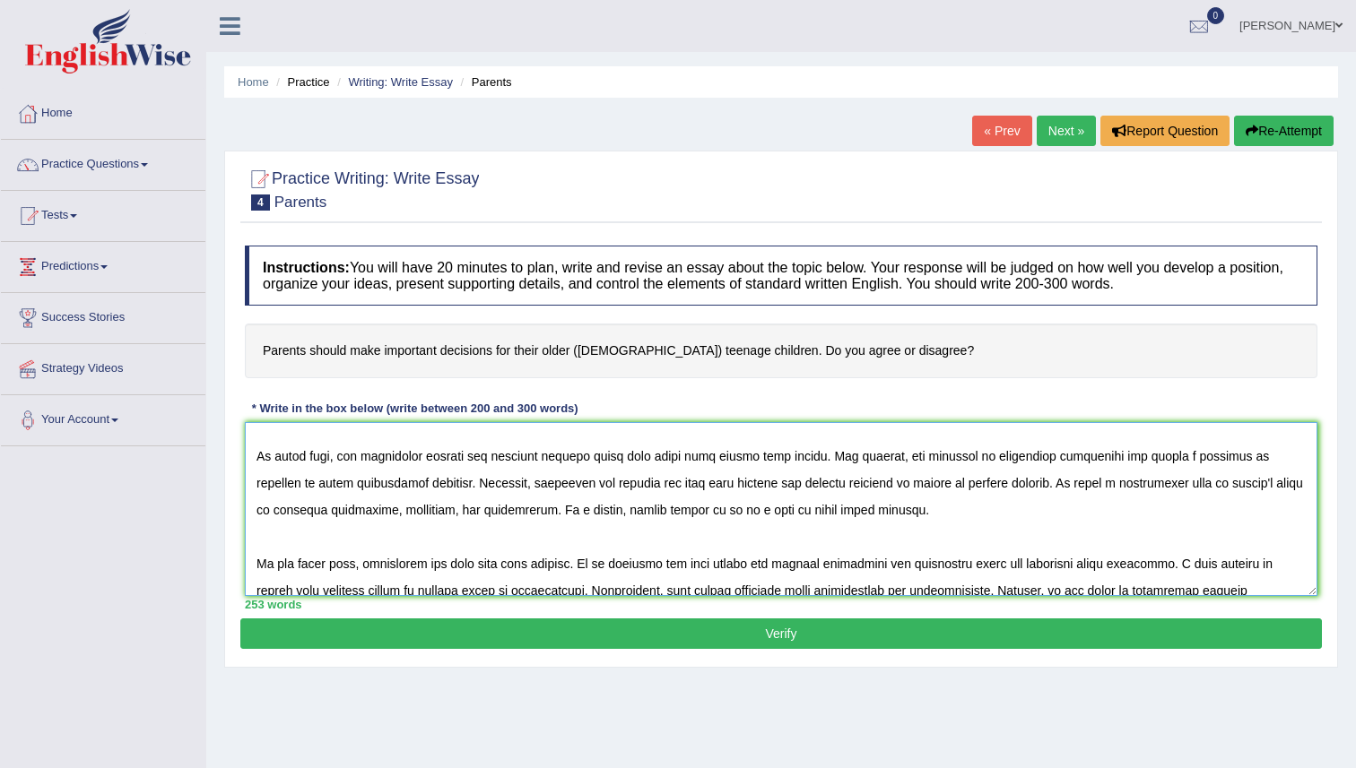
drag, startPoint x: 260, startPoint y: 453, endPoint x: 882, endPoint y: 522, distance: 626.1
click at [882, 522] on textarea at bounding box center [781, 509] width 1072 height 174
paste textarea "To begin with, parental decisions provide guidance, protection, maturity suppor…"
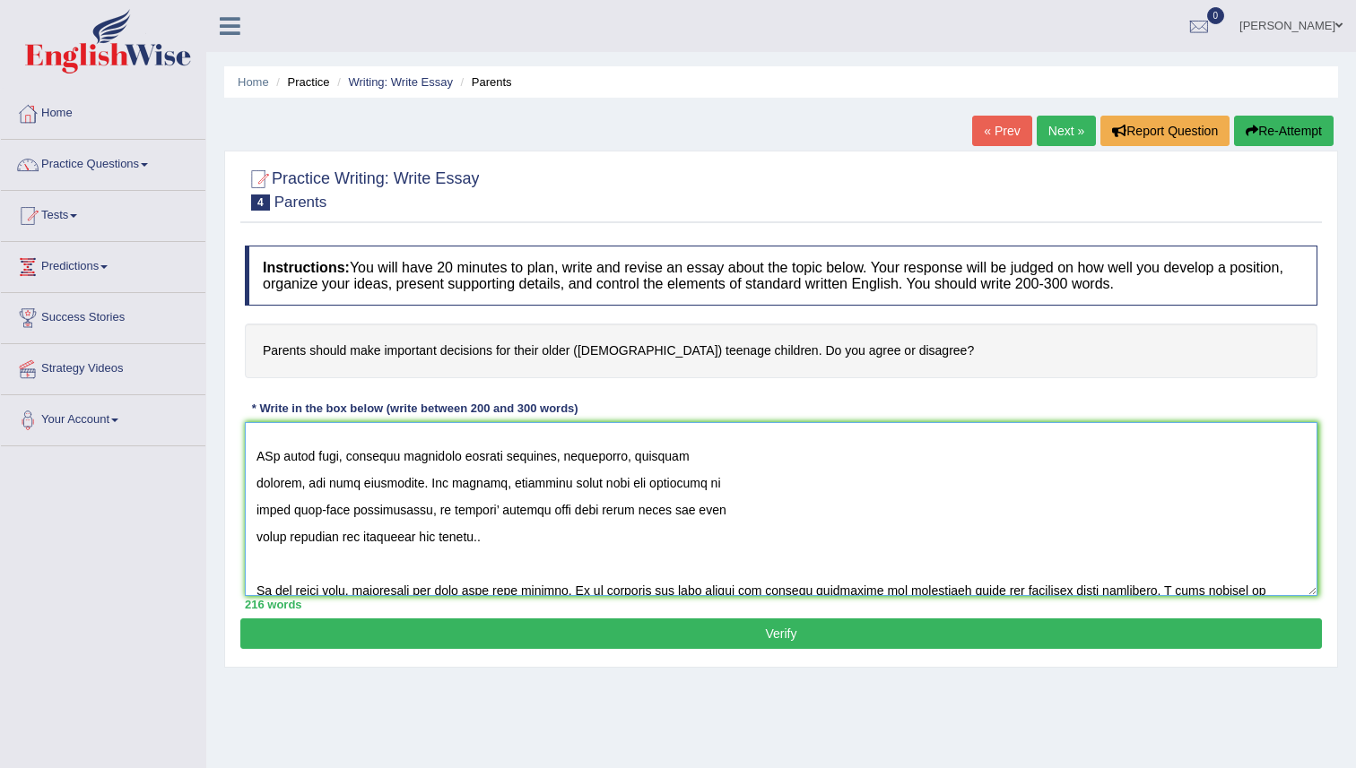
scroll to position [174, 0]
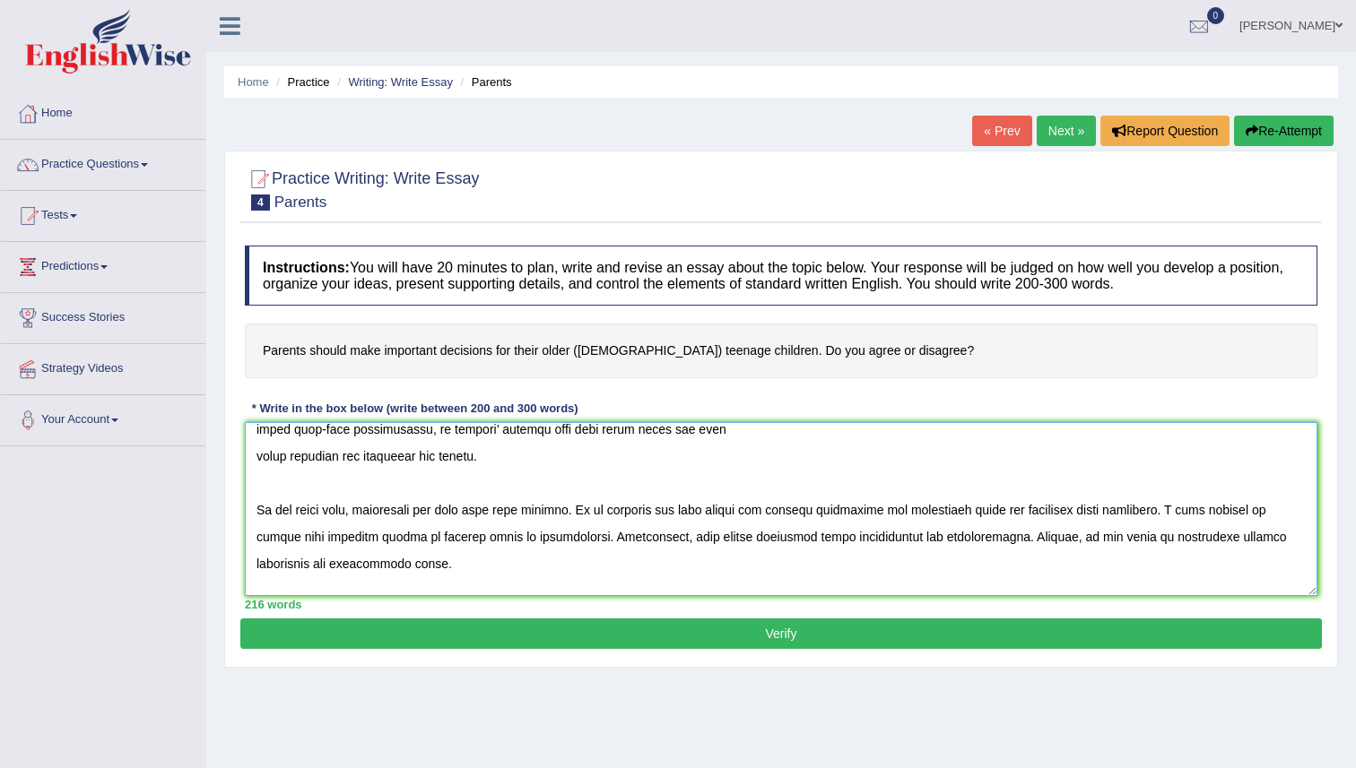
click at [428, 445] on textarea at bounding box center [781, 509] width 1072 height 174
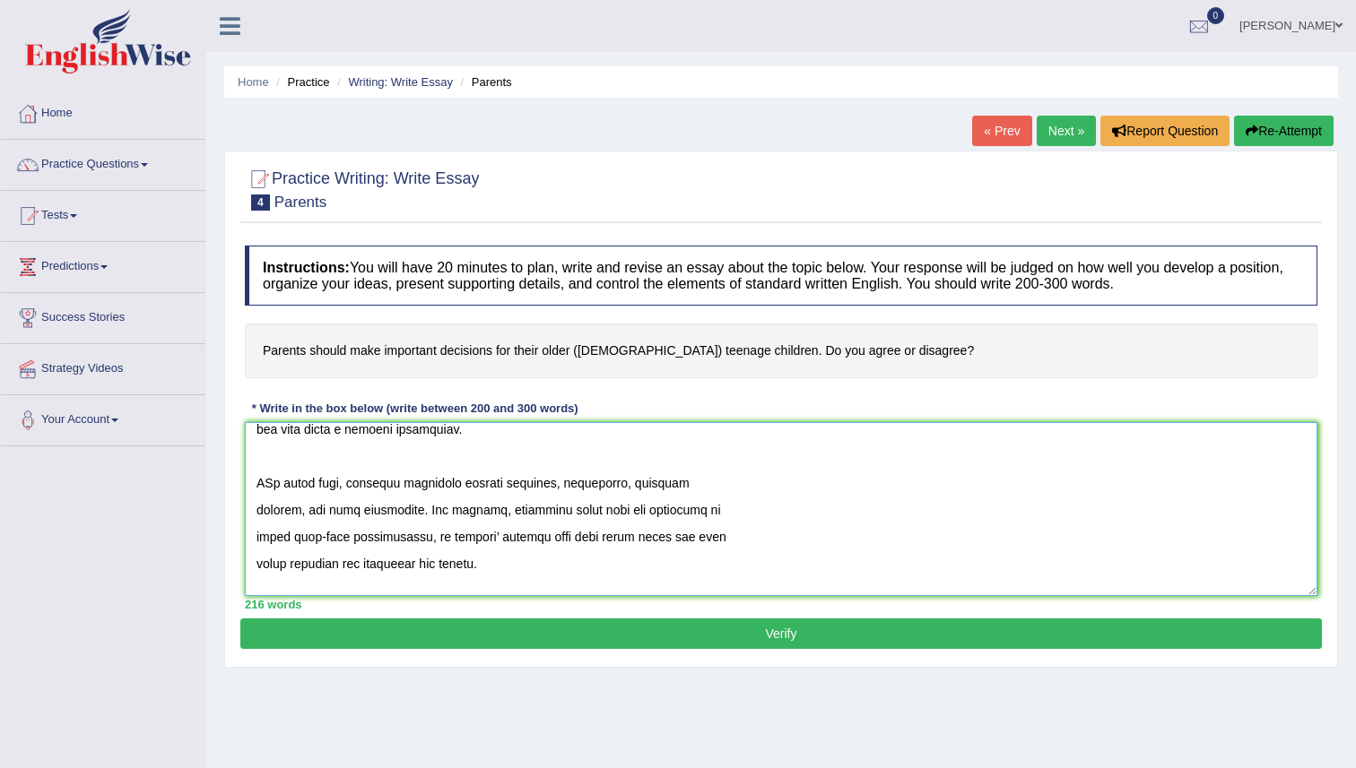
click at [267, 491] on textarea at bounding box center [781, 509] width 1072 height 174
click at [265, 491] on textarea at bounding box center [781, 509] width 1072 height 174
click at [382, 533] on textarea at bounding box center [781, 509] width 1072 height 174
click at [412, 545] on textarea at bounding box center [781, 509] width 1072 height 174
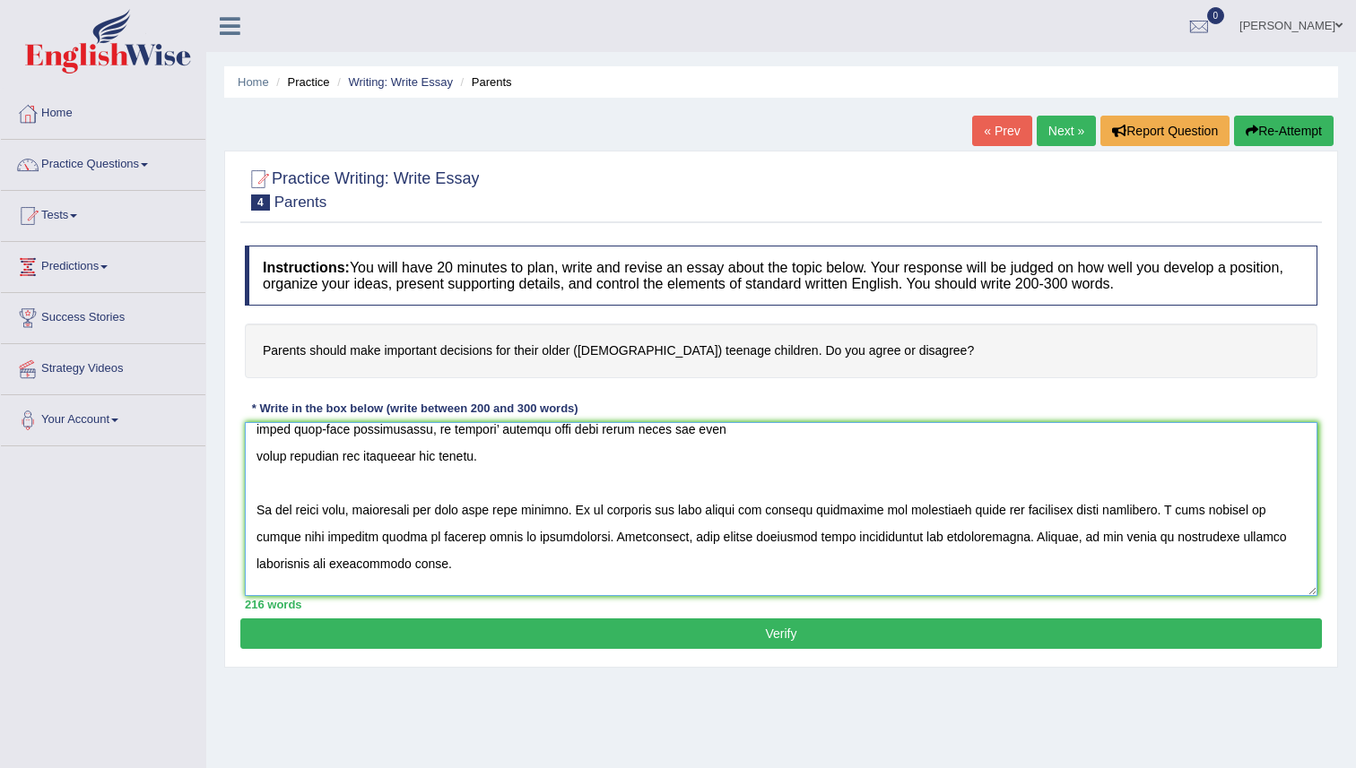
scroll to position [242, 0]
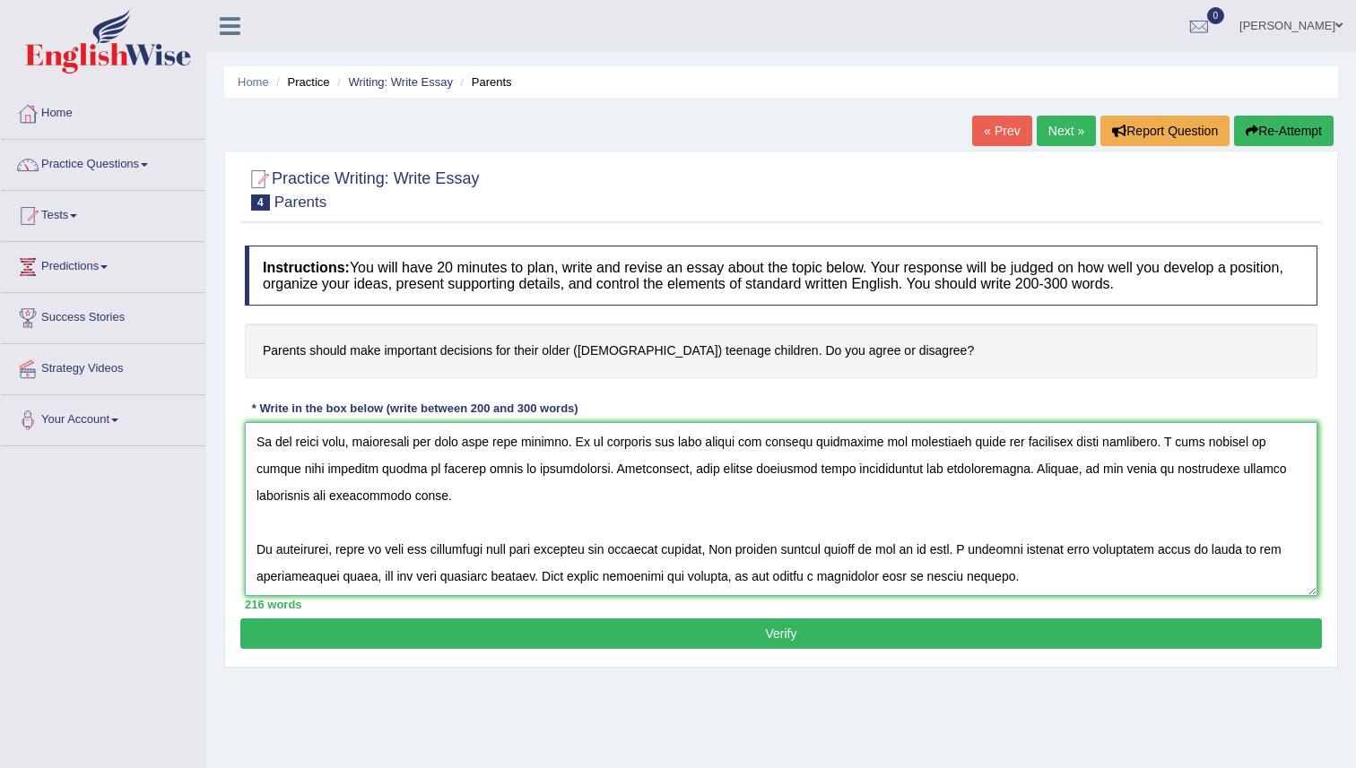
drag, startPoint x: 253, startPoint y: 512, endPoint x: 500, endPoint y: 502, distance: 247.7
click at [500, 502] on textarea at bounding box center [781, 509] width 1072 height 174
paste textarea "parental control can also have further problems. It is apparent why many are ag…"
click at [549, 498] on textarea at bounding box center [781, 509] width 1072 height 174
drag, startPoint x: 1101, startPoint y: 470, endPoint x: 247, endPoint y: 450, distance: 854.8
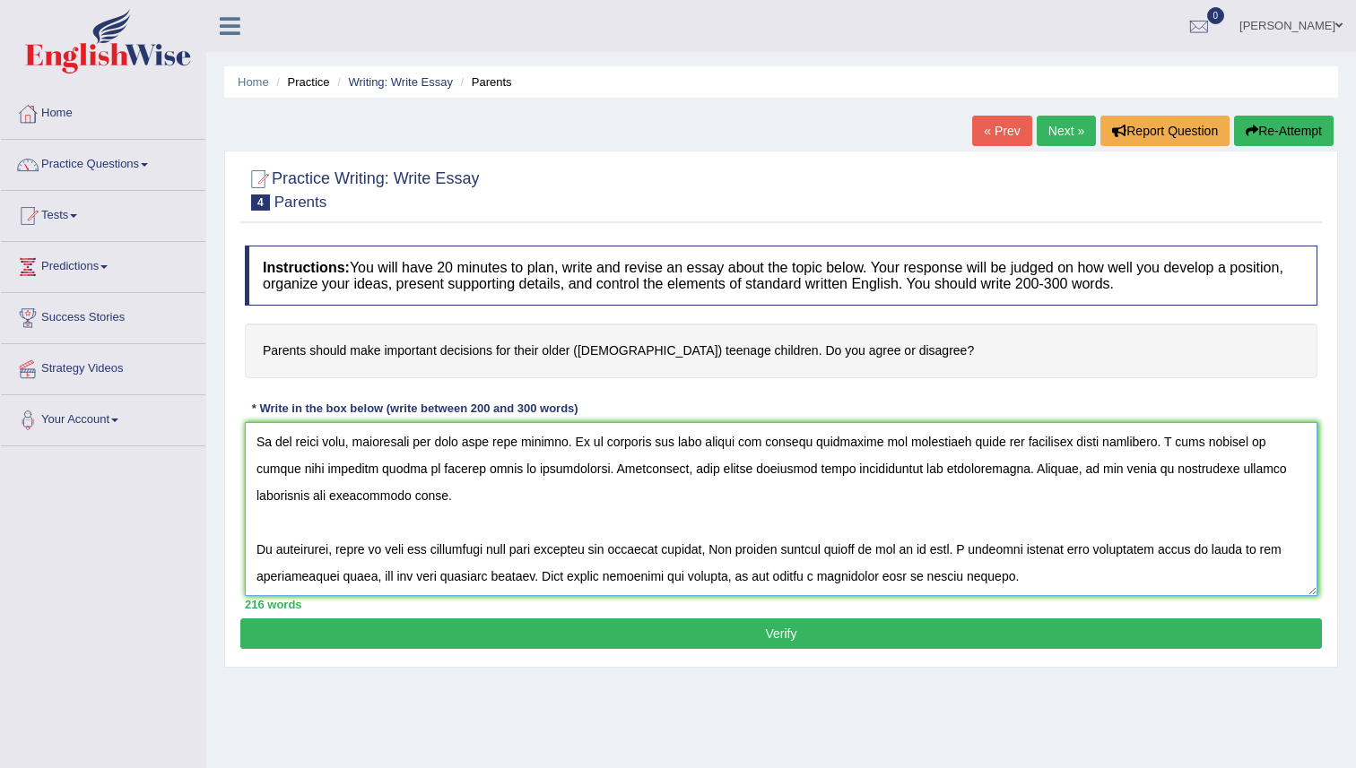
click at [247, 450] on textarea at bounding box center [781, 509] width 1072 height 174
paste textarea "parental control can also have further problems. It is apparent why many are ag…"
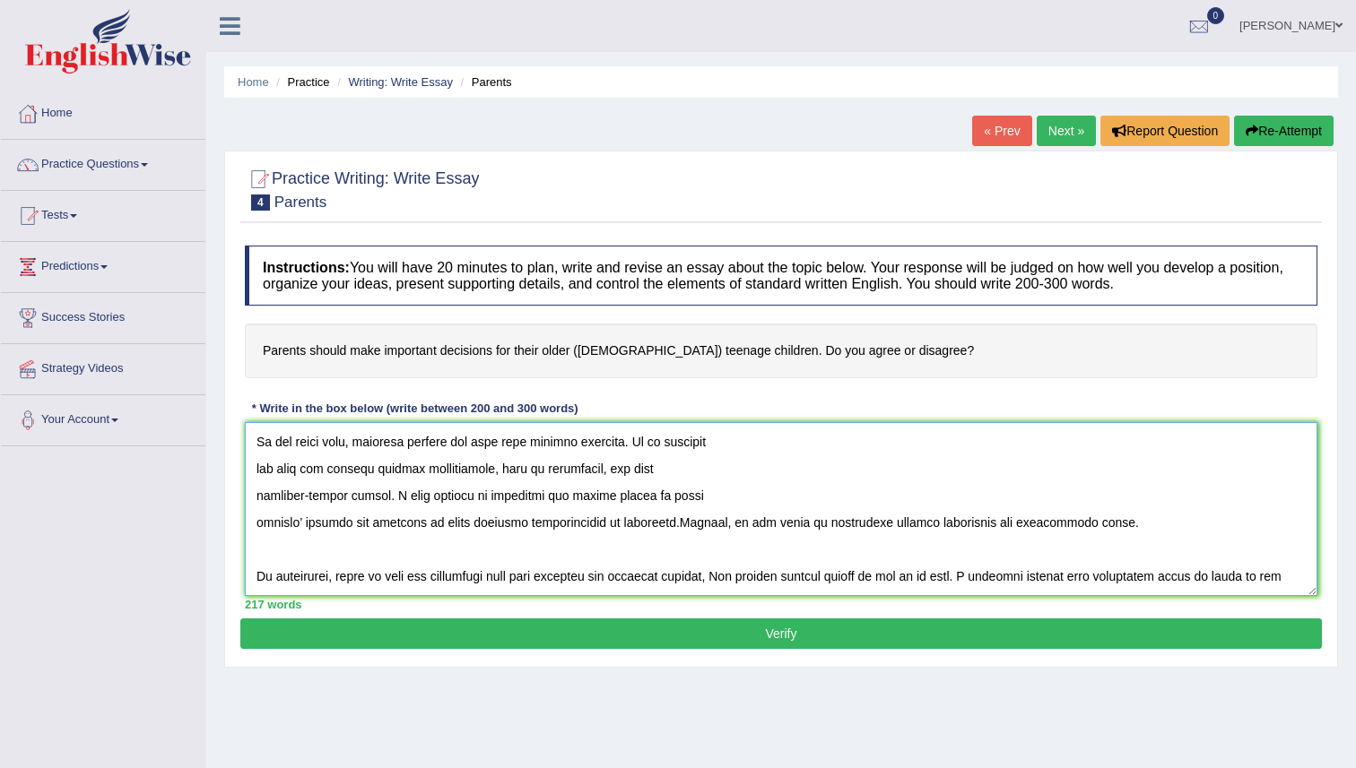
scroll to position [269, 0]
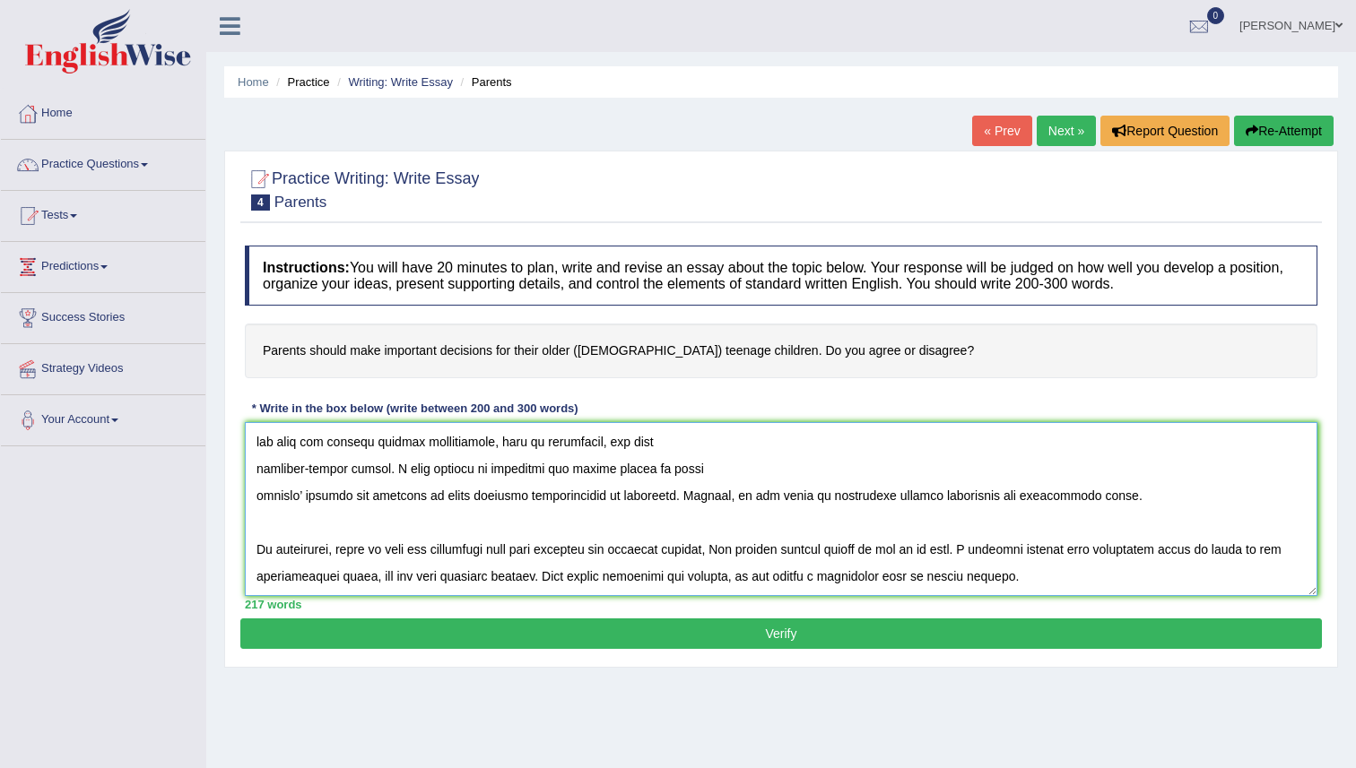
click at [721, 469] on textarea at bounding box center [781, 509] width 1072 height 174
click at [414, 563] on textarea at bounding box center [781, 509] width 1072 height 174
drag, startPoint x: 985, startPoint y: 548, endPoint x: 368, endPoint y: 579, distance: 618.6
click at [368, 579] on textarea at bounding box center [781, 509] width 1072 height 174
paste textarea "parents should guide but not completely control, as it has more positive impacts"
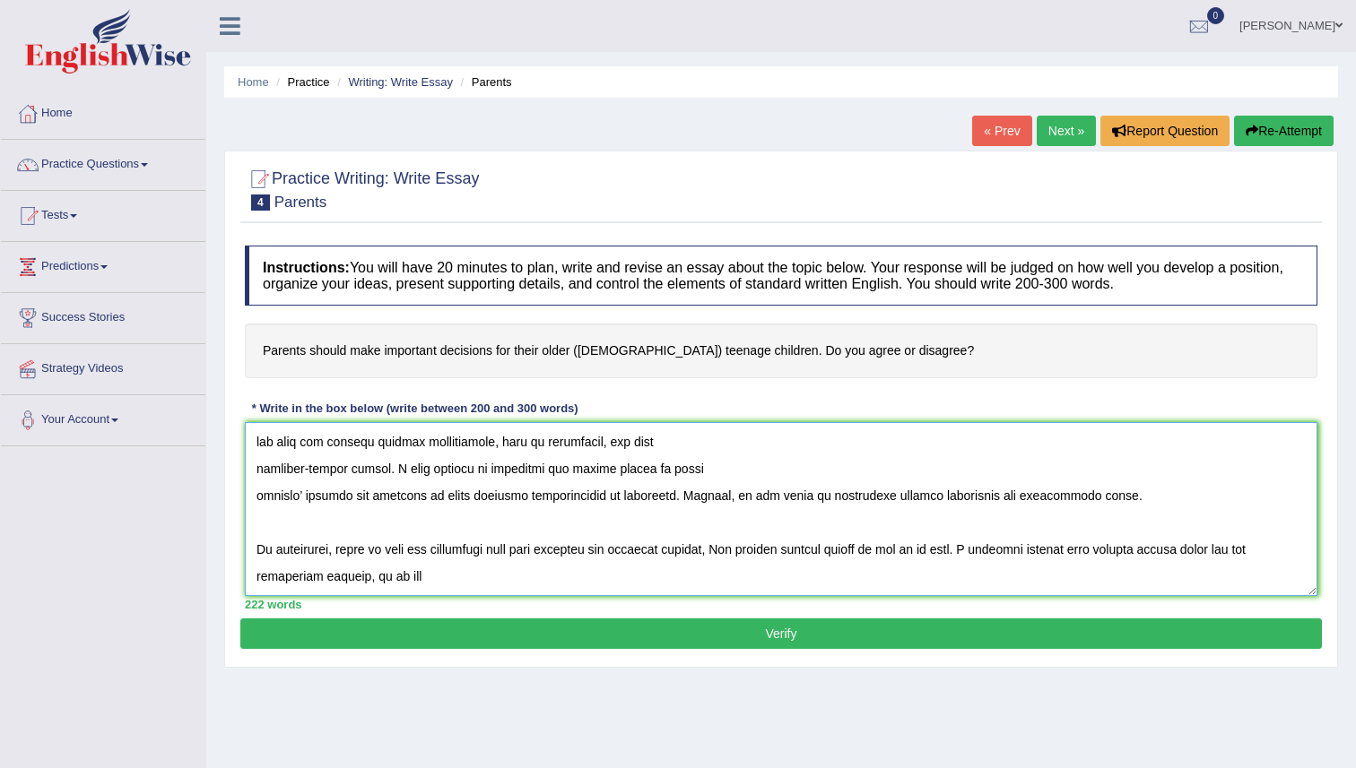
scroll to position [296, 0]
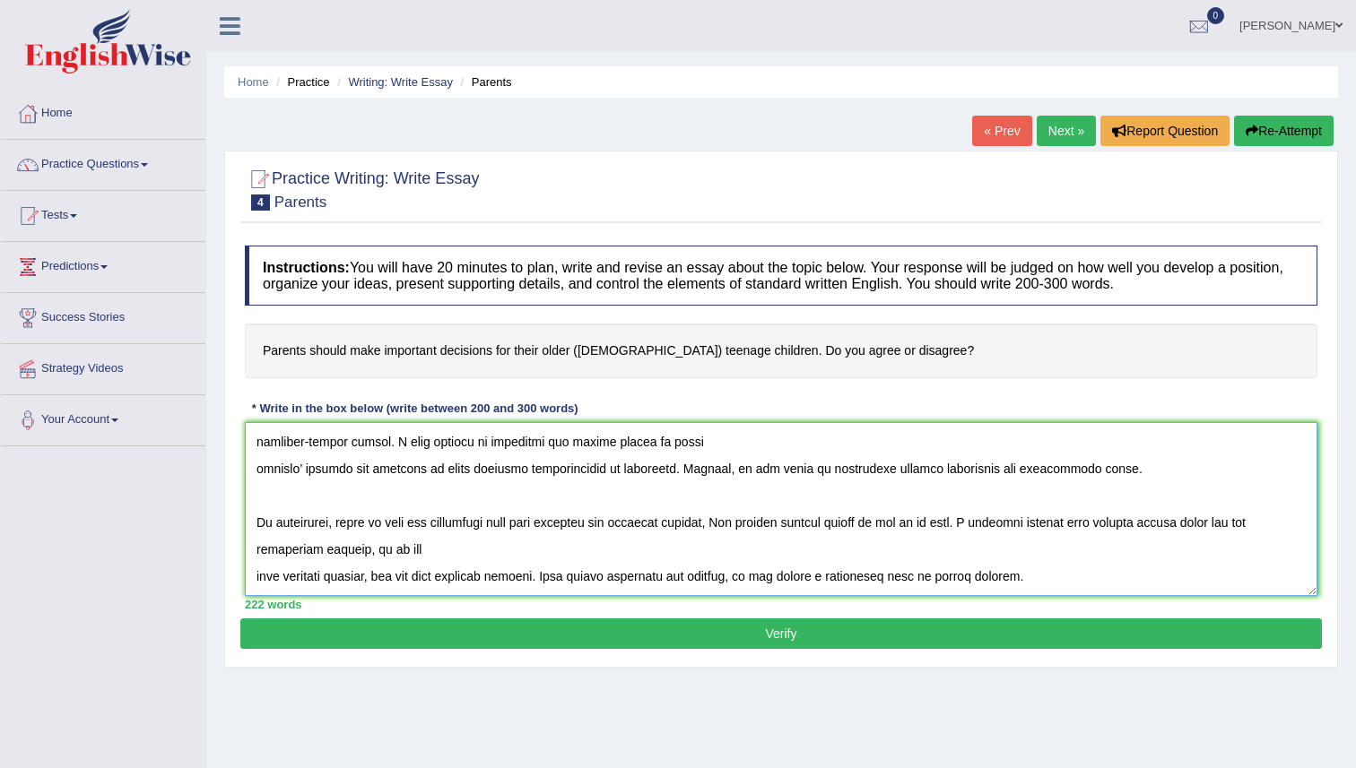
drag, startPoint x: 559, startPoint y: 581, endPoint x: 379, endPoint y: 586, distance: 179.4
click at [379, 586] on textarea at bounding box center [781, 509] width 1072 height 174
click at [436, 508] on textarea at bounding box center [781, 509] width 1072 height 174
click at [447, 473] on textarea at bounding box center [781, 509] width 1072 height 174
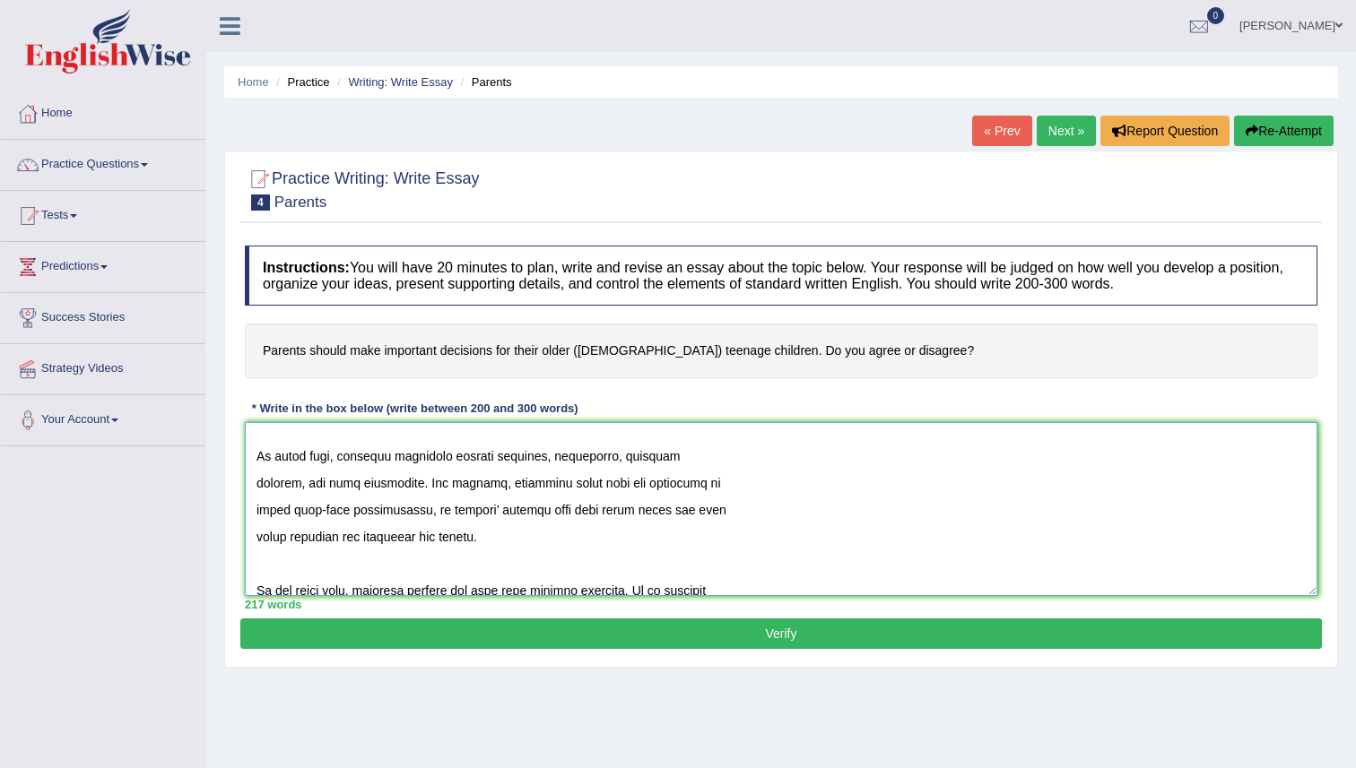
scroll to position [0, 0]
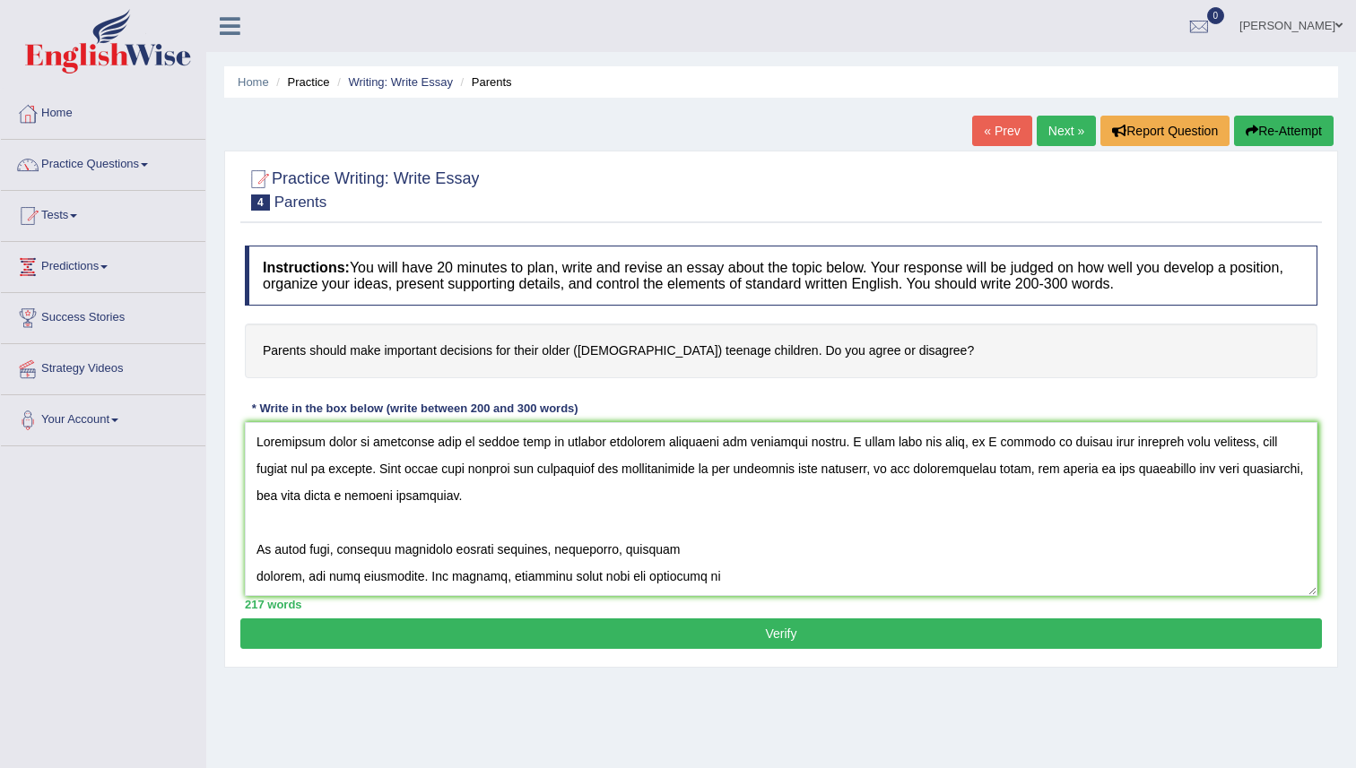
drag, startPoint x: 259, startPoint y: 347, endPoint x: 400, endPoint y: 350, distance: 140.8
click at [400, 350] on h4 "Parents should make important decisions for their older (15 to 18 year-old) tee…" at bounding box center [781, 351] width 1072 height 55
click at [355, 346] on h4 "Parents should make important decisions for their older (15 to 18 year-old) tee…" at bounding box center [781, 351] width 1072 height 55
drag, startPoint x: 497, startPoint y: 353, endPoint x: 378, endPoint y: 340, distance: 120.0
click at [373, 341] on h4 "Parents should make important decisions for their older (15 to 18 year-old) tee…" at bounding box center [781, 351] width 1072 height 55
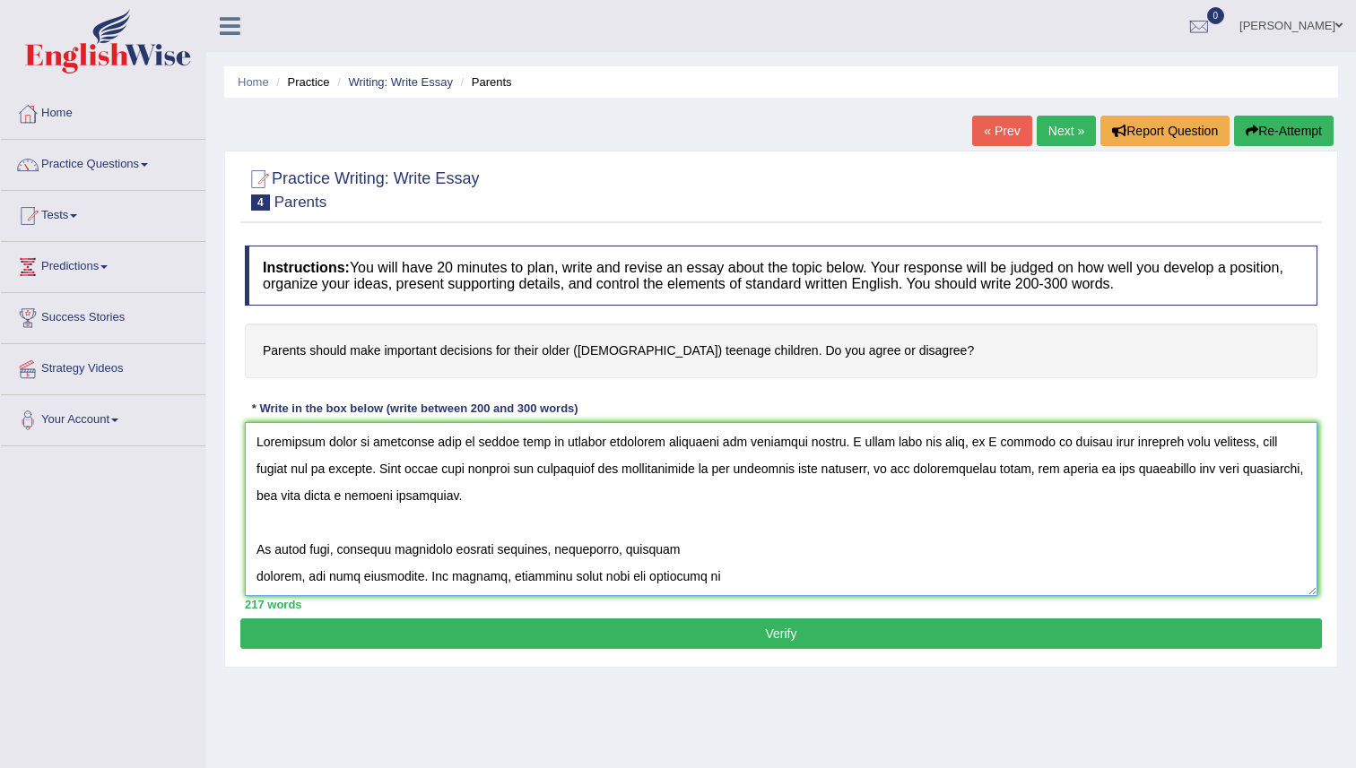
click at [322, 443] on textarea at bounding box center [781, 509] width 1072 height 174
click at [394, 449] on textarea at bounding box center [781, 509] width 1072 height 174
click at [547, 400] on div "Instructions: You will have 20 minutes to plan, write and revise an essay about…" at bounding box center [780, 428] width 1081 height 382
click at [780, 351] on h4 "Parents should make important decisions for their older (15 to 18 year-old) tee…" at bounding box center [781, 351] width 1072 height 55
drag, startPoint x: 770, startPoint y: 353, endPoint x: 673, endPoint y: 350, distance: 97.8
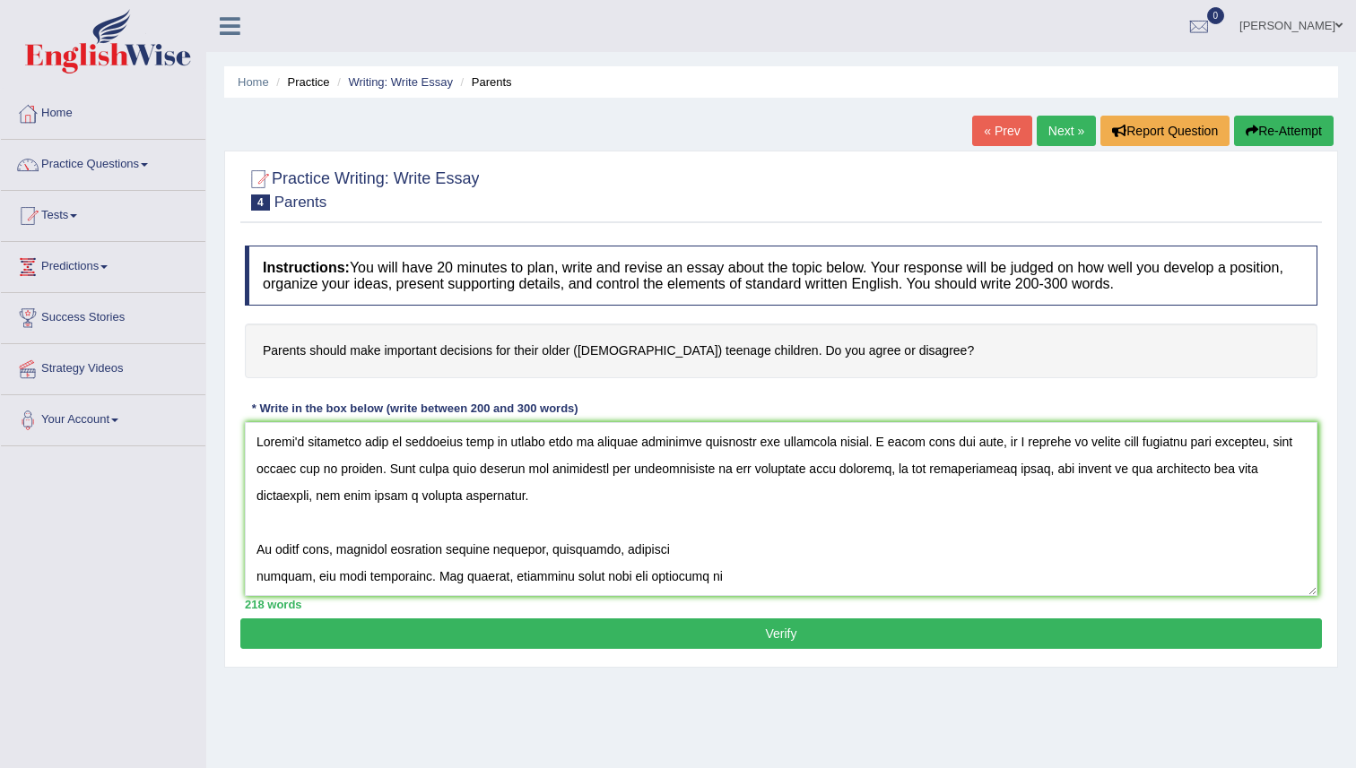
click at [673, 350] on h4 "Parents should make important decisions for their older (15 to 18 year-old) tee…" at bounding box center [781, 351] width 1072 height 55
click at [817, 445] on textarea at bounding box center [781, 509] width 1072 height 174
drag, startPoint x: 901, startPoint y: 467, endPoint x: 1055, endPoint y: 498, distance: 156.3
click at [1055, 498] on textarea at bounding box center [781, 509] width 1072 height 174
click at [989, 503] on textarea at bounding box center [781, 509] width 1072 height 174
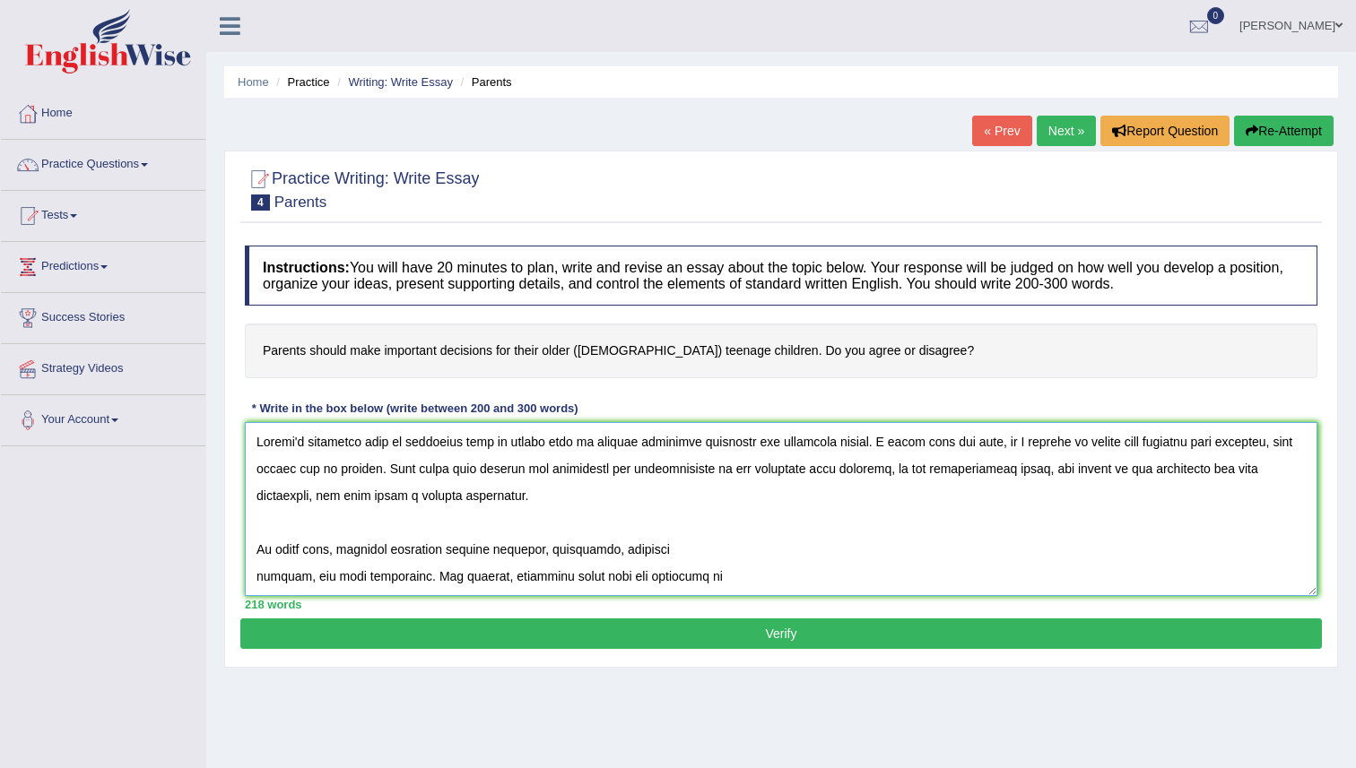
click at [911, 470] on textarea at bounding box center [781, 509] width 1072 height 174
drag, startPoint x: 900, startPoint y: 468, endPoint x: 349, endPoint y: 491, distance: 552.0
click at [349, 491] on textarea at bounding box center [781, 509] width 1072 height 174
click at [337, 496] on textarea at bounding box center [781, 509] width 1072 height 174
click at [313, 503] on textarea at bounding box center [781, 509] width 1072 height 174
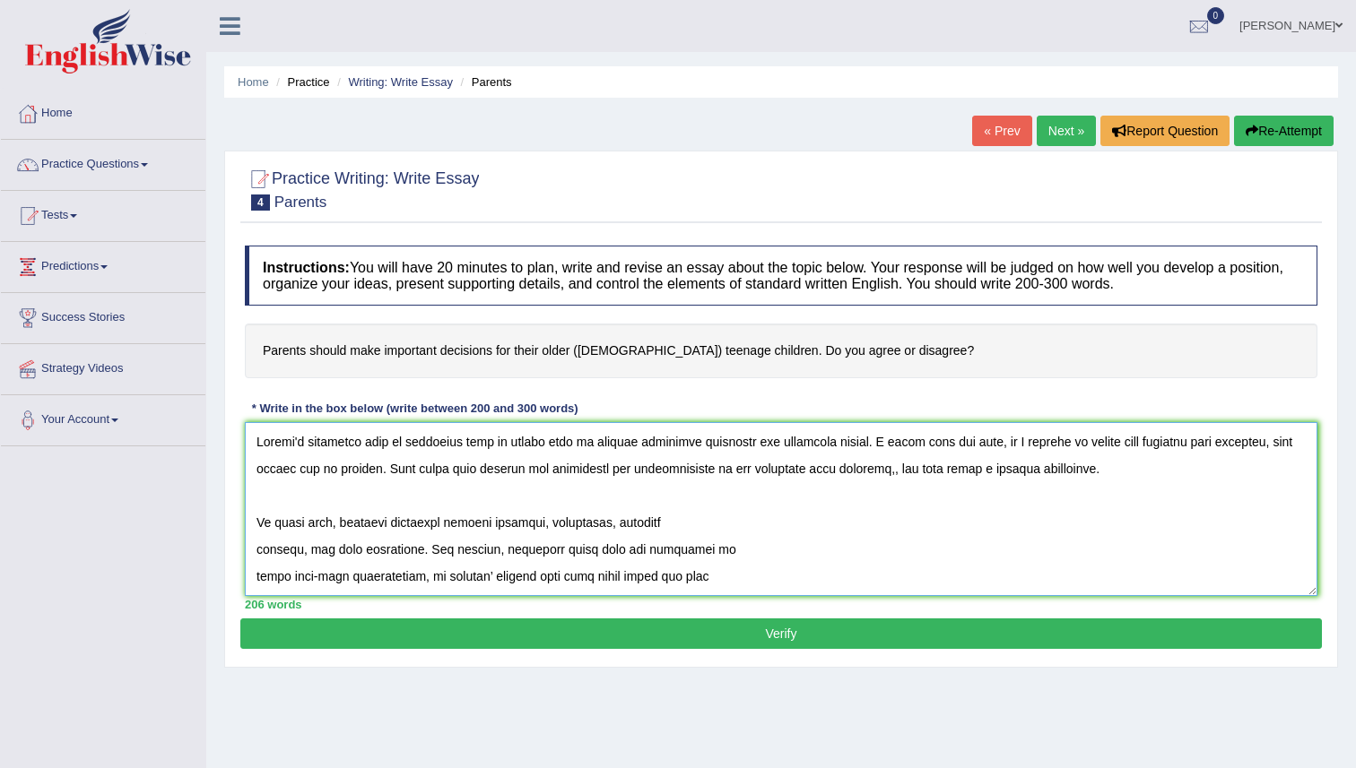
paste textarea "Parents should make important decisions for their teenage children"
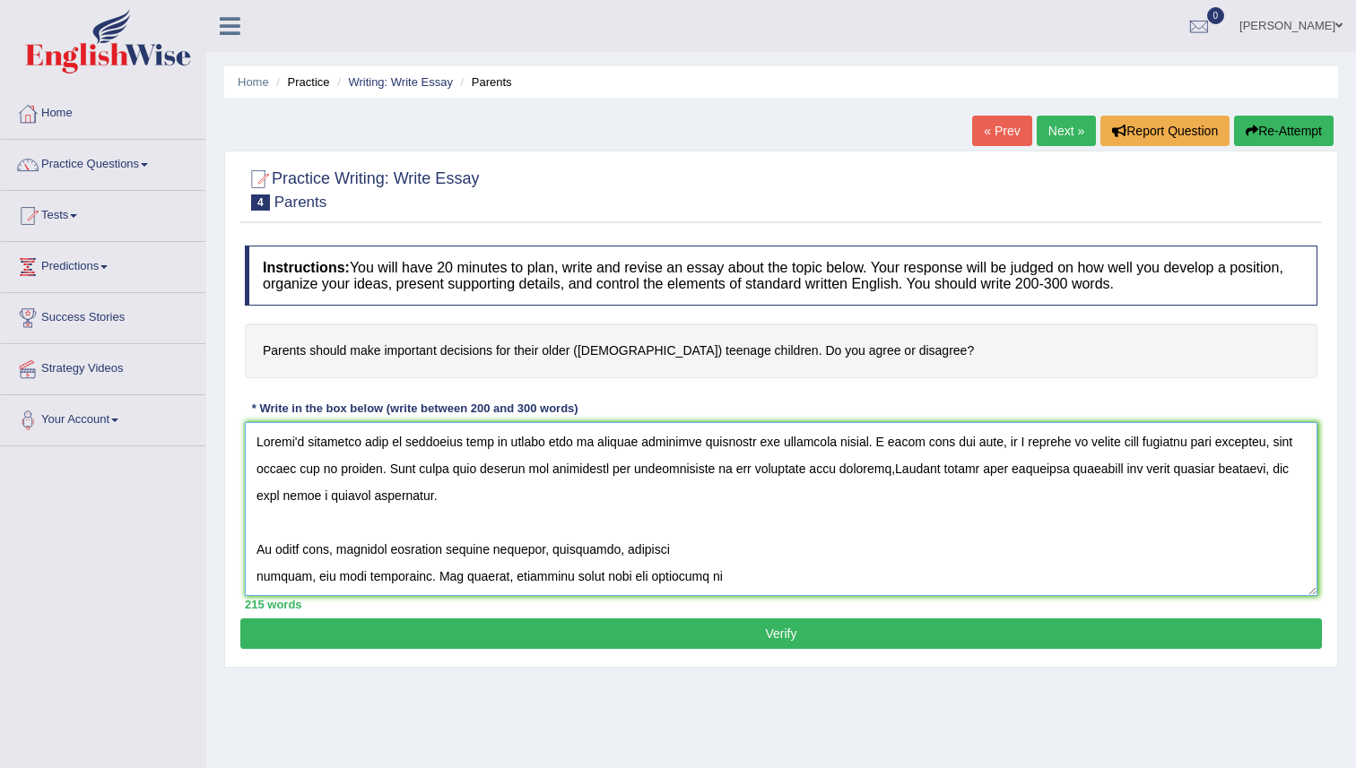
click at [898, 480] on textarea at bounding box center [781, 509] width 1072 height 174
type textarea "Parent's decesions play an important role in modern life by serving different f…"
click at [678, 640] on button "Verify" at bounding box center [780, 634] width 1081 height 30
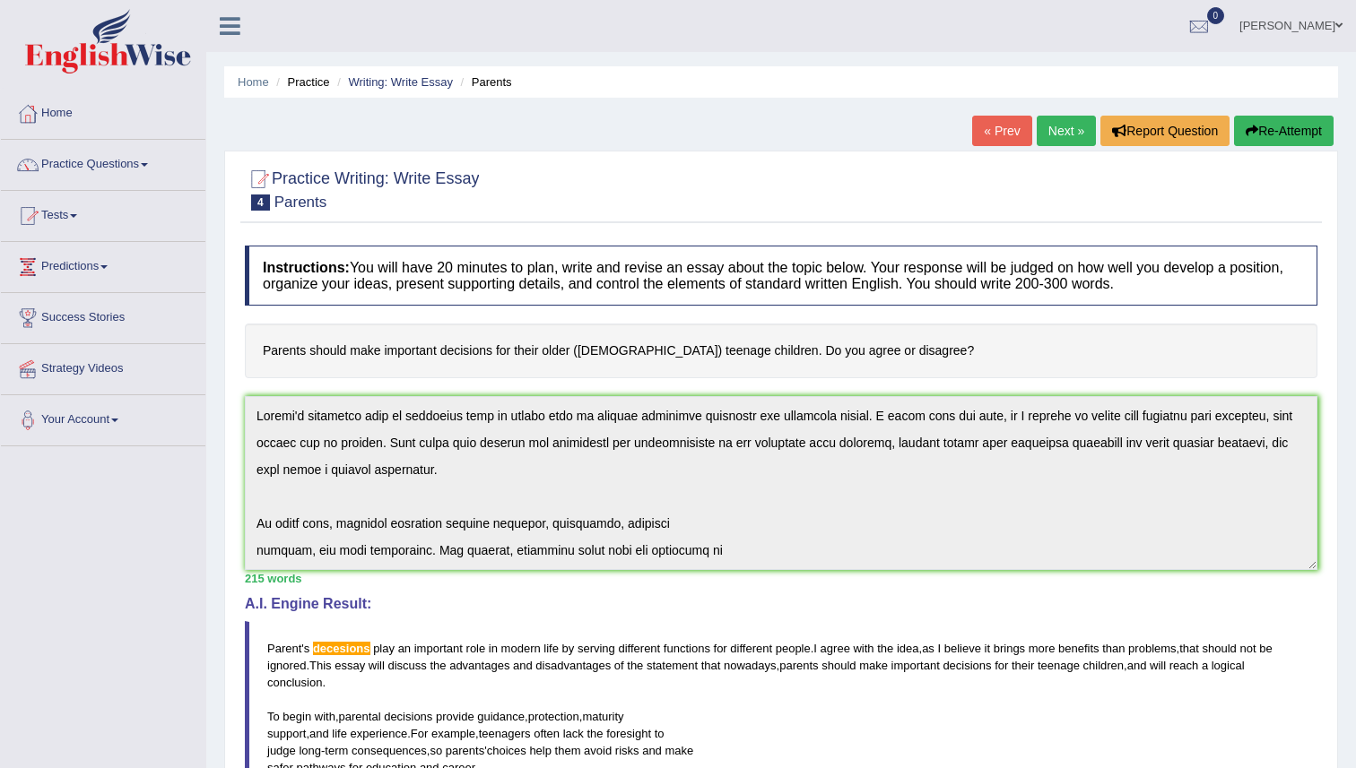
click at [102, 166] on link "Practice Questions" at bounding box center [103, 162] width 204 height 45
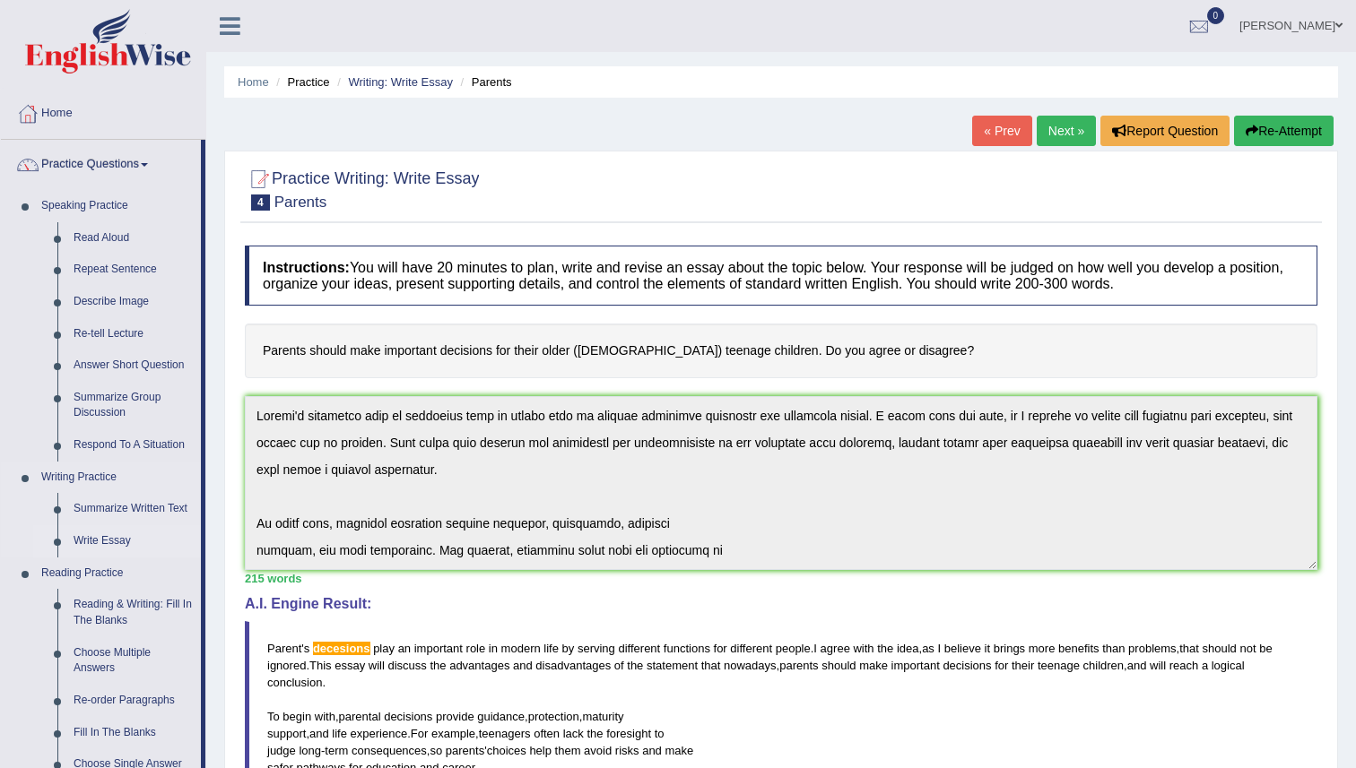
click at [108, 544] on link "Write Essay" at bounding box center [132, 541] width 135 height 32
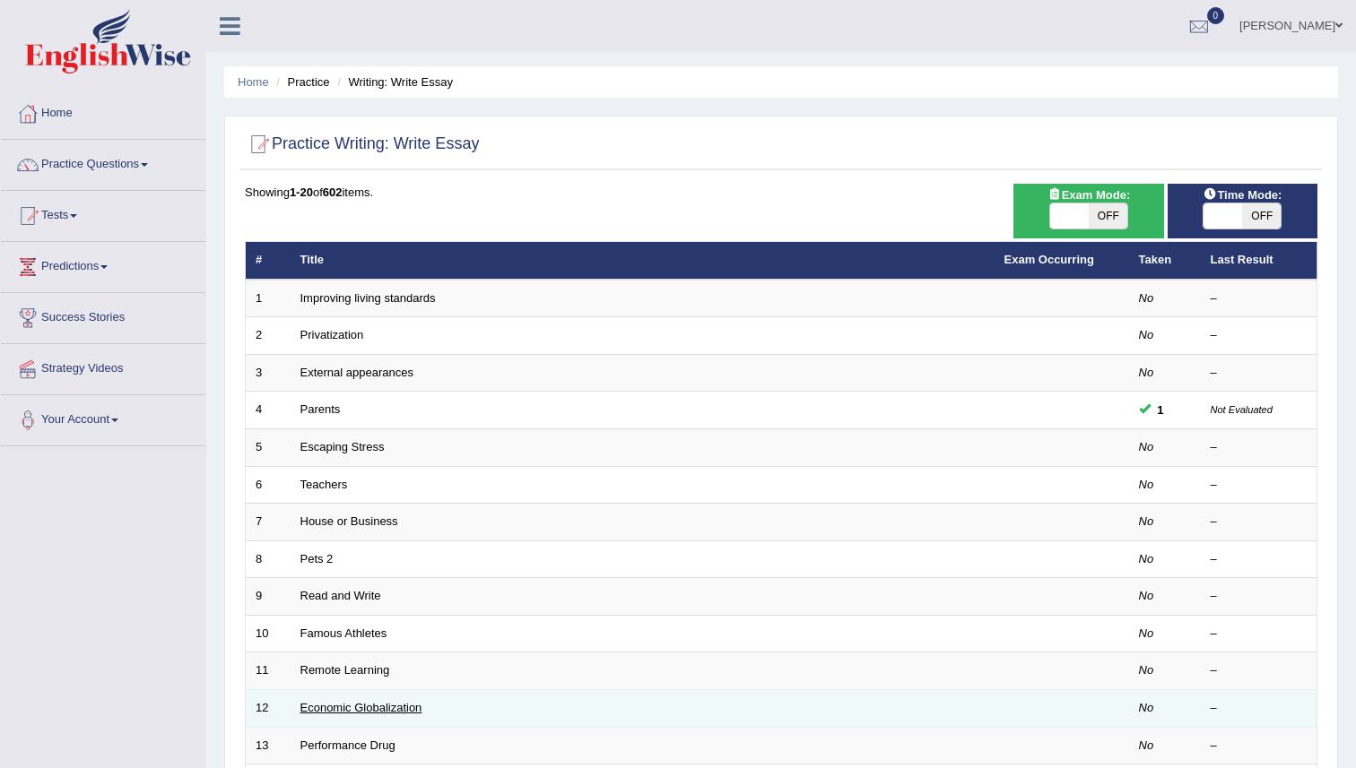
click at [362, 708] on link "Economic Globalization" at bounding box center [361, 707] width 122 height 13
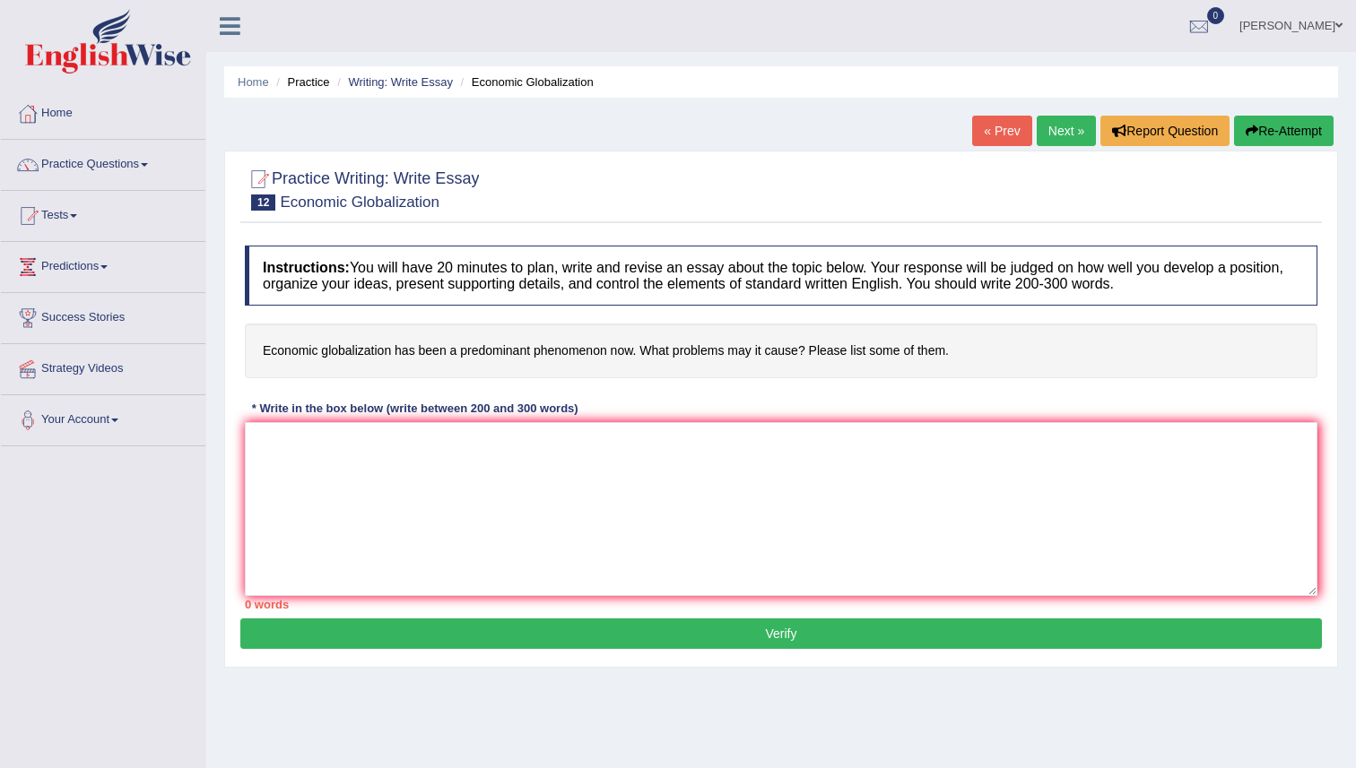
click at [1322, 22] on link "[PERSON_NAME]" at bounding box center [1291, 23] width 130 height 47
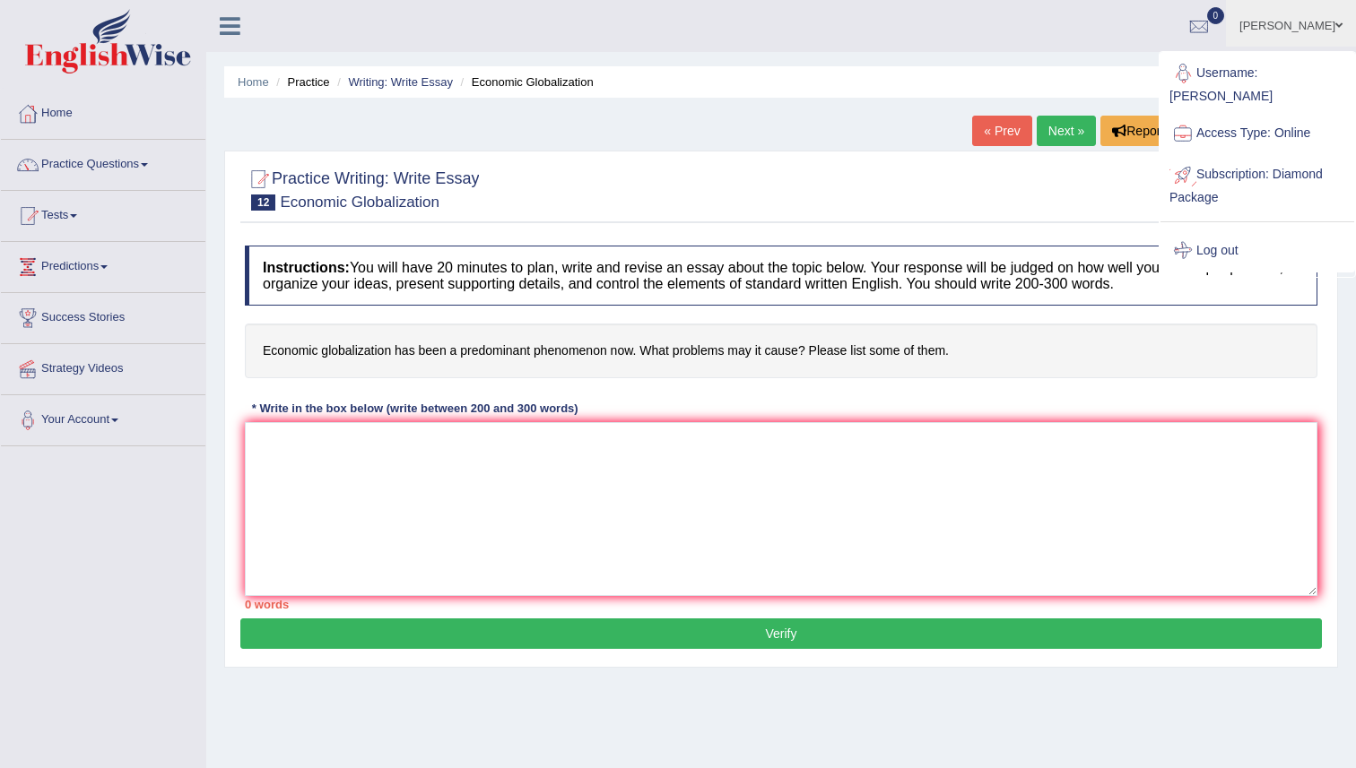
click at [1210, 230] on link "Log out" at bounding box center [1257, 250] width 194 height 41
